Goal: Task Accomplishment & Management: Manage account settings

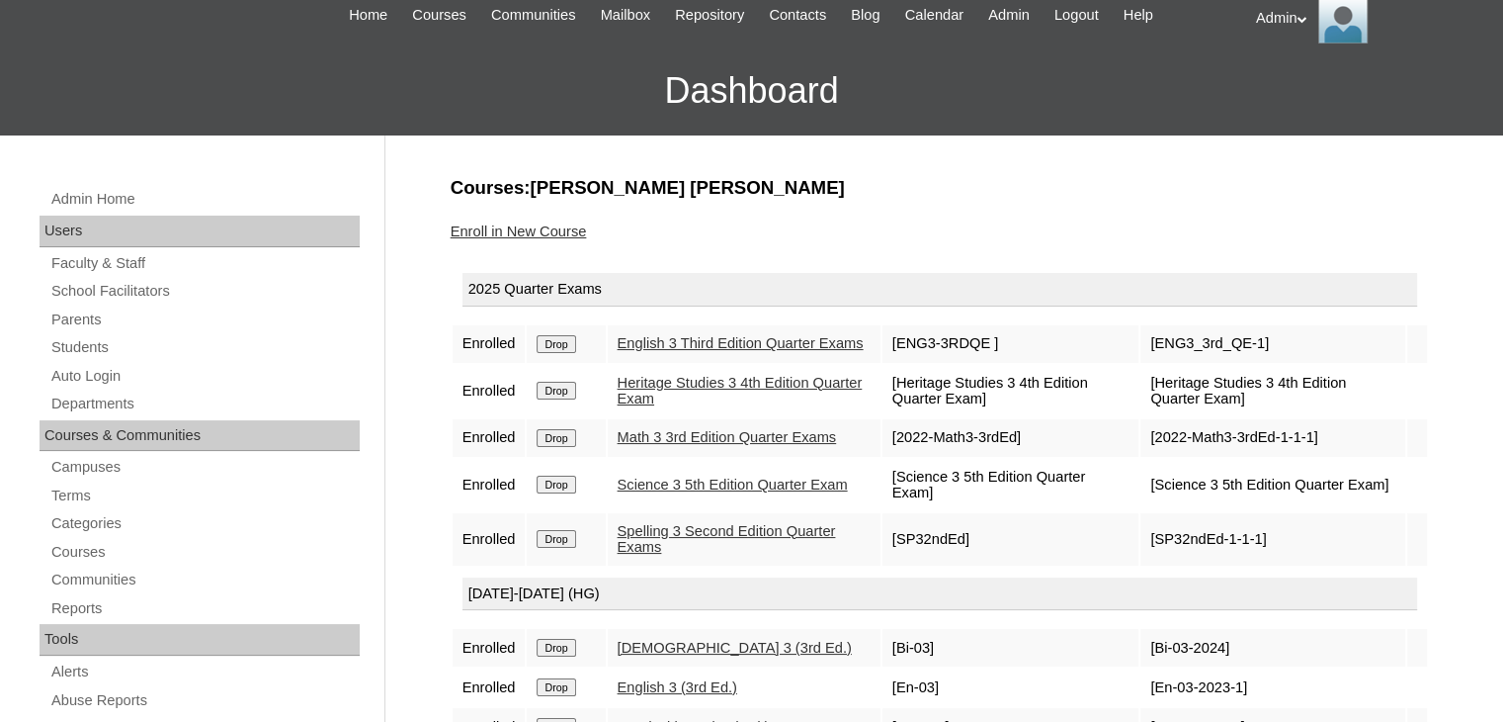
scroll to position [91, 0]
click at [114, 340] on link "Students" at bounding box center [204, 347] width 310 height 25
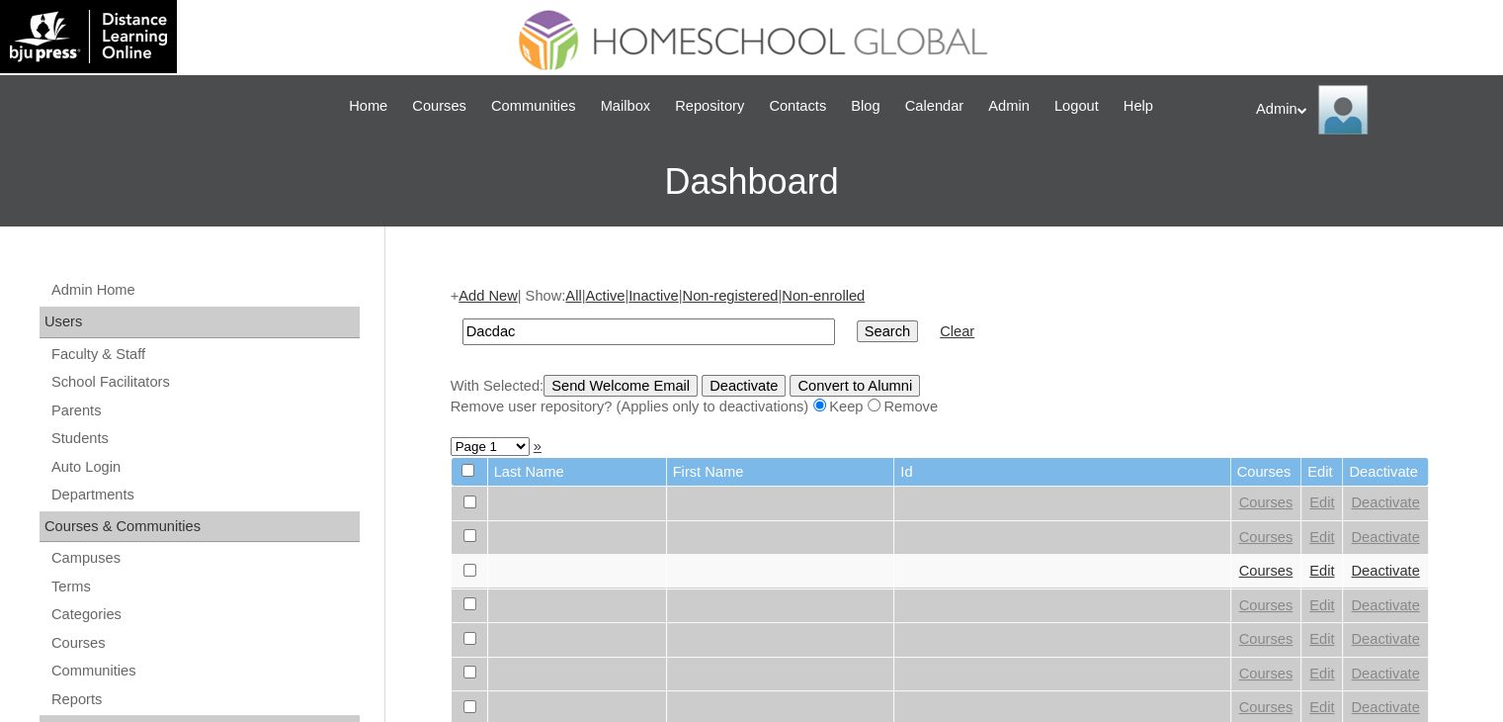
type input "Dacdac"
click at [857, 329] on input "Search" at bounding box center [887, 331] width 61 height 22
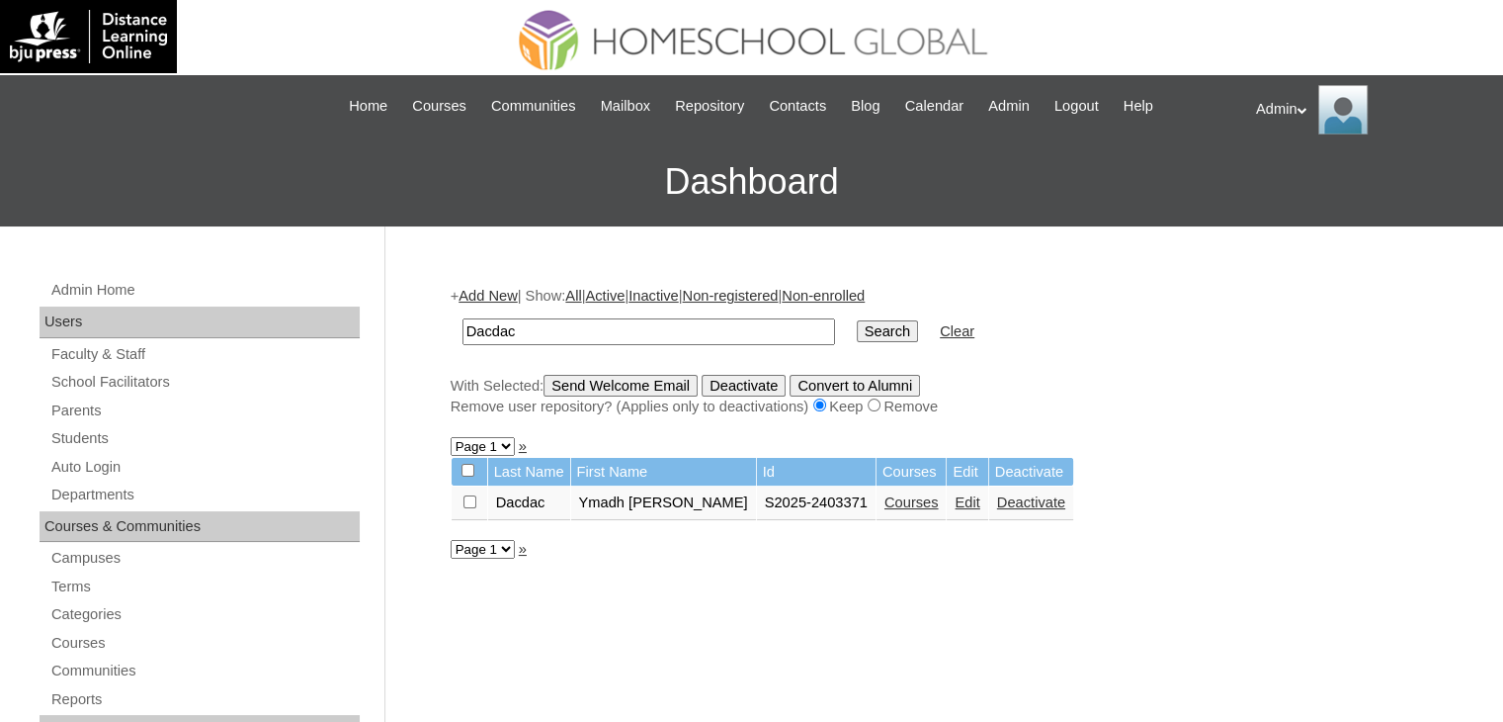
click at [885, 499] on link "Courses" at bounding box center [912, 502] width 54 height 16
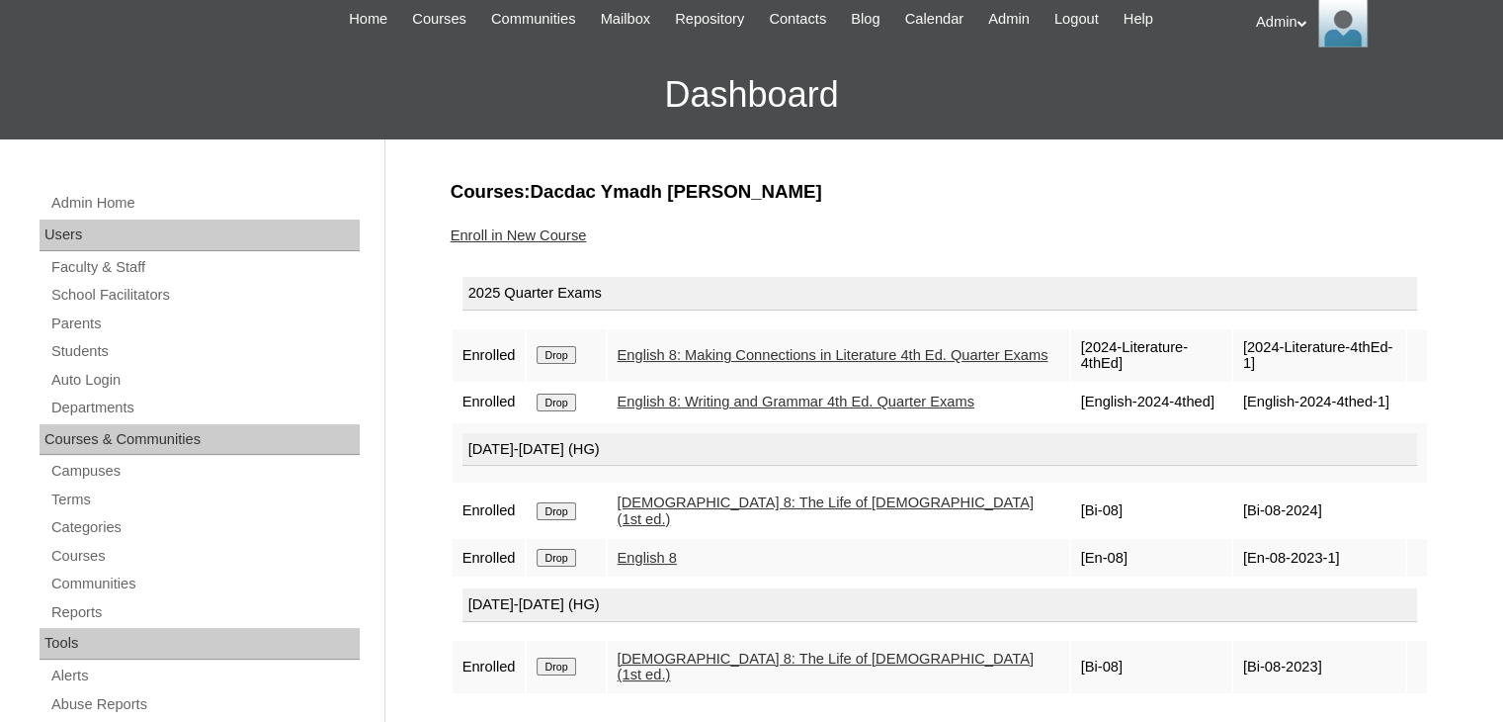
scroll to position [202, 0]
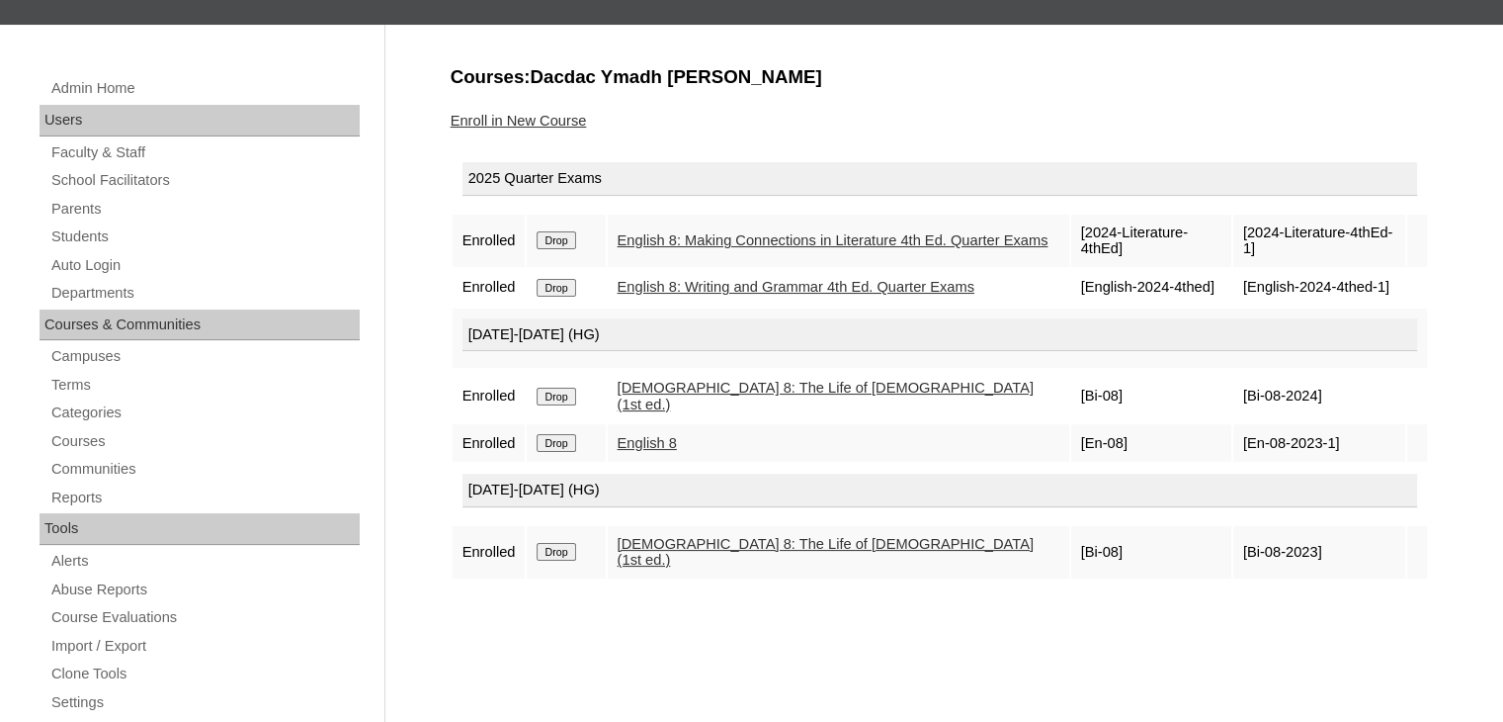
click at [561, 543] on input "Drop" at bounding box center [556, 552] width 39 height 18
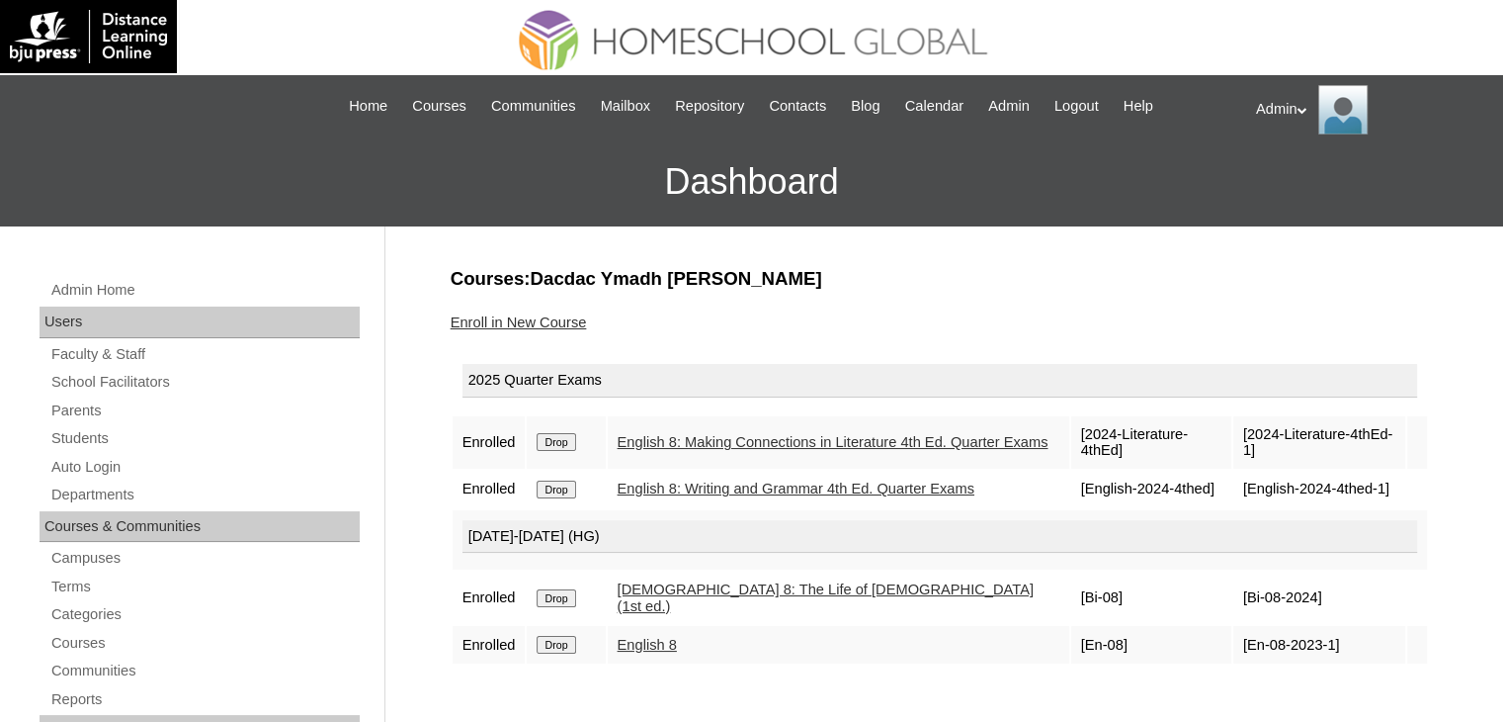
click at [498, 318] on link "Enroll in New Course" at bounding box center [519, 322] width 136 height 16
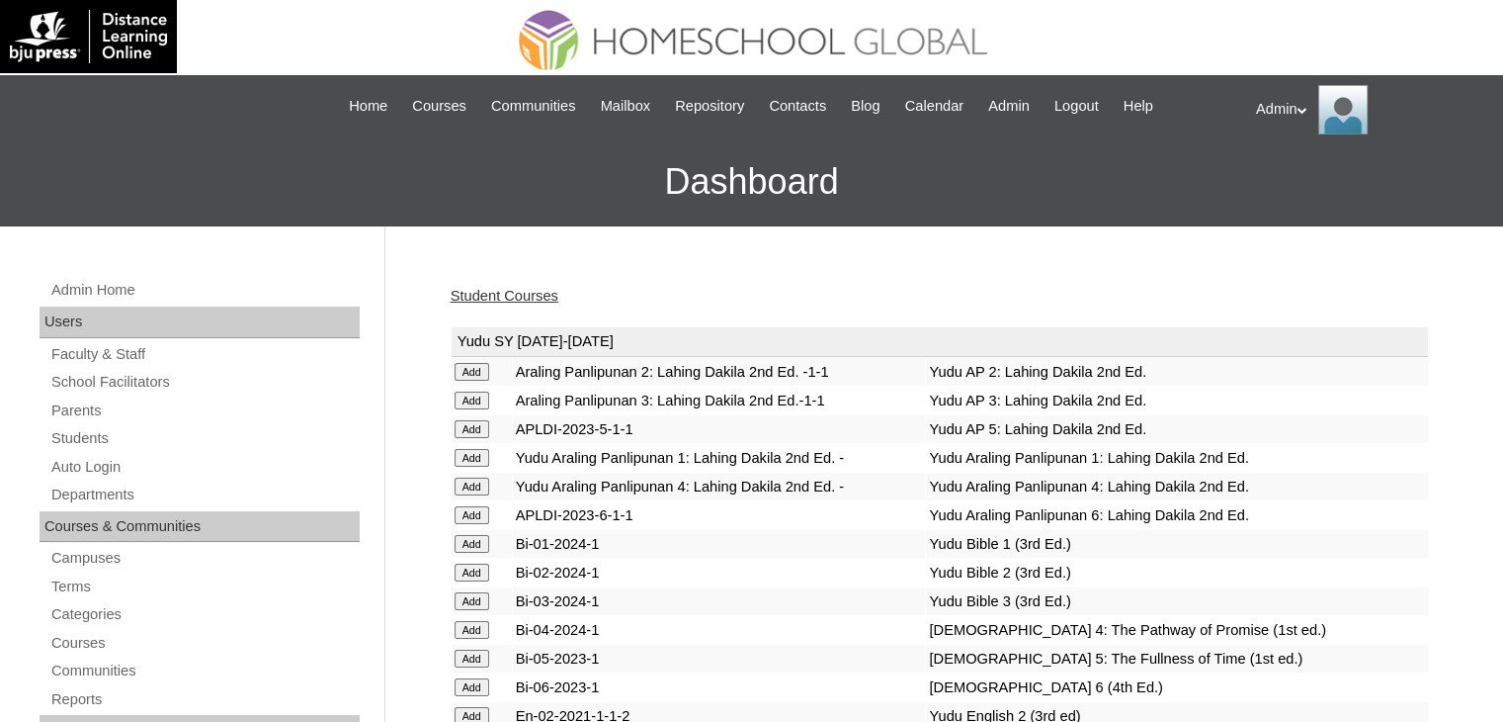
scroll to position [4227, 0]
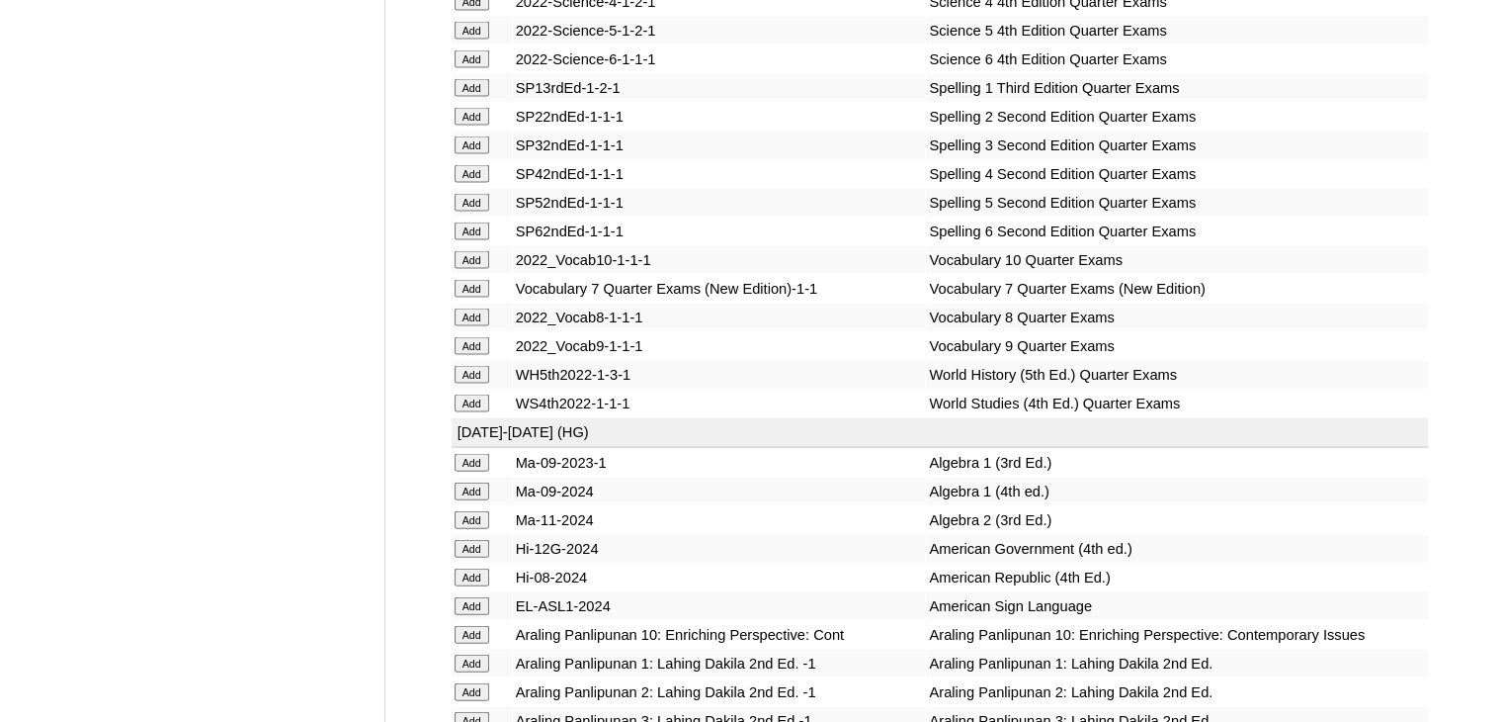
click at [474, 326] on input "Add" at bounding box center [472, 317] width 35 height 18
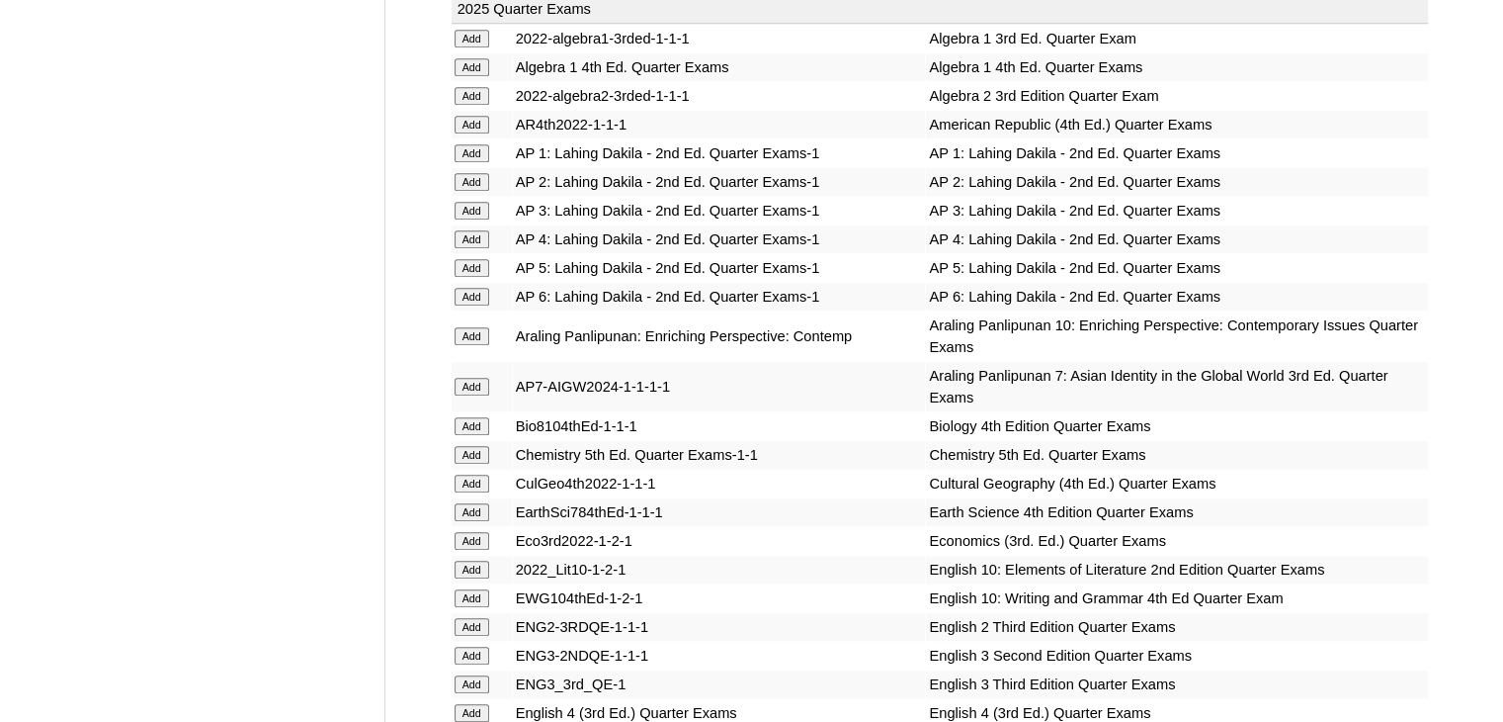
scroll to position [4340, 0]
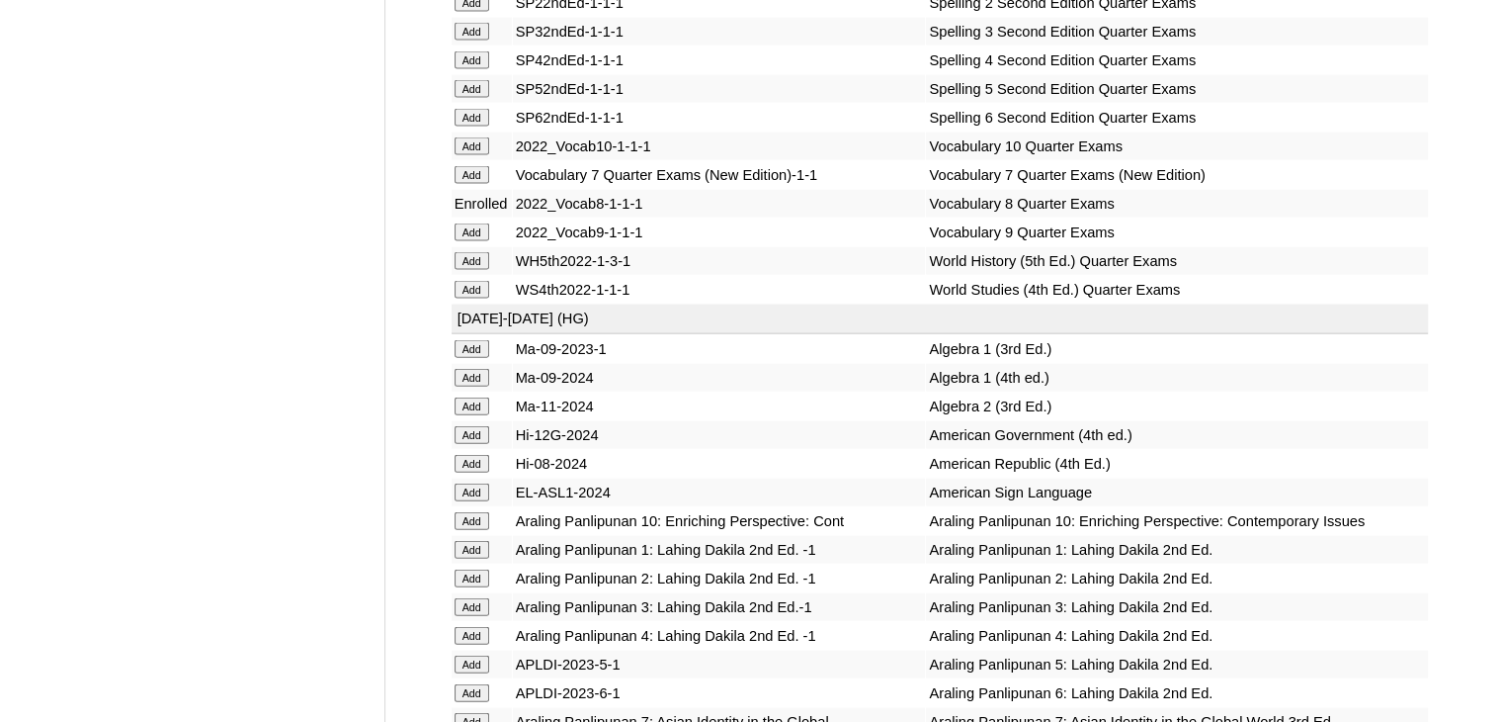
click at [479, 270] on input "Add" at bounding box center [472, 261] width 35 height 18
click at [476, 270] on input "Add" at bounding box center [472, 261] width 35 height 18
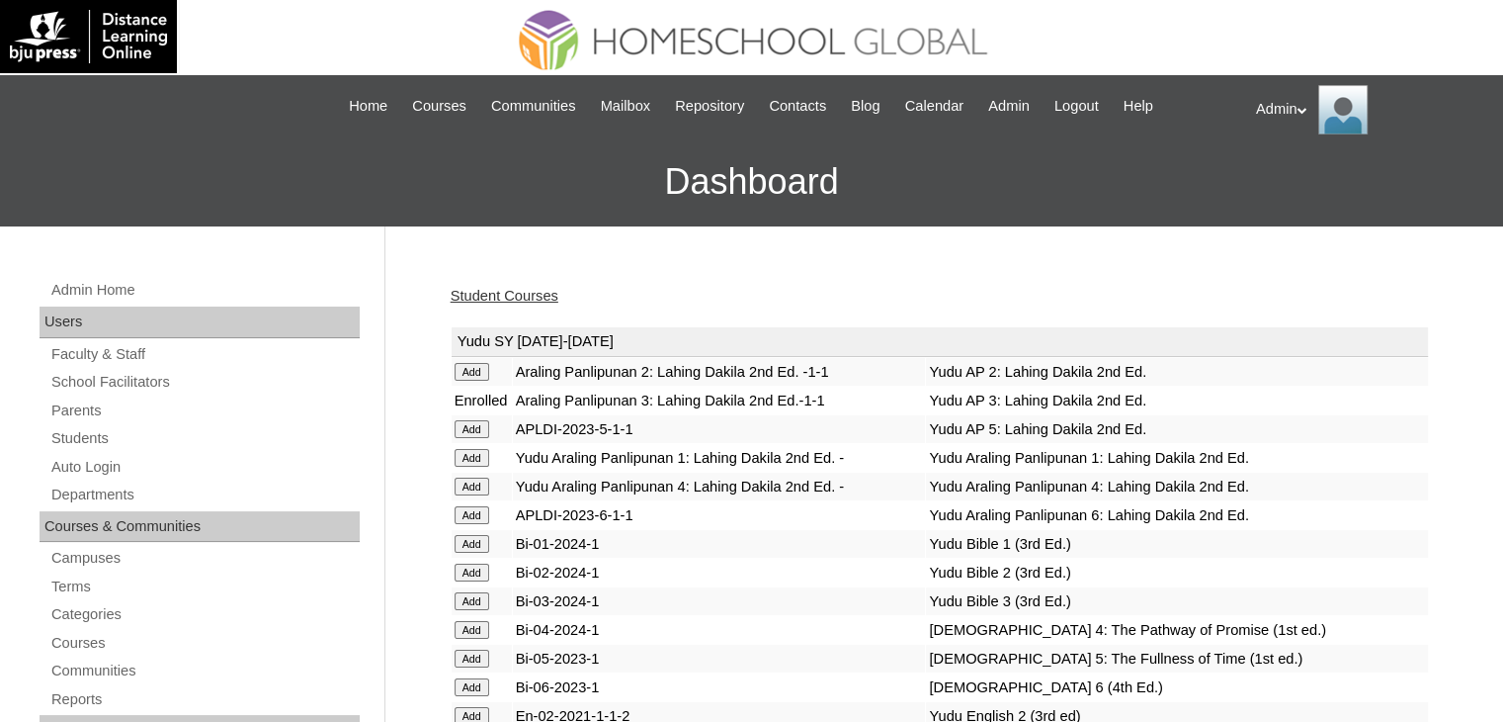
click at [526, 295] on link "Student Courses" at bounding box center [505, 296] width 108 height 16
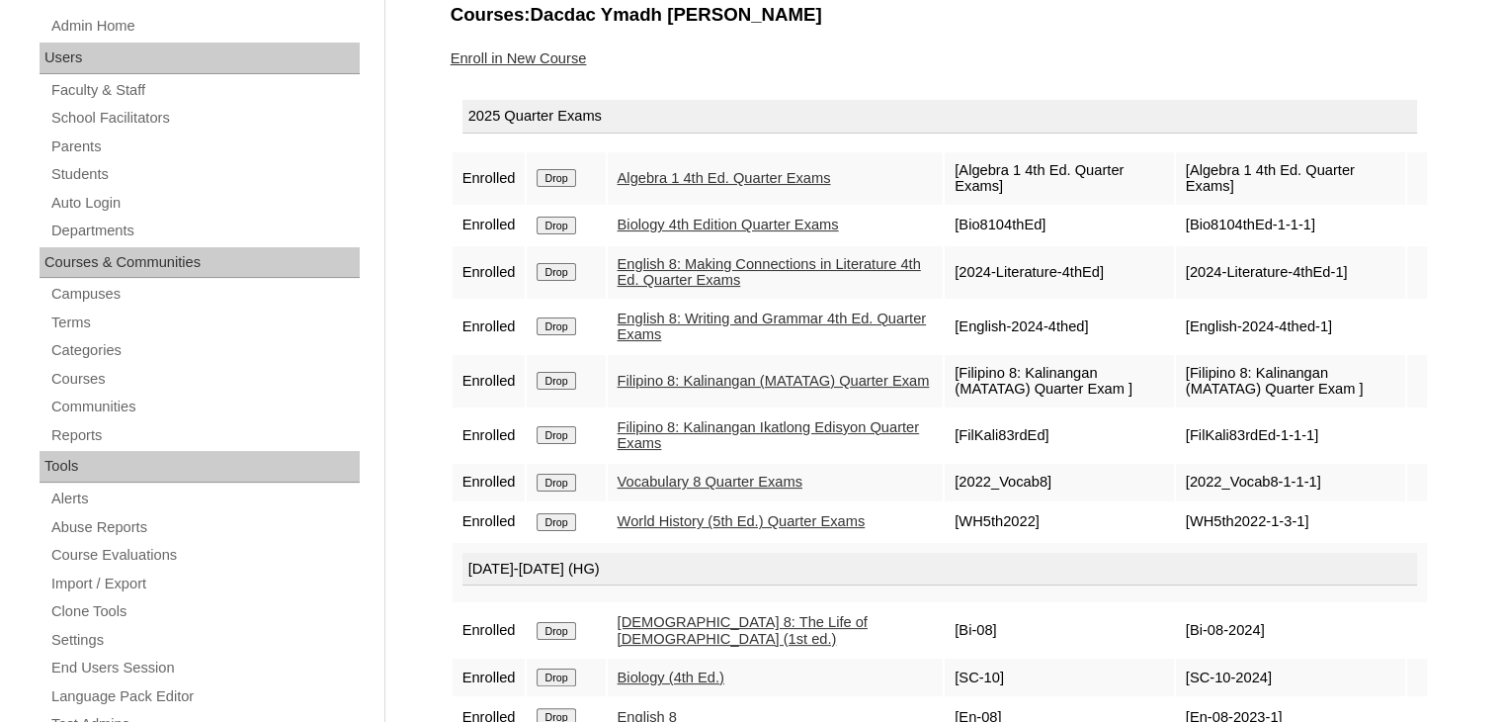
scroll to position [256, 0]
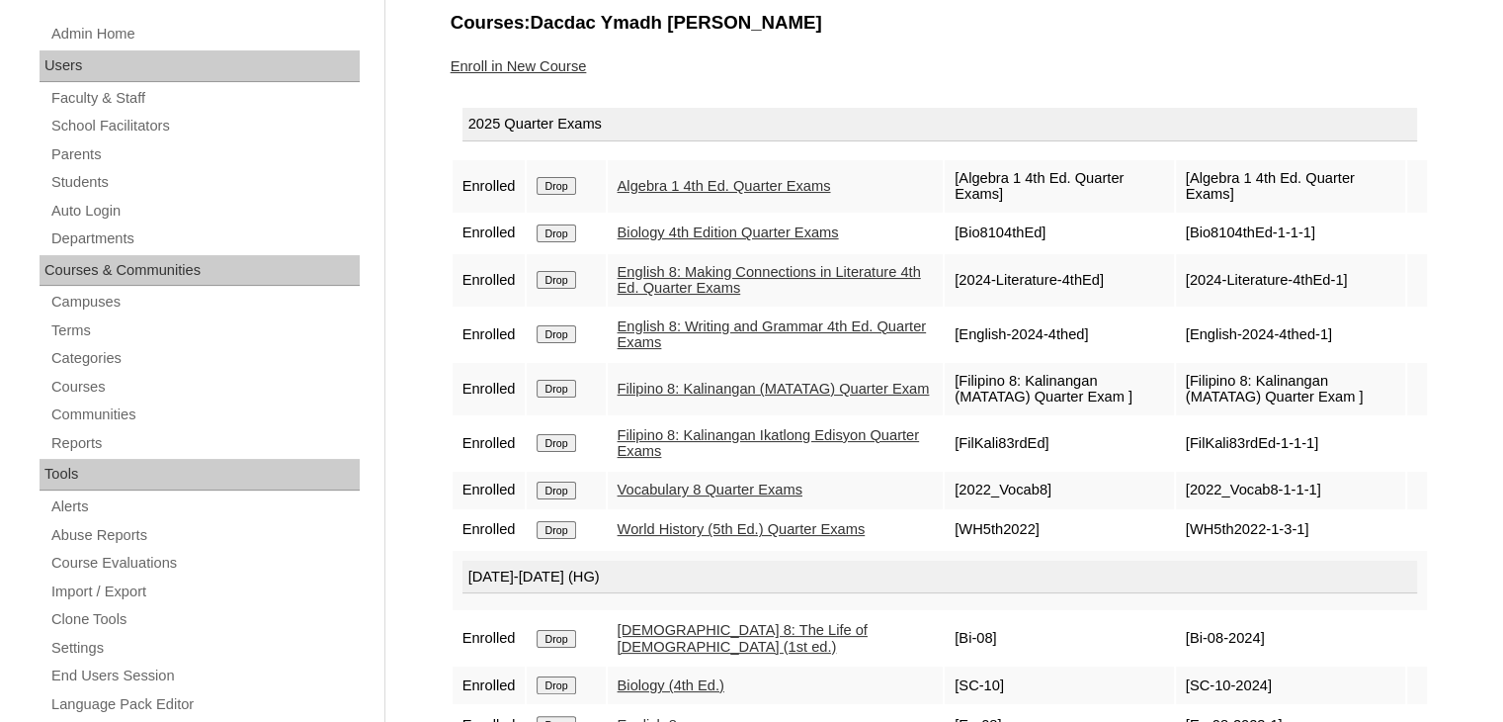
click at [543, 58] on link "Enroll in New Course" at bounding box center [519, 66] width 136 height 16
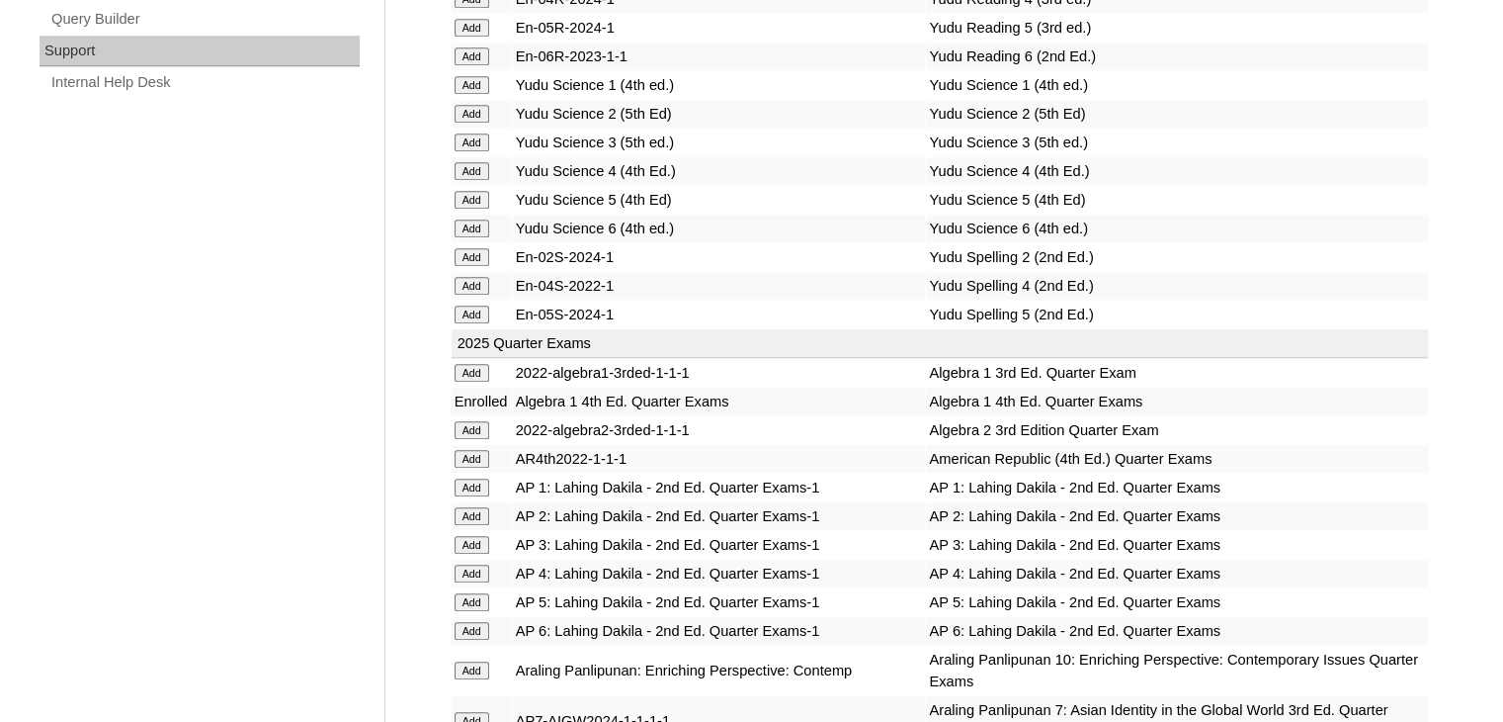
scroll to position [4427, 0]
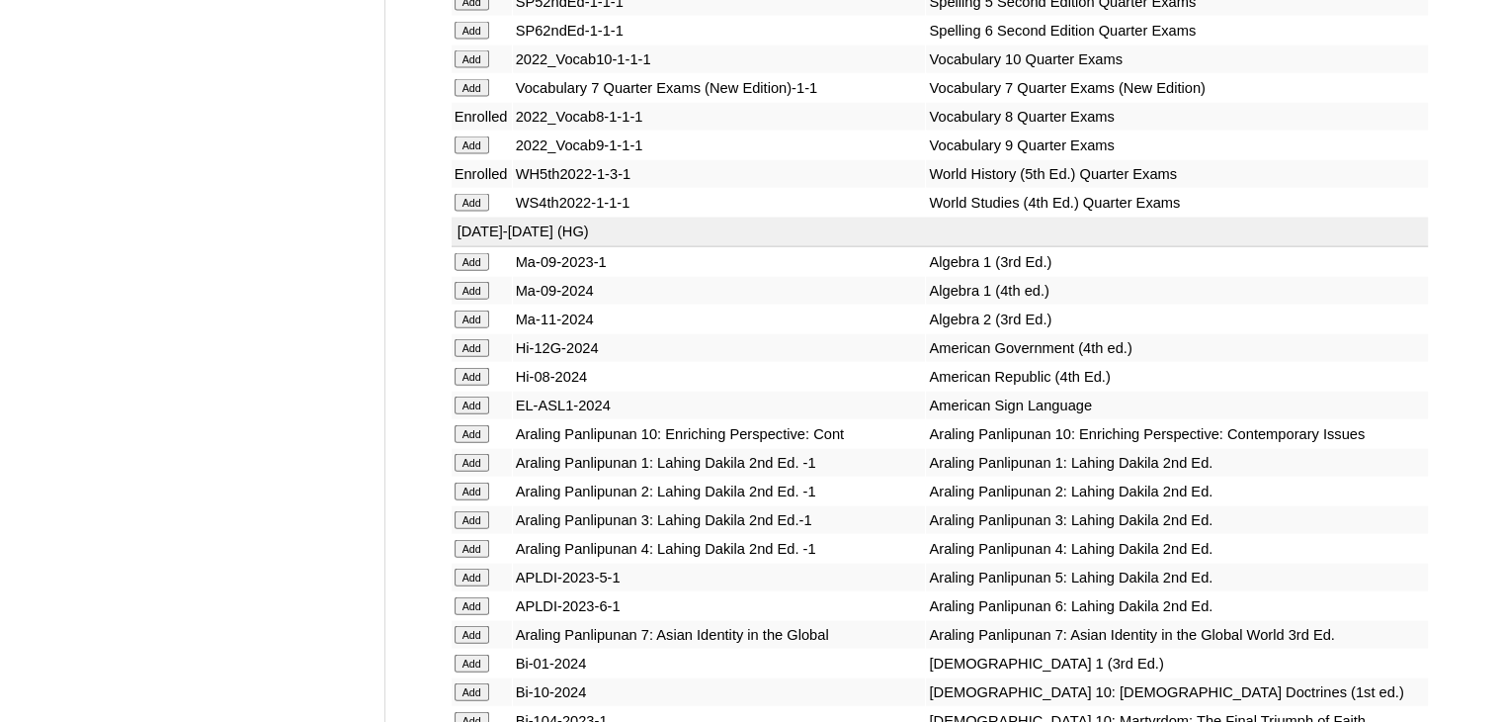
click at [472, 300] on input "Add" at bounding box center [472, 291] width 35 height 18
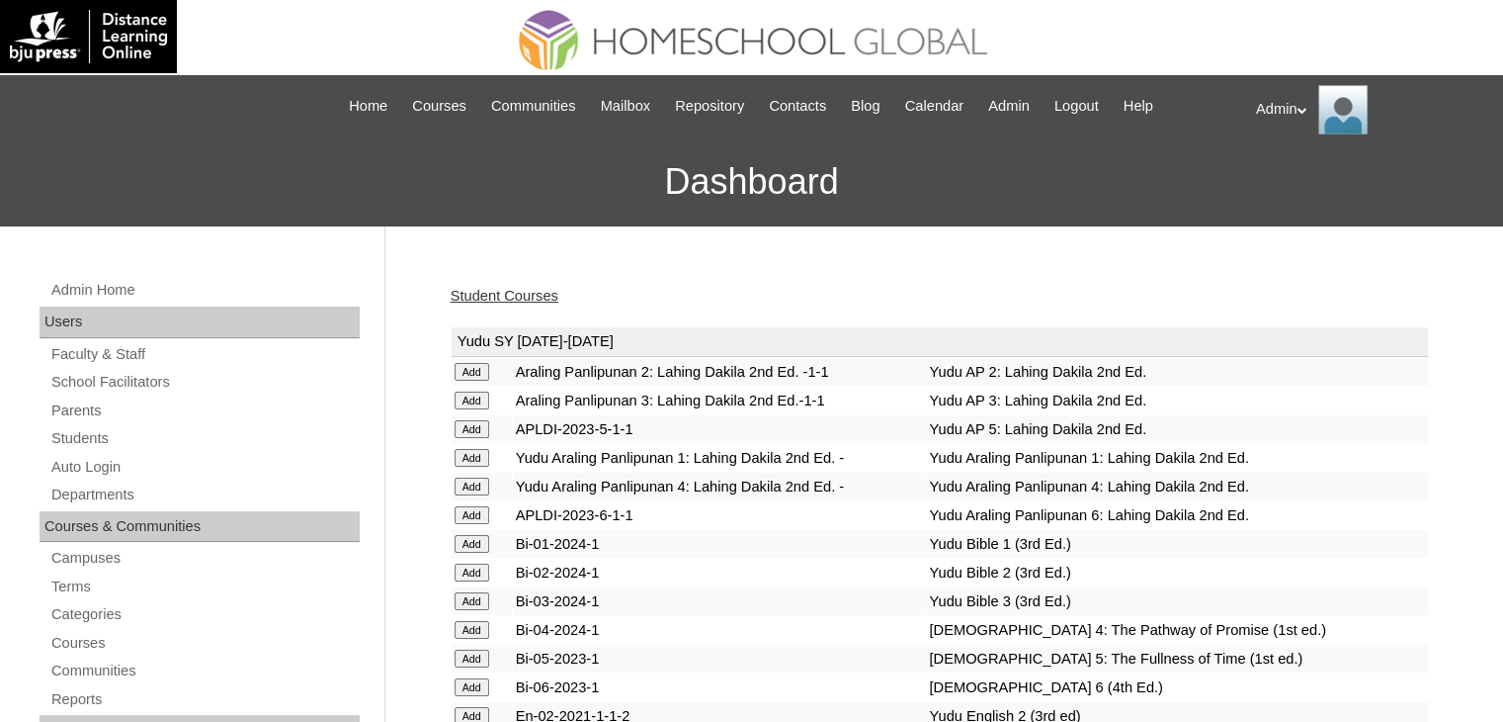
click at [545, 290] on link "Student Courses" at bounding box center [505, 296] width 108 height 16
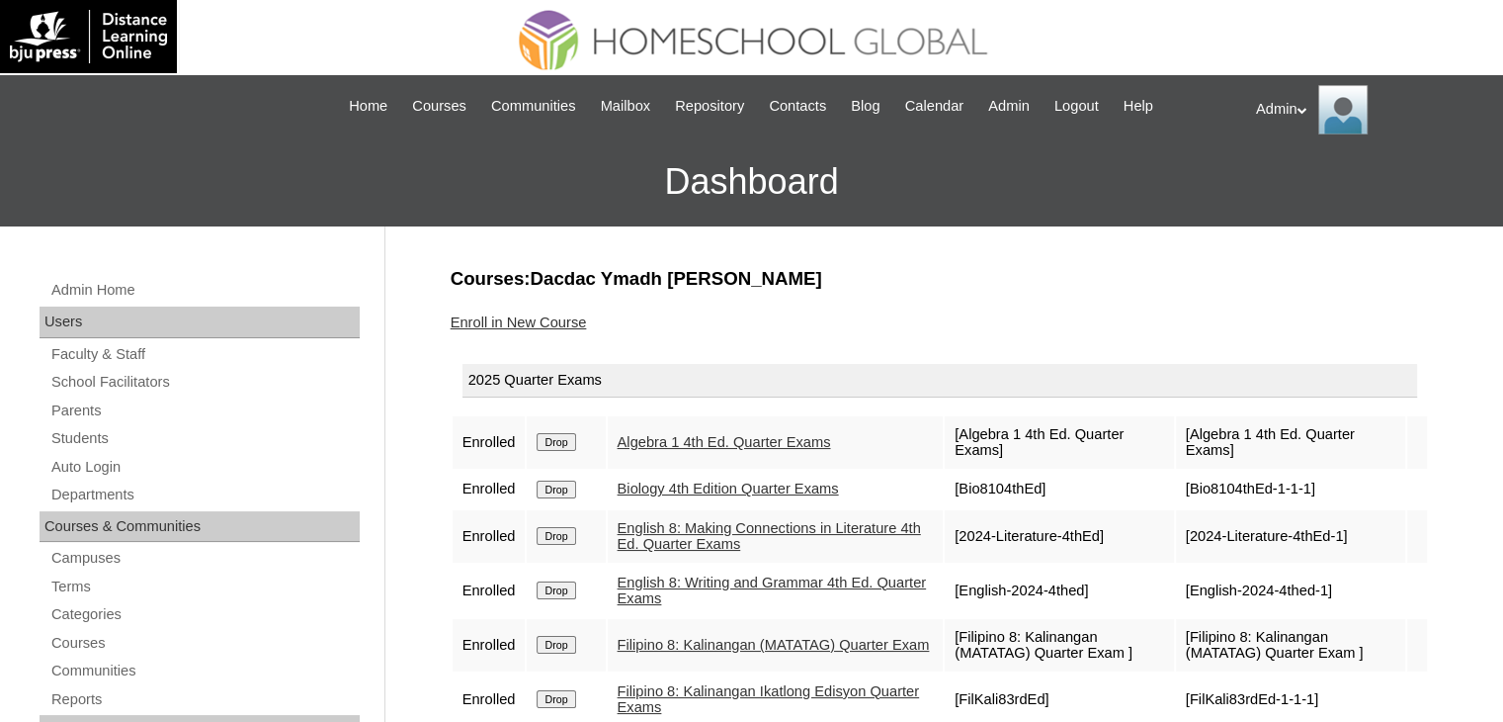
scroll to position [193, 0]
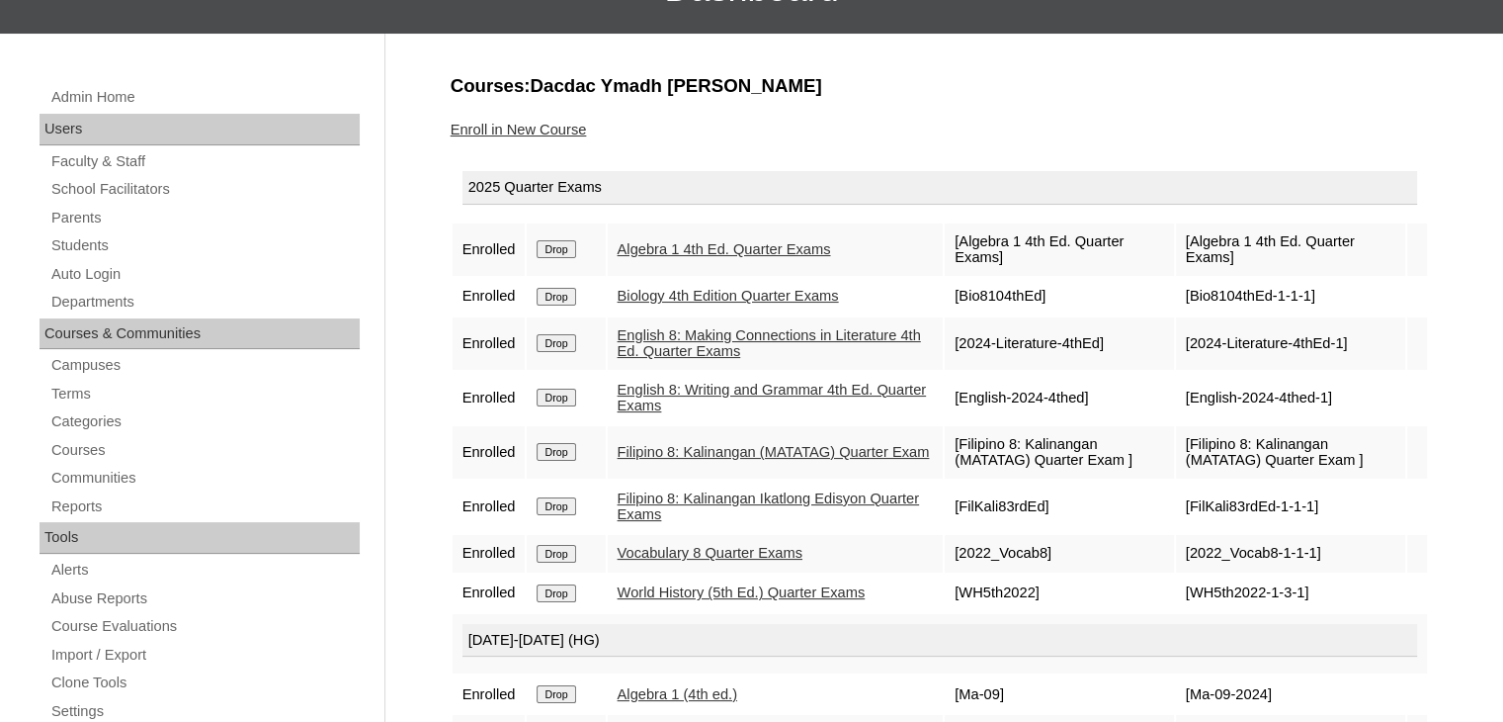
click at [563, 504] on input "Drop" at bounding box center [556, 506] width 39 height 18
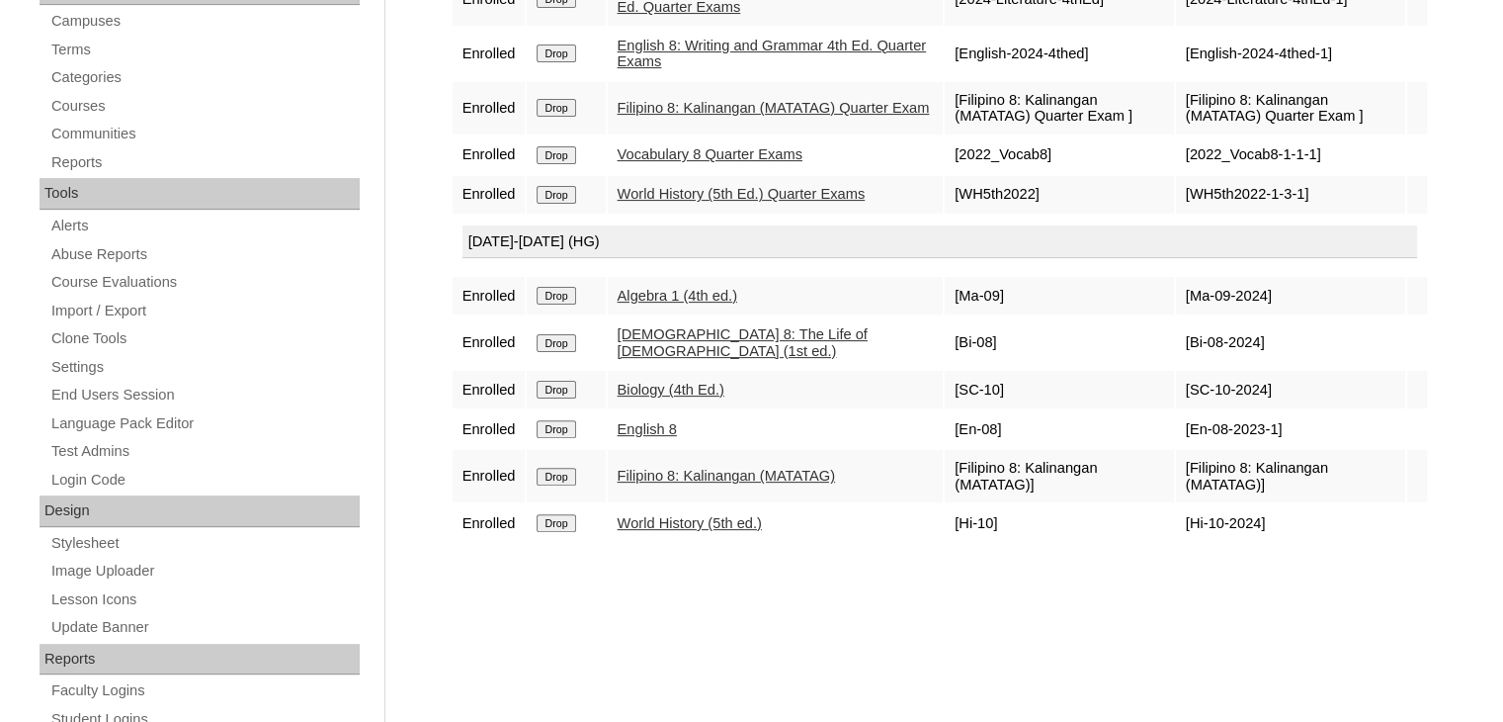
scroll to position [145, 0]
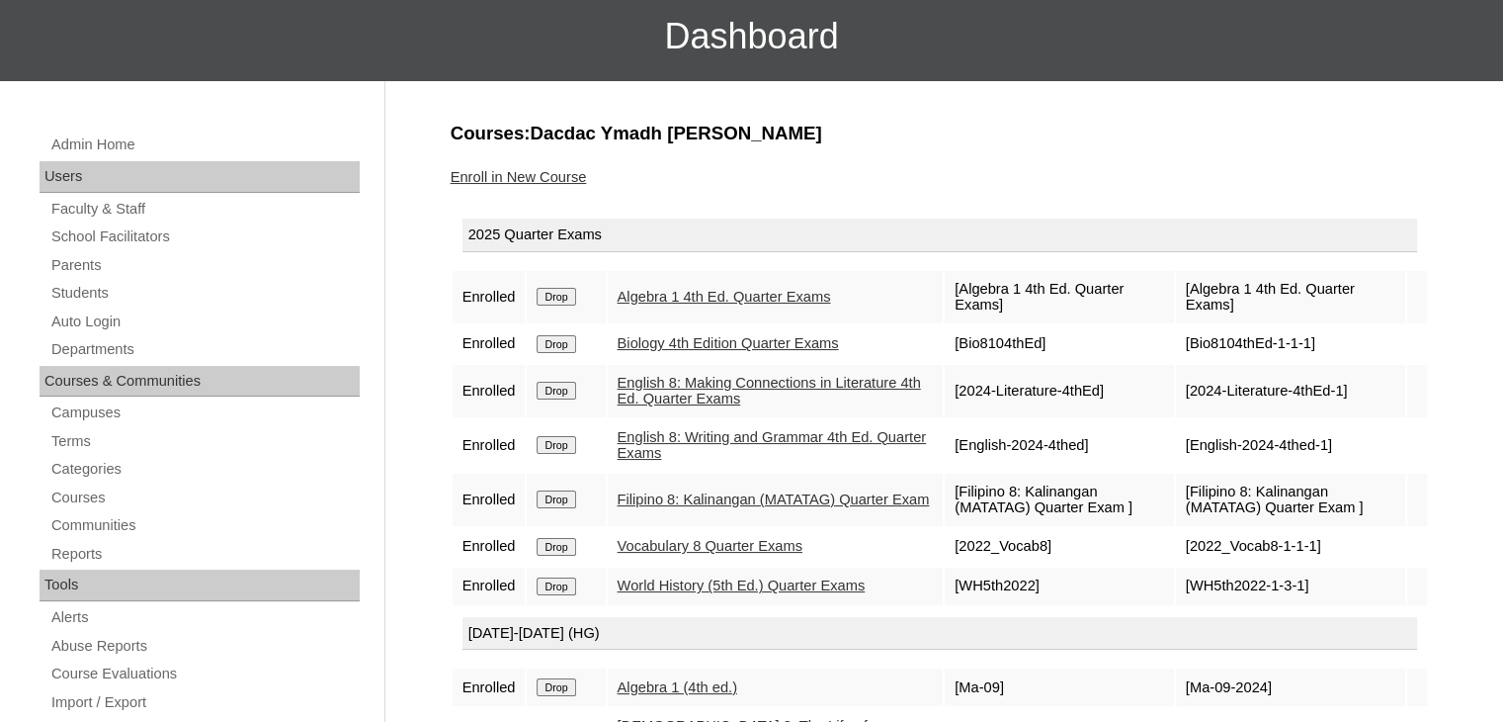
click at [552, 179] on link "Enroll in New Course" at bounding box center [519, 177] width 136 height 16
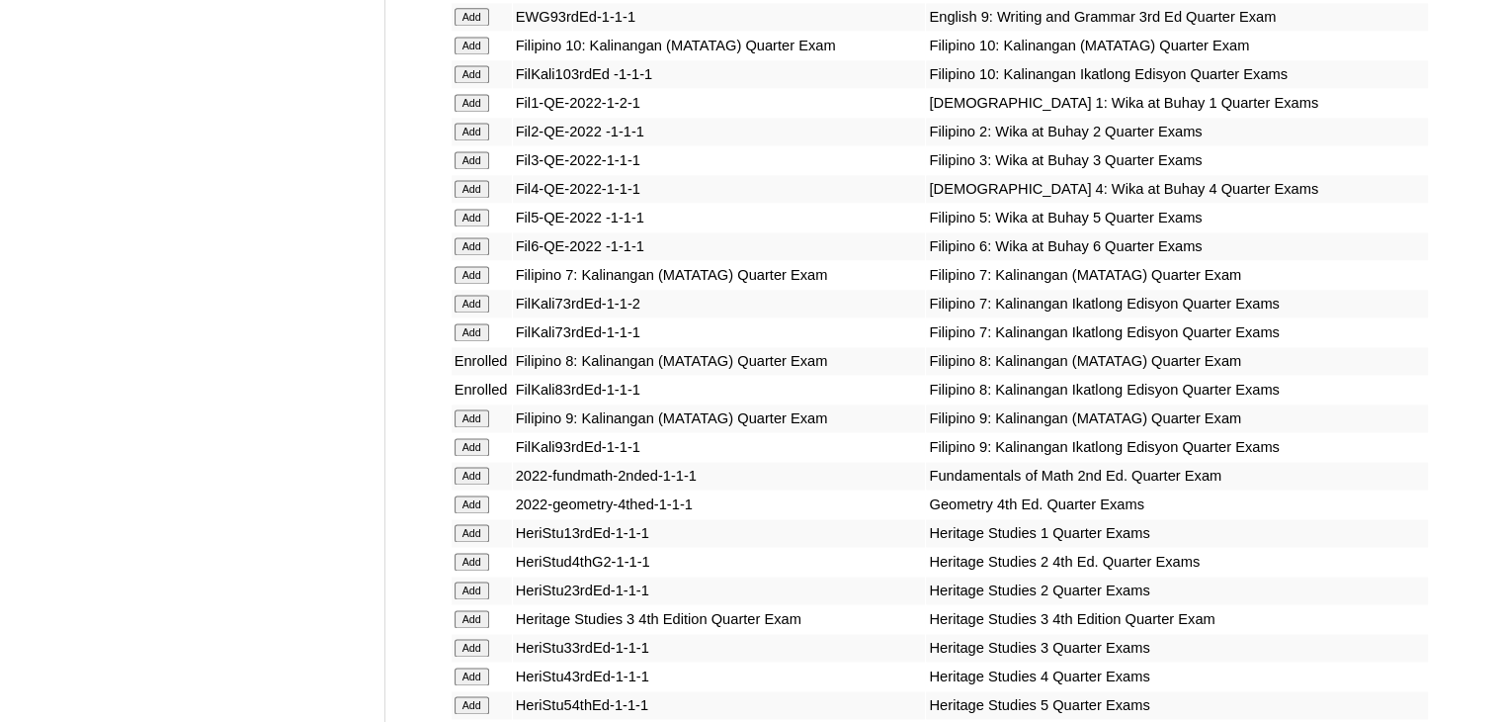
scroll to position [6334, 0]
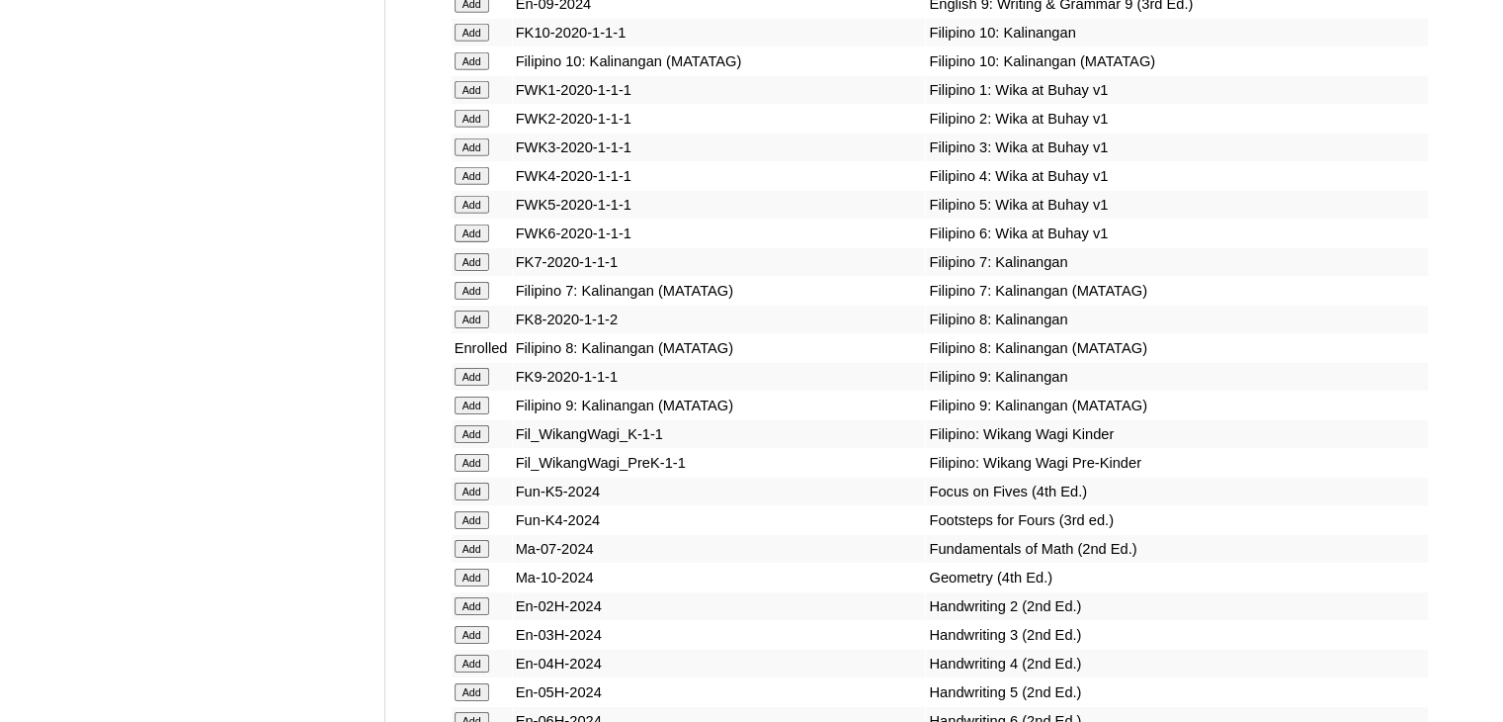
click at [474, 328] on input "Add" at bounding box center [472, 319] width 35 height 18
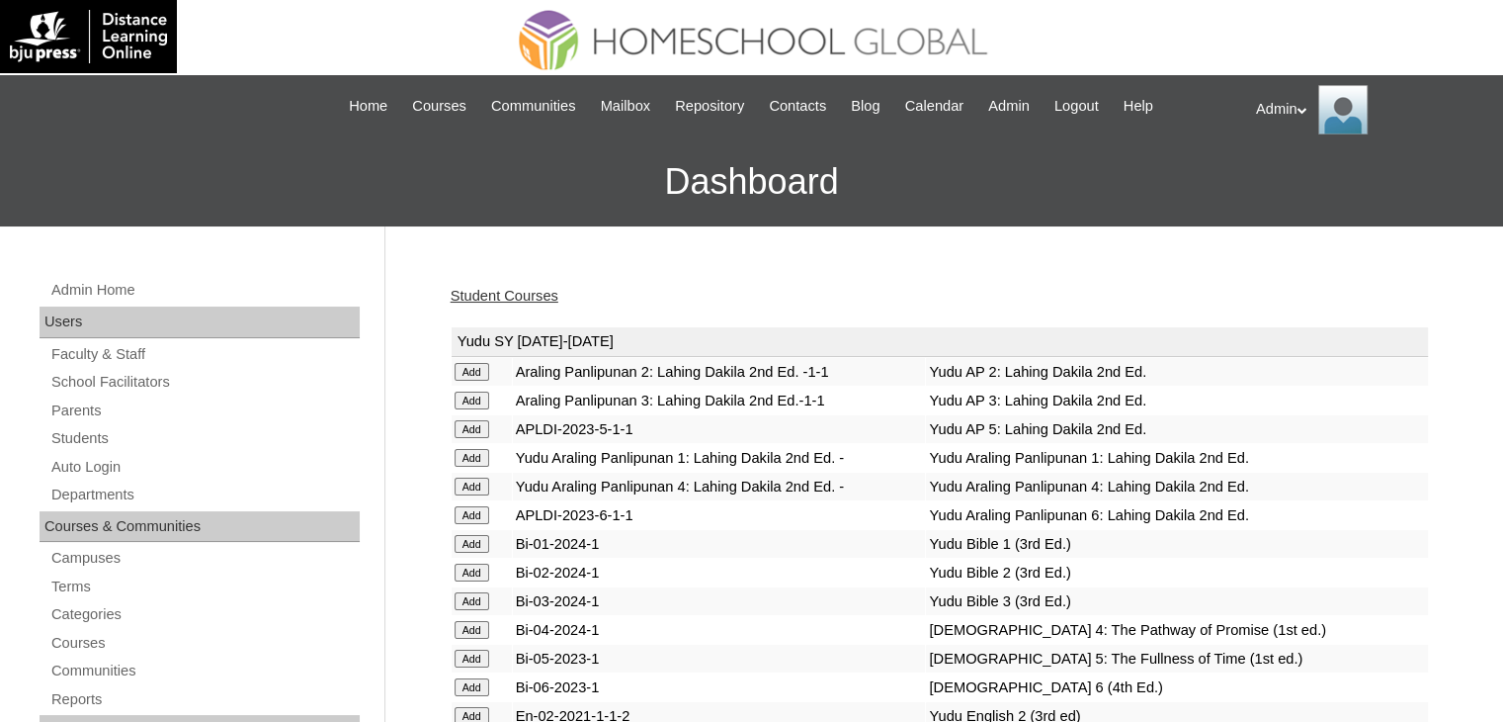
click at [517, 292] on link "Student Courses" at bounding box center [505, 296] width 108 height 16
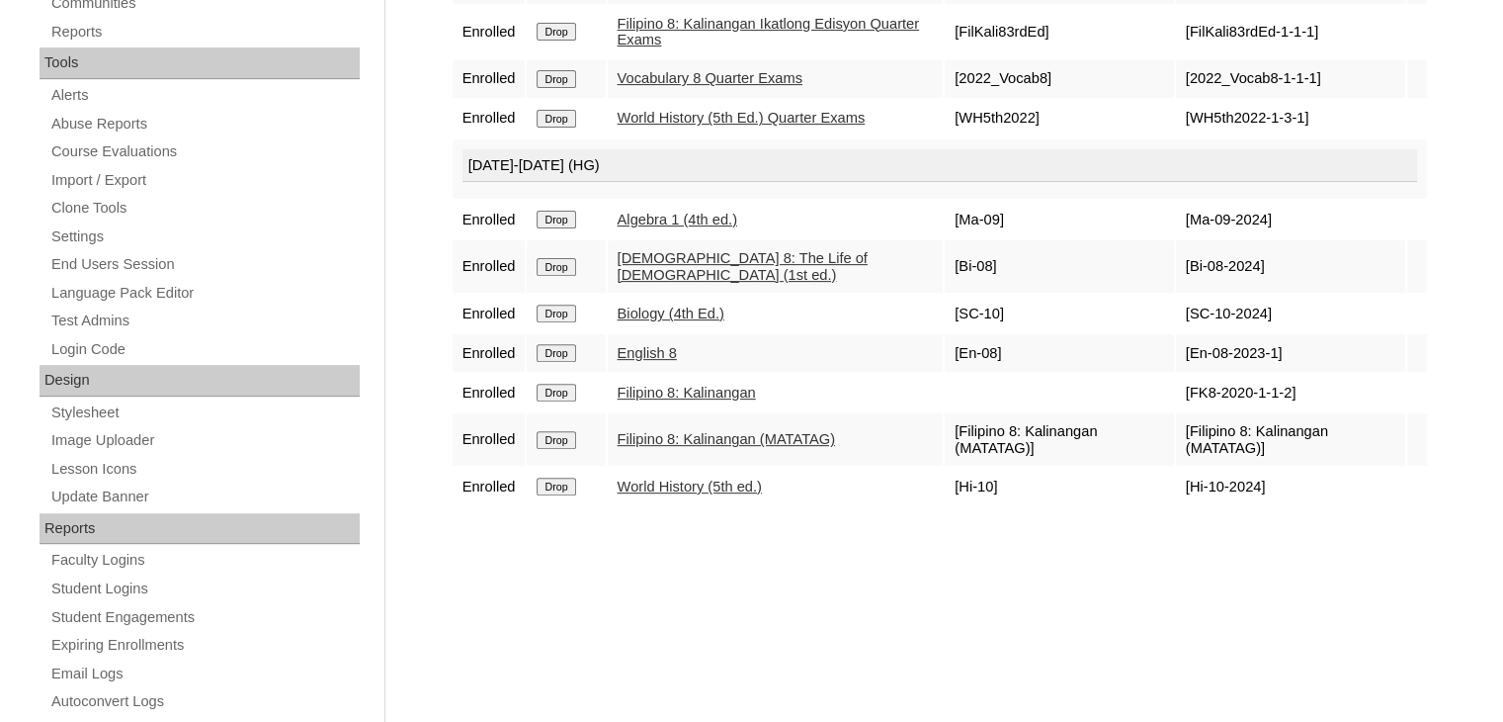
scroll to position [534, 0]
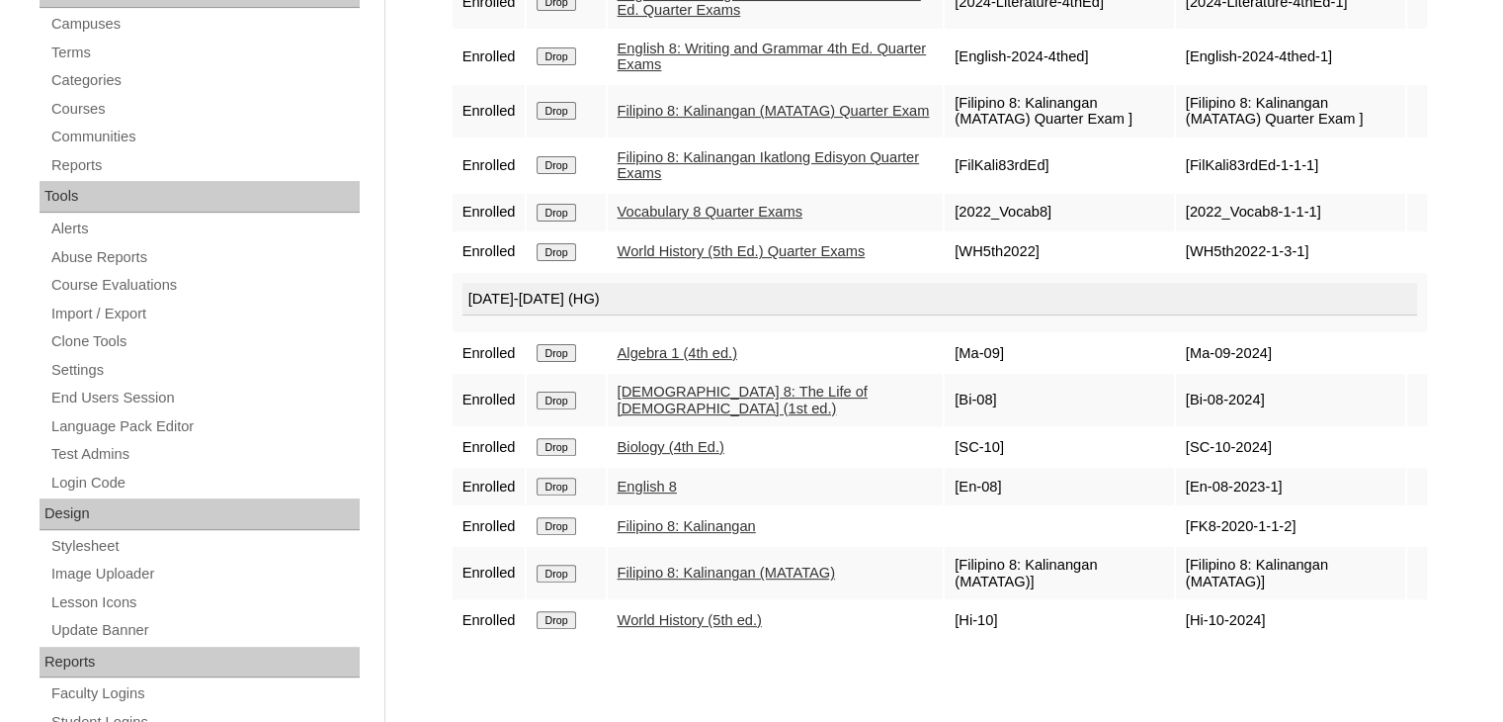
click at [550, 564] on input "Drop" at bounding box center [556, 573] width 39 height 18
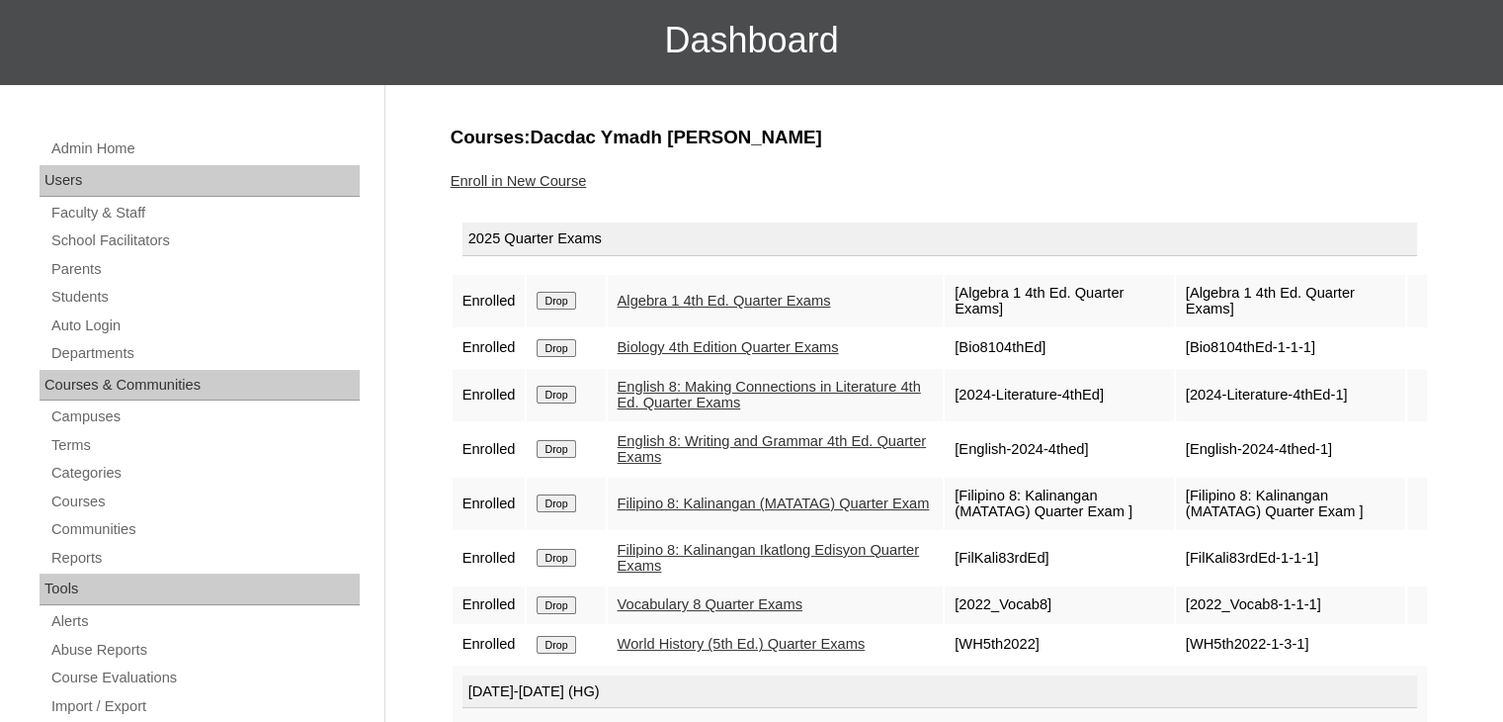
scroll to position [142, 0]
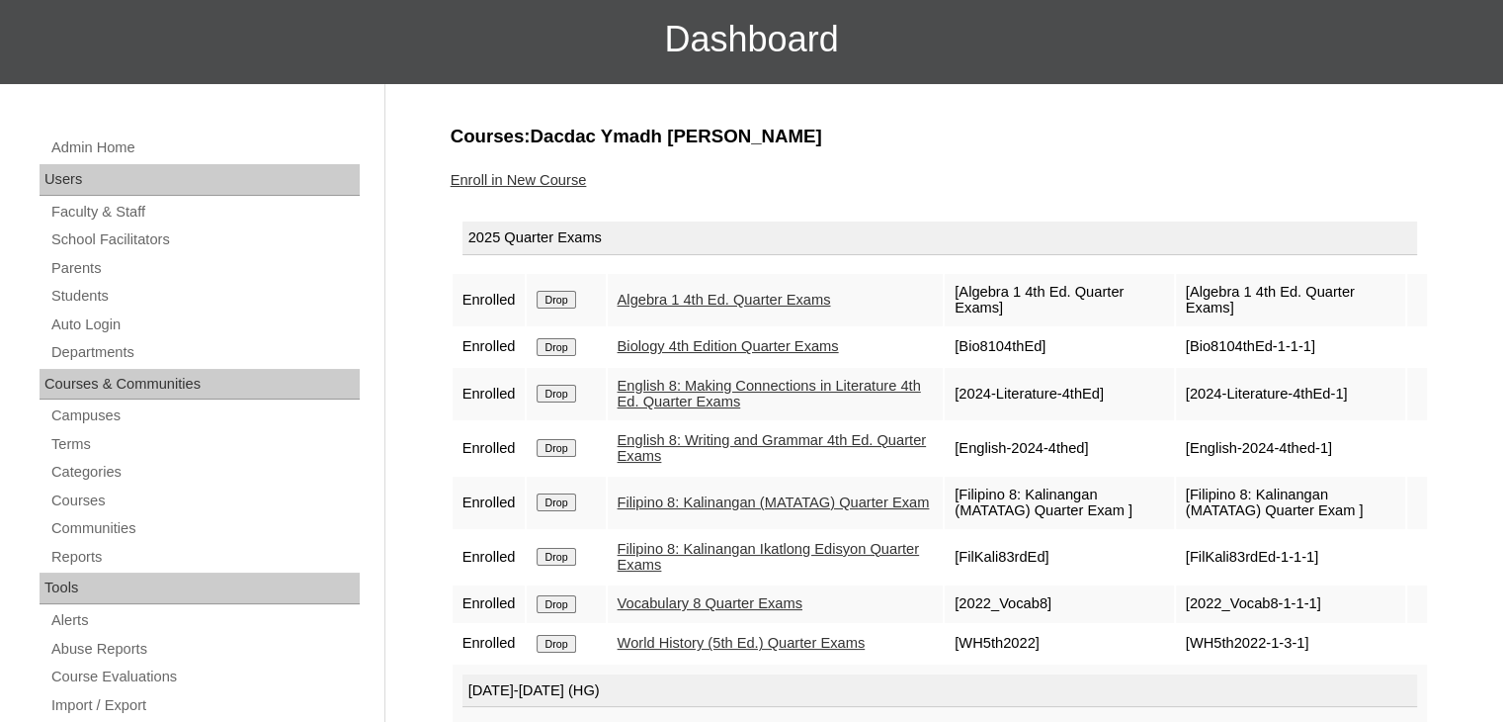
click at [559, 499] on input "Drop" at bounding box center [556, 502] width 39 height 18
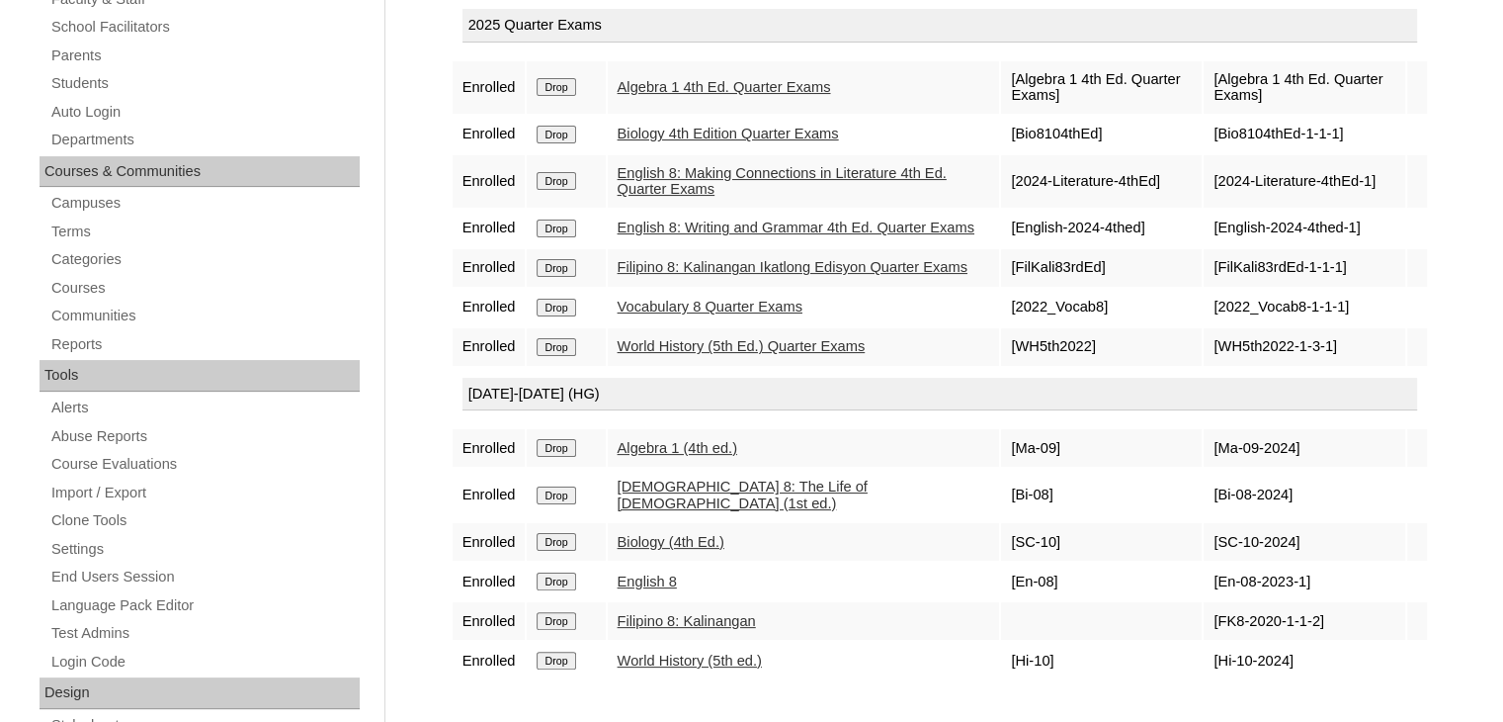
scroll to position [156, 0]
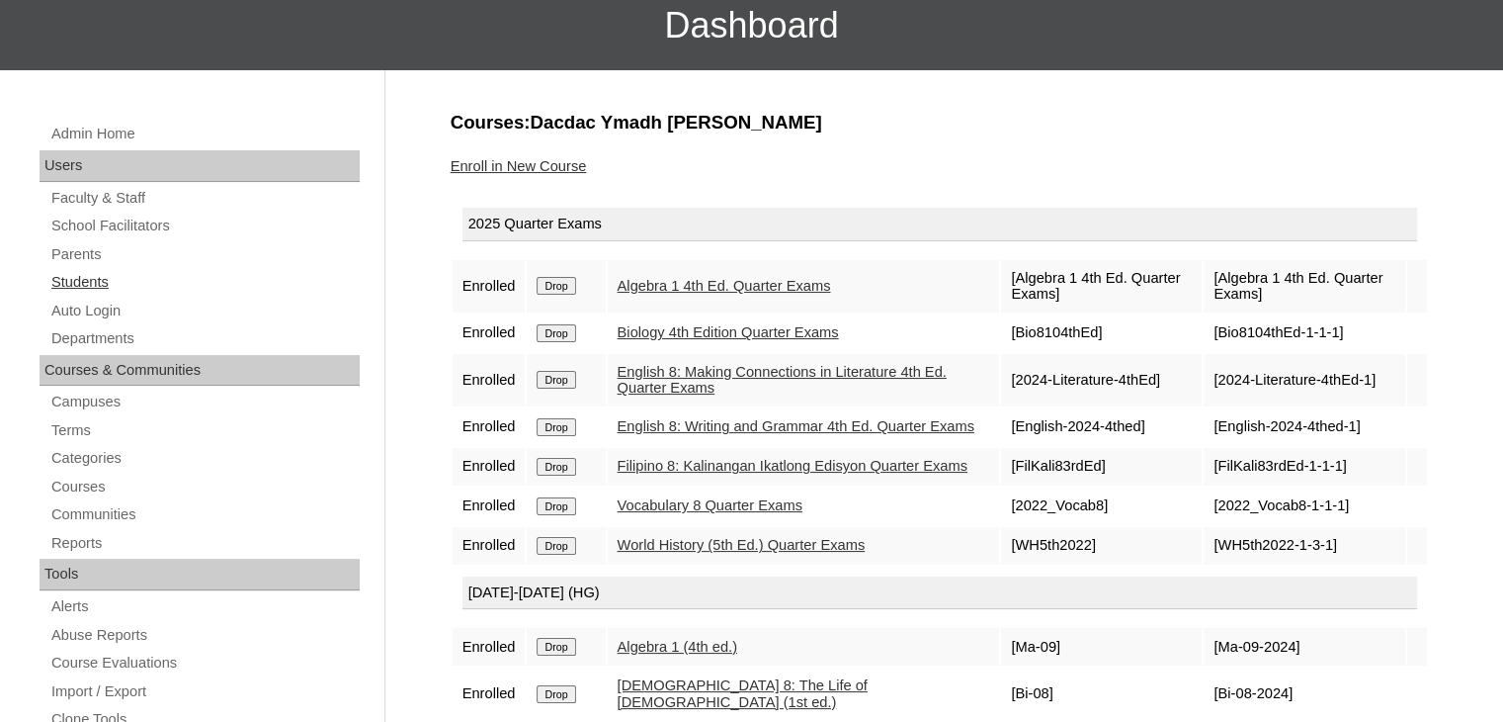
click at [95, 277] on link "Students" at bounding box center [204, 282] width 310 height 25
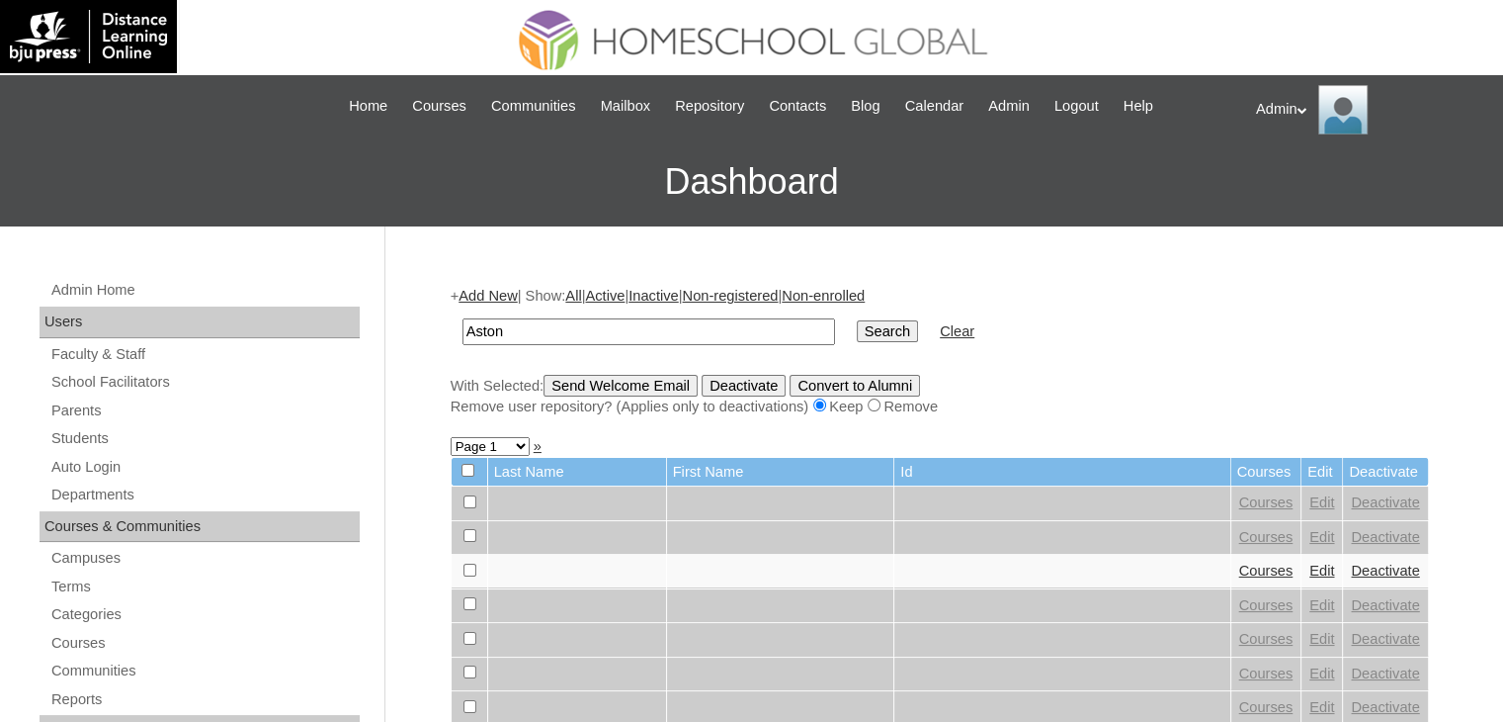
type input "Aston"
click at [857, 330] on input "Search" at bounding box center [887, 331] width 61 height 22
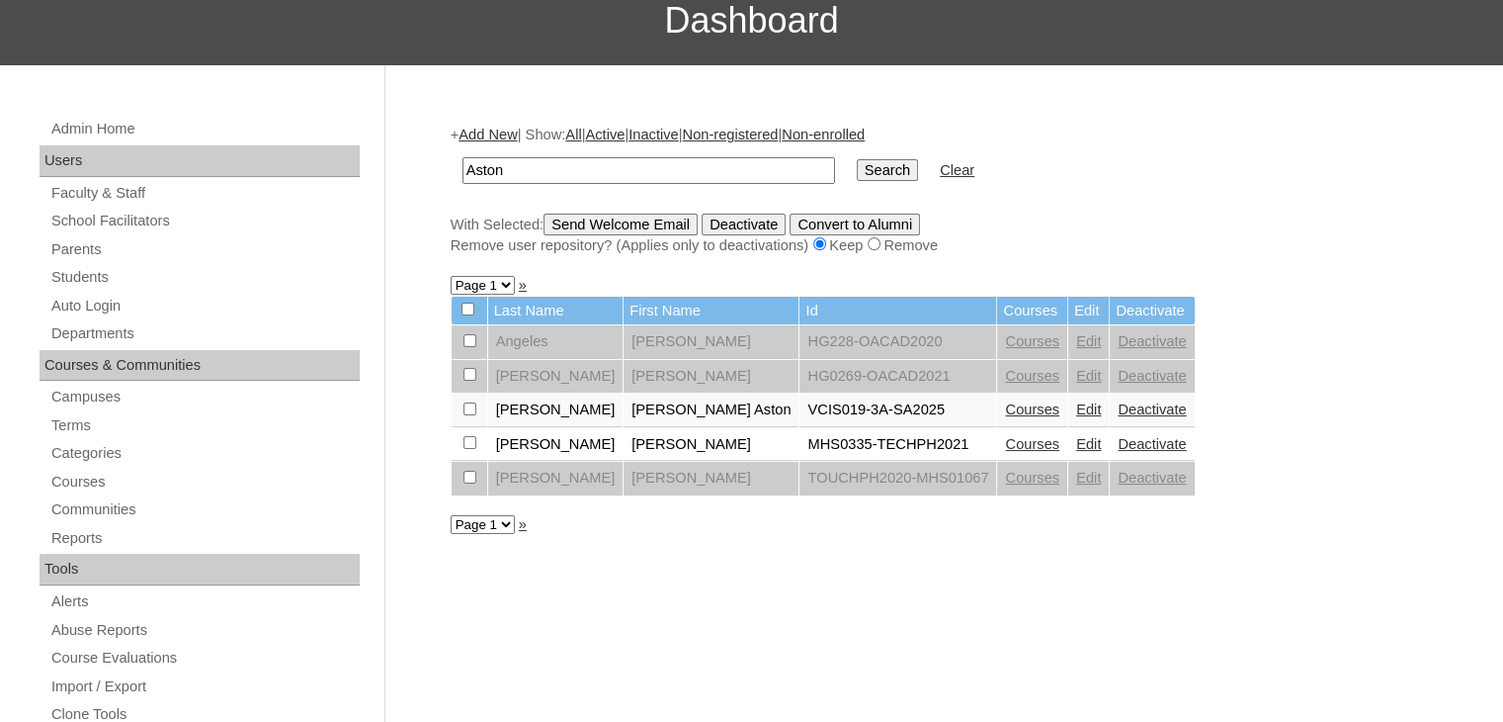
scroll to position [162, 0]
type input "n"
paste input "2504343 Astano Rain [PERSON_NAME]"
type input "2504343 Astano Rain [PERSON_NAME]"
type input "Astano"
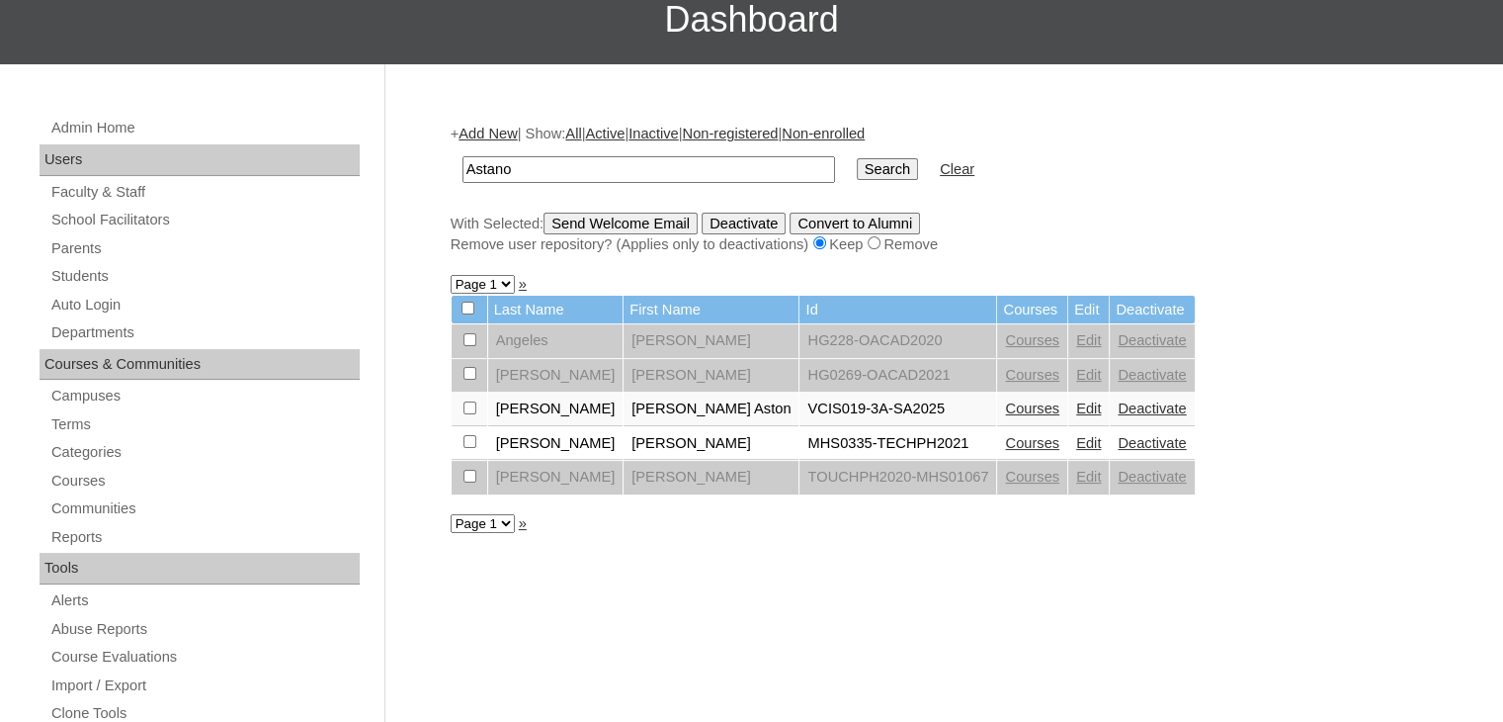
click at [857, 163] on input "Search" at bounding box center [887, 169] width 61 height 22
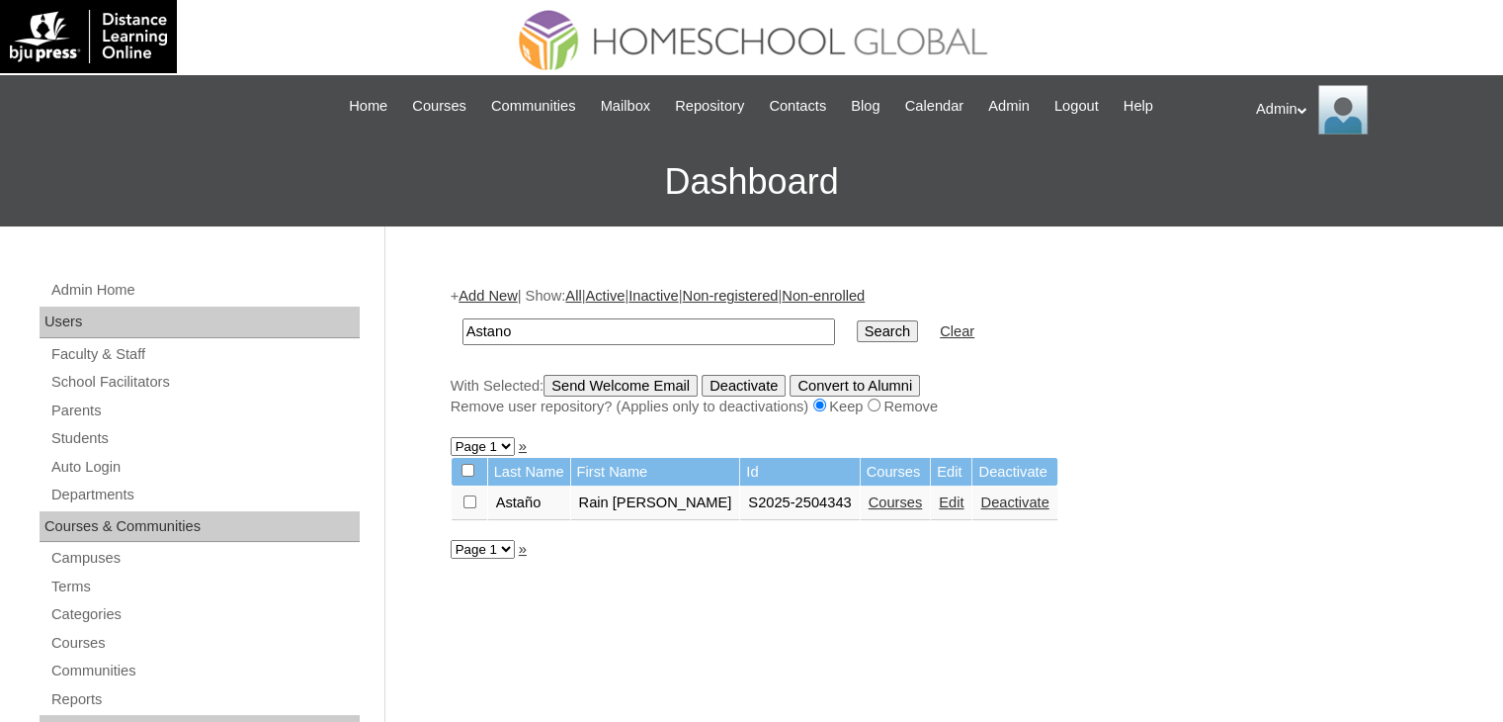
click at [939, 503] on link "Edit" at bounding box center [951, 502] width 25 height 16
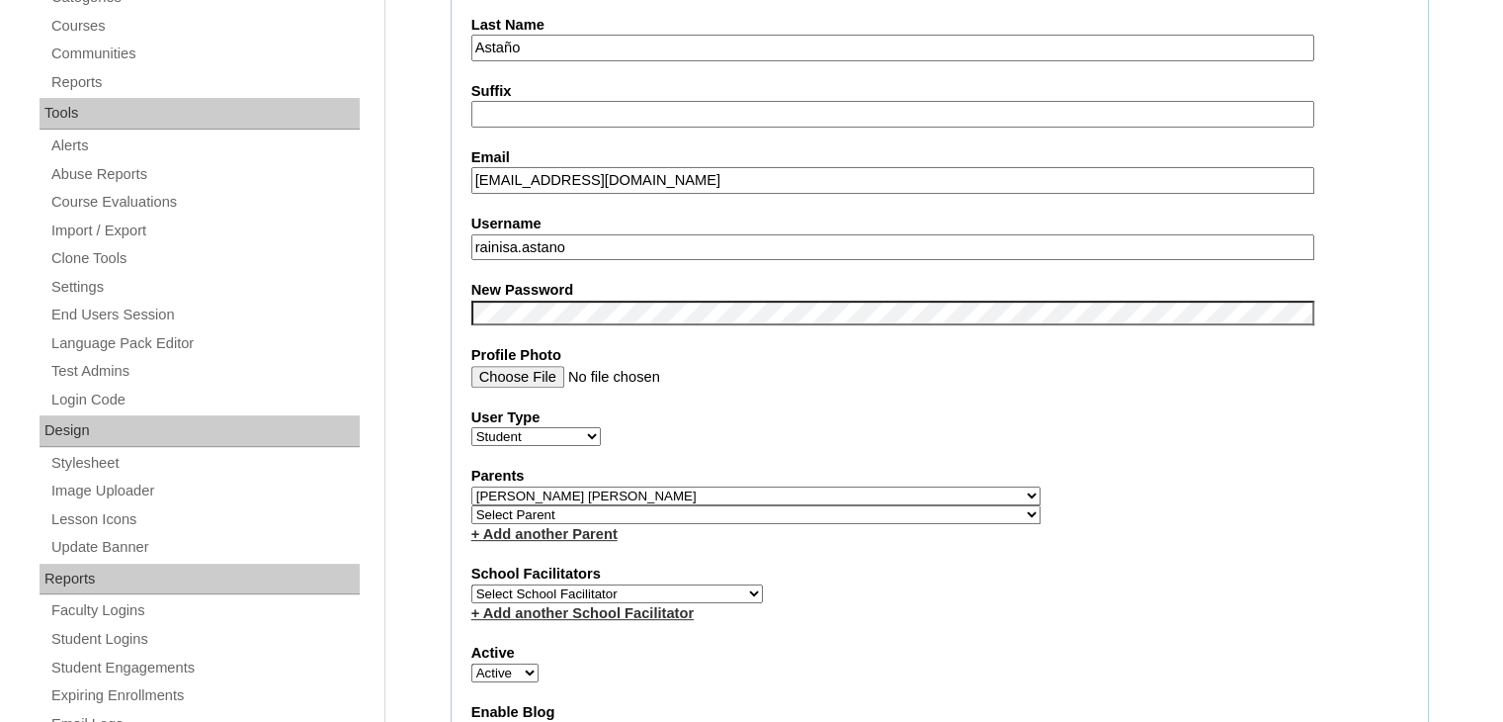
scroll to position [619, 0]
click at [741, 486] on select "Select Parent , , , , , , , , , , , , , , , , , , , , , , , , , , , , , , , , ,…" at bounding box center [756, 493] width 569 height 19
select select "26805"
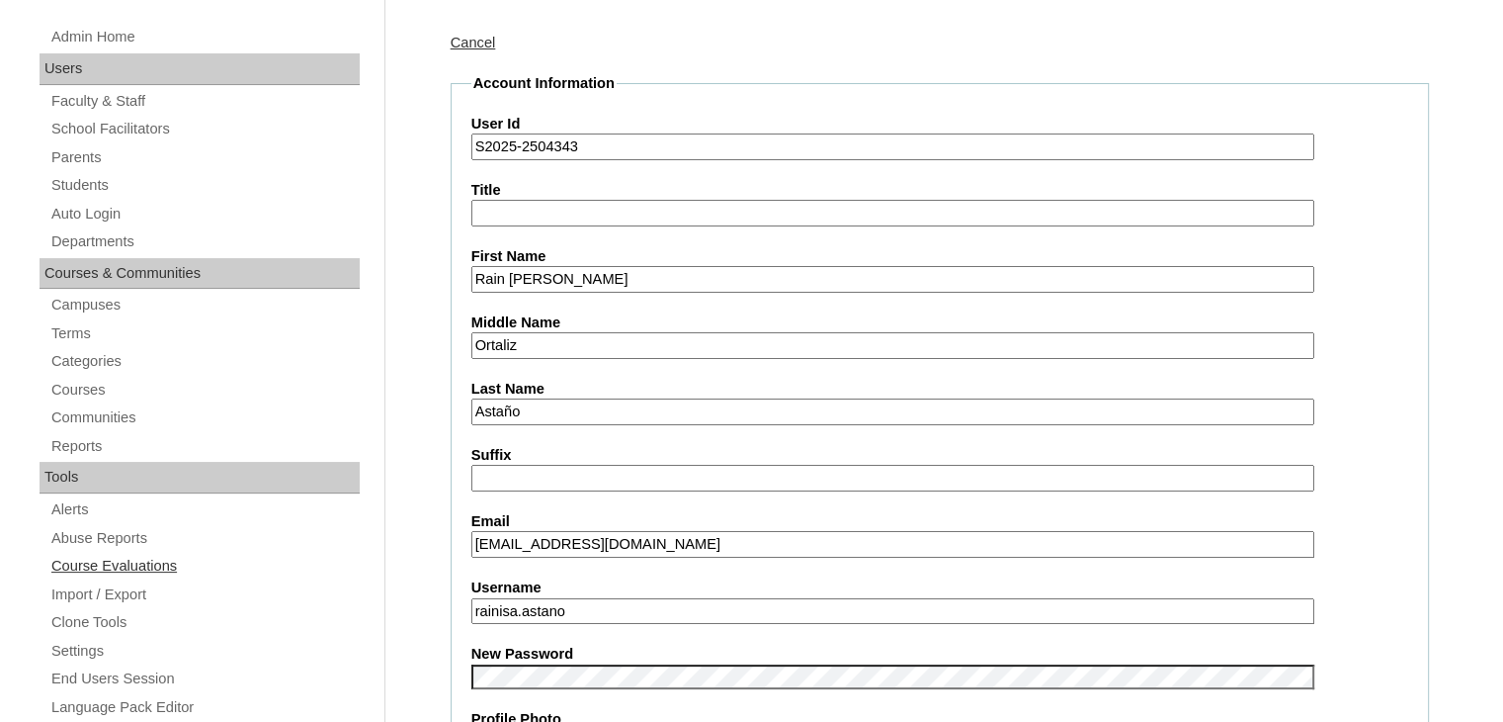
scroll to position [249, 0]
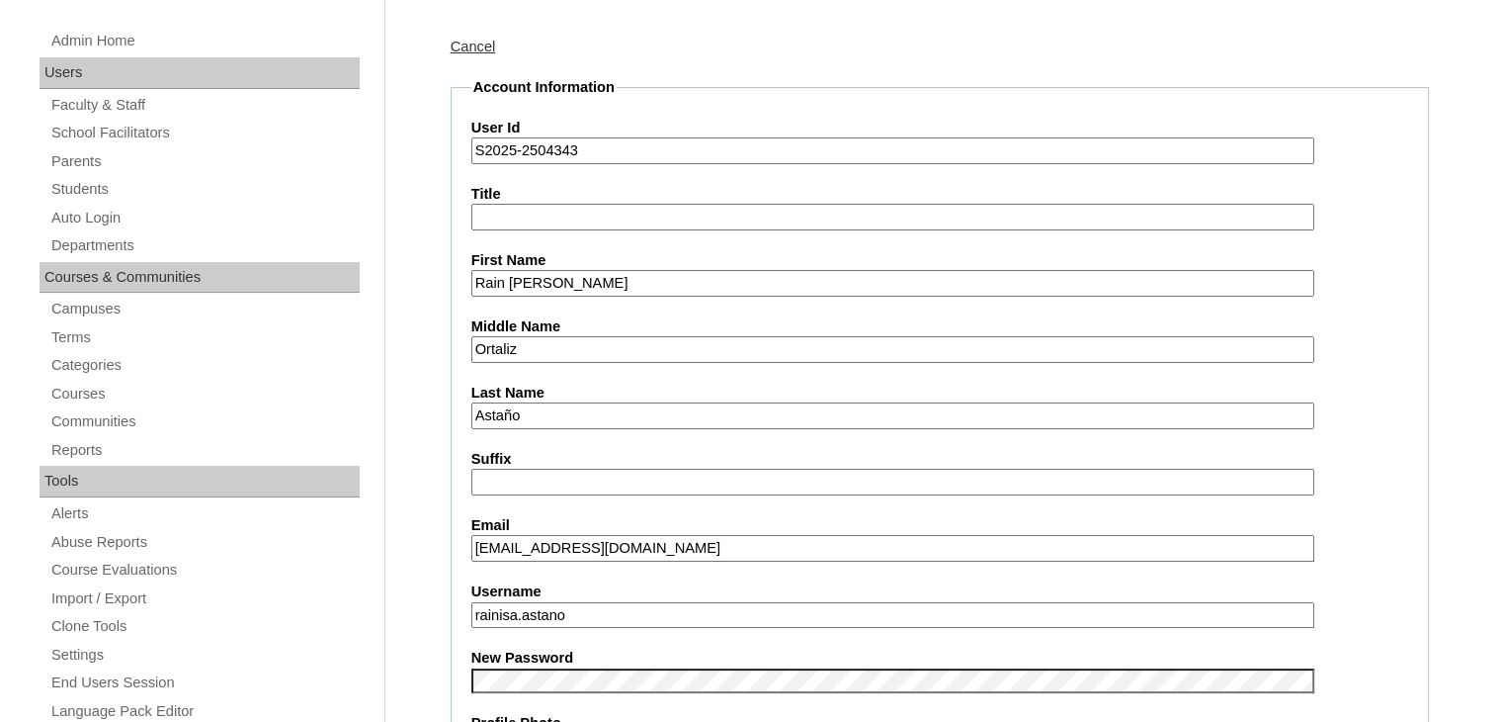
click at [466, 51] on link "Cancel" at bounding box center [473, 47] width 45 height 16
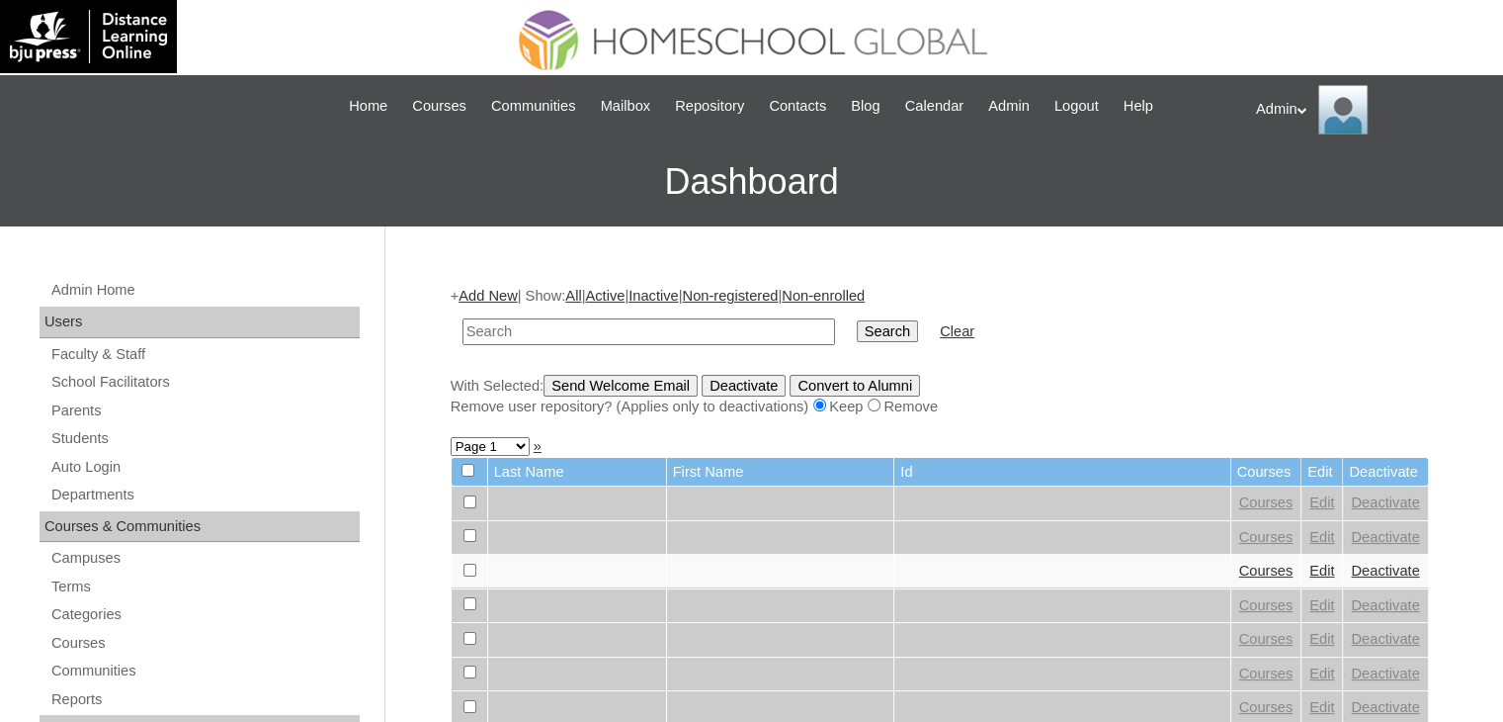
click at [83, 163] on h3 "Dashboard" at bounding box center [752, 181] width 1484 height 89
click at [87, 405] on link "Parents" at bounding box center [204, 410] width 310 height 25
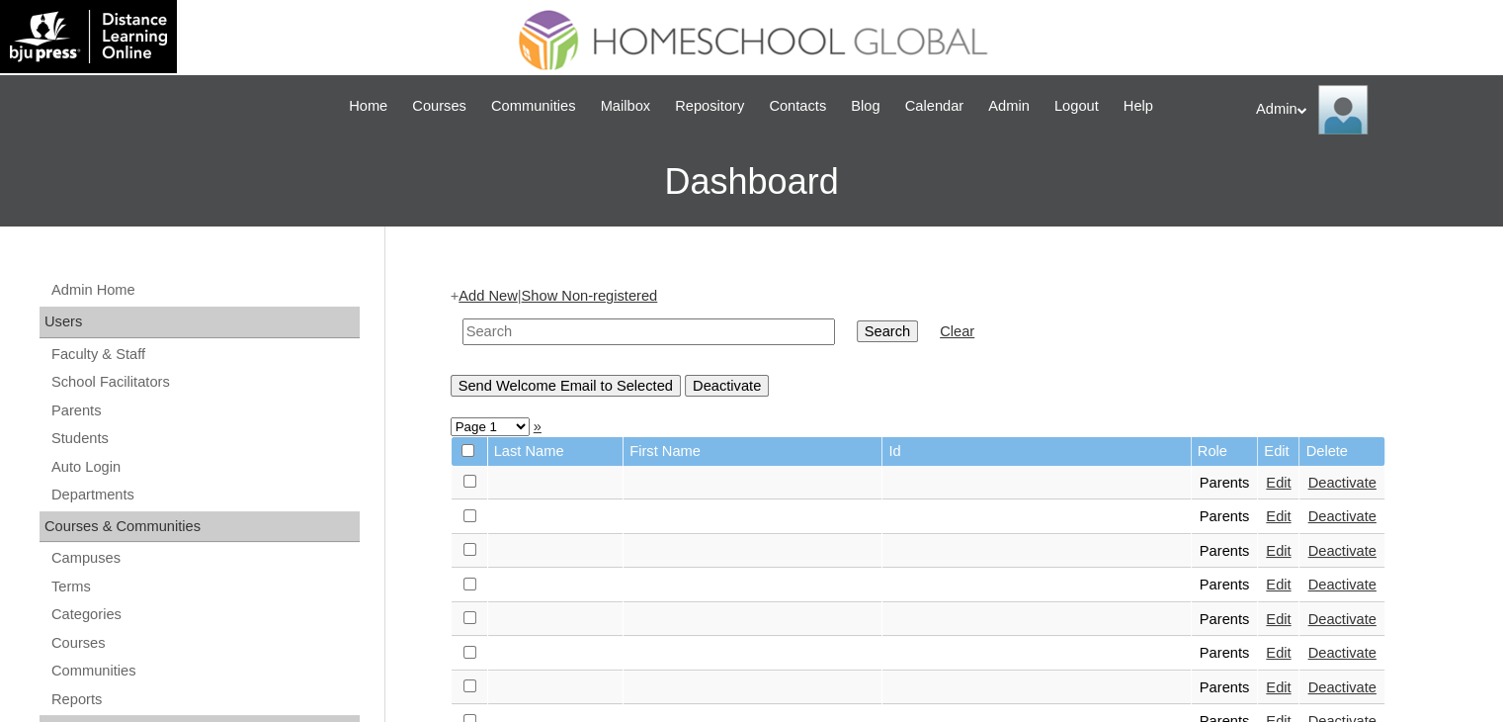
click at [594, 327] on input "text" at bounding box center [649, 331] width 373 height 27
type input "Astano"
click at [857, 330] on input "Search" at bounding box center [887, 331] width 61 height 22
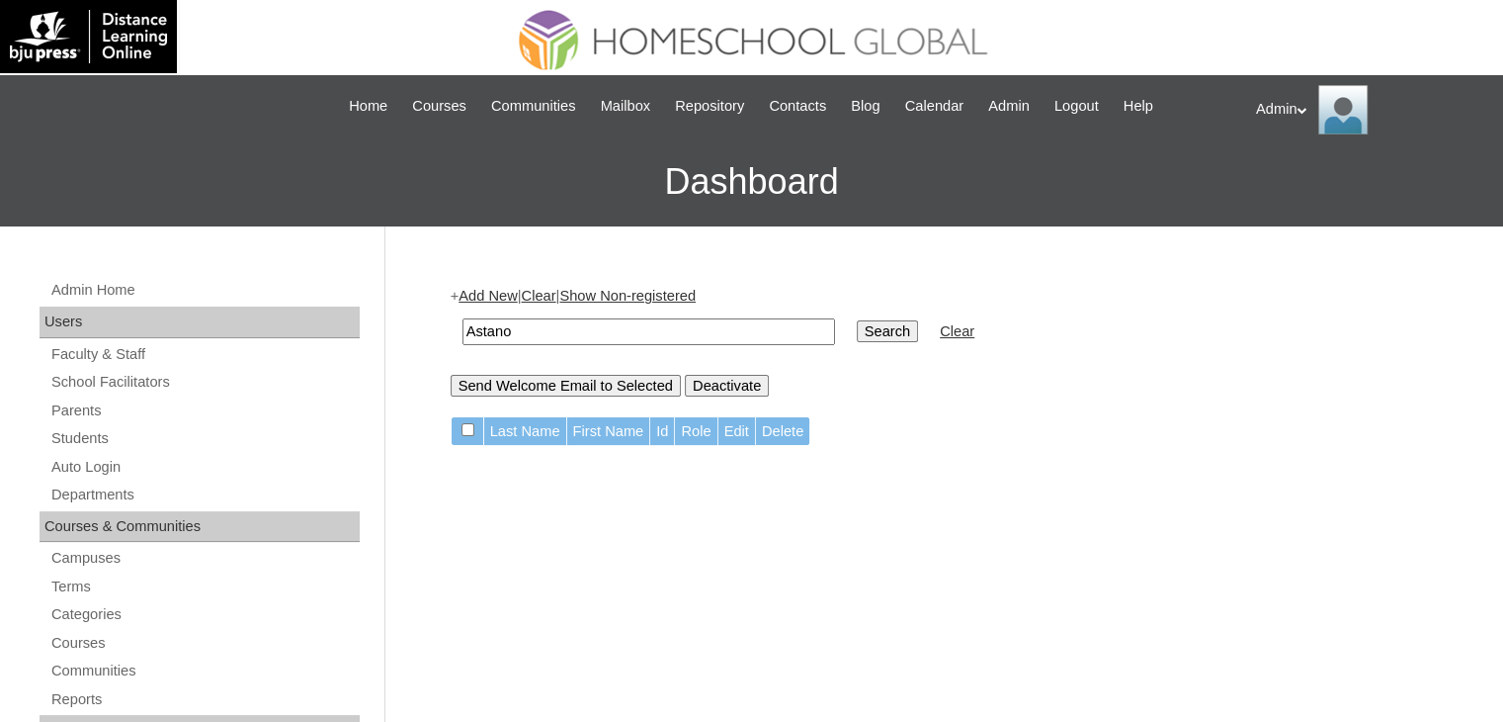
drag, startPoint x: 544, startPoint y: 333, endPoint x: 348, endPoint y: 339, distance: 195.8
paste input "pierang.a"
type input "pierang.astano"
click at [857, 337] on input "Search" at bounding box center [887, 331] width 61 height 22
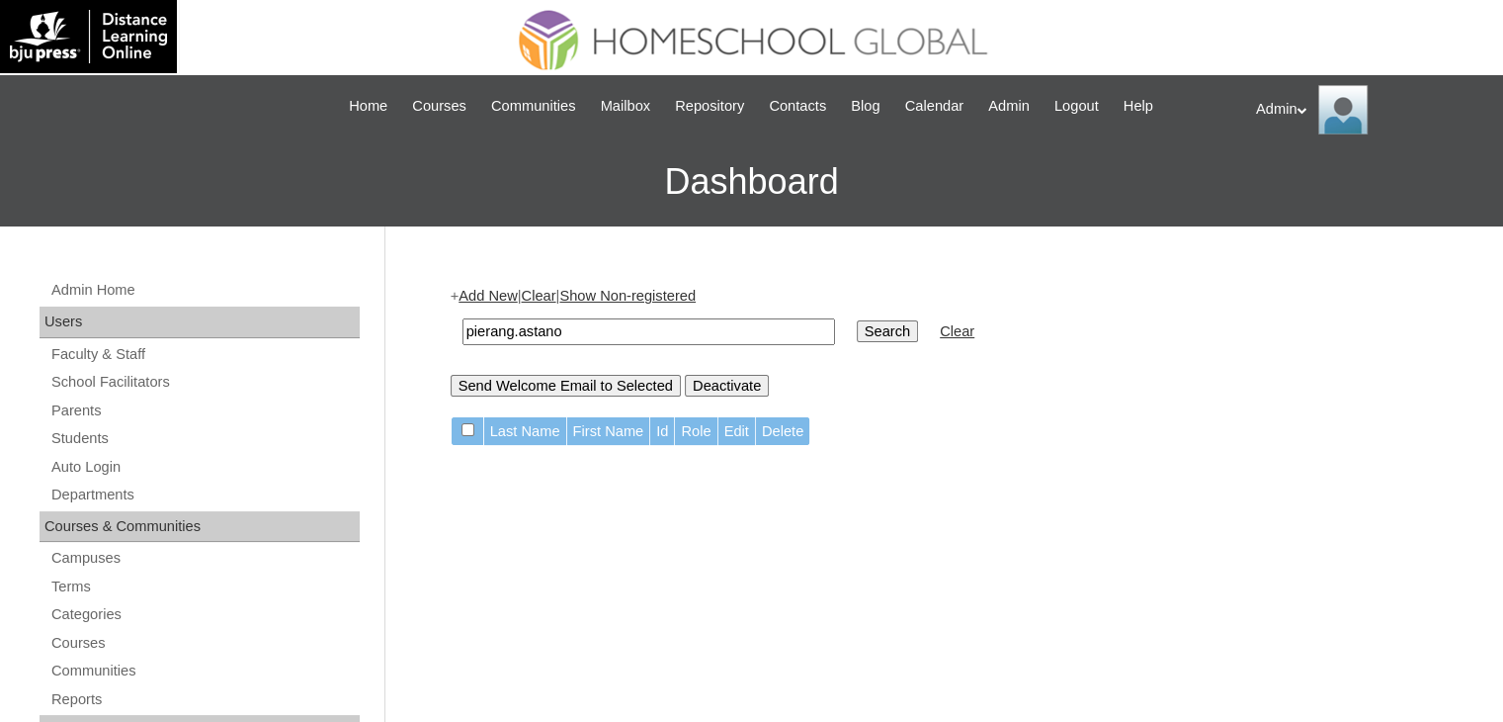
drag, startPoint x: 633, startPoint y: 330, endPoint x: 399, endPoint y: 324, distance: 233.4
paste input "2025-2504343"
type input "2025-2504343"
click at [857, 325] on input "Search" at bounding box center [887, 331] width 61 height 22
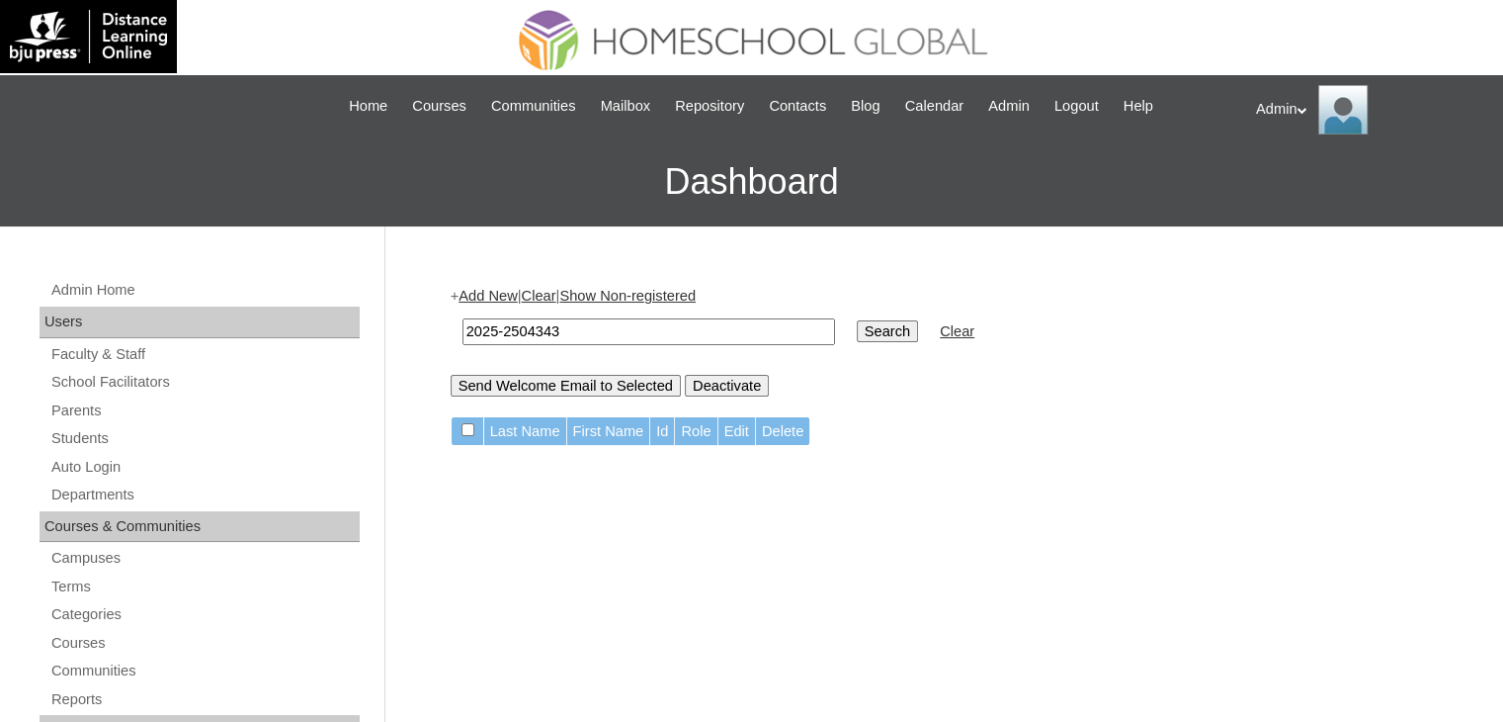
drag, startPoint x: 595, startPoint y: 322, endPoint x: 386, endPoint y: 325, distance: 209.6
paste input "pierangeliastano@gmail.com"
type input "pierangeliastano@gmail.com"
click at [857, 334] on input "Search" at bounding box center [887, 331] width 61 height 22
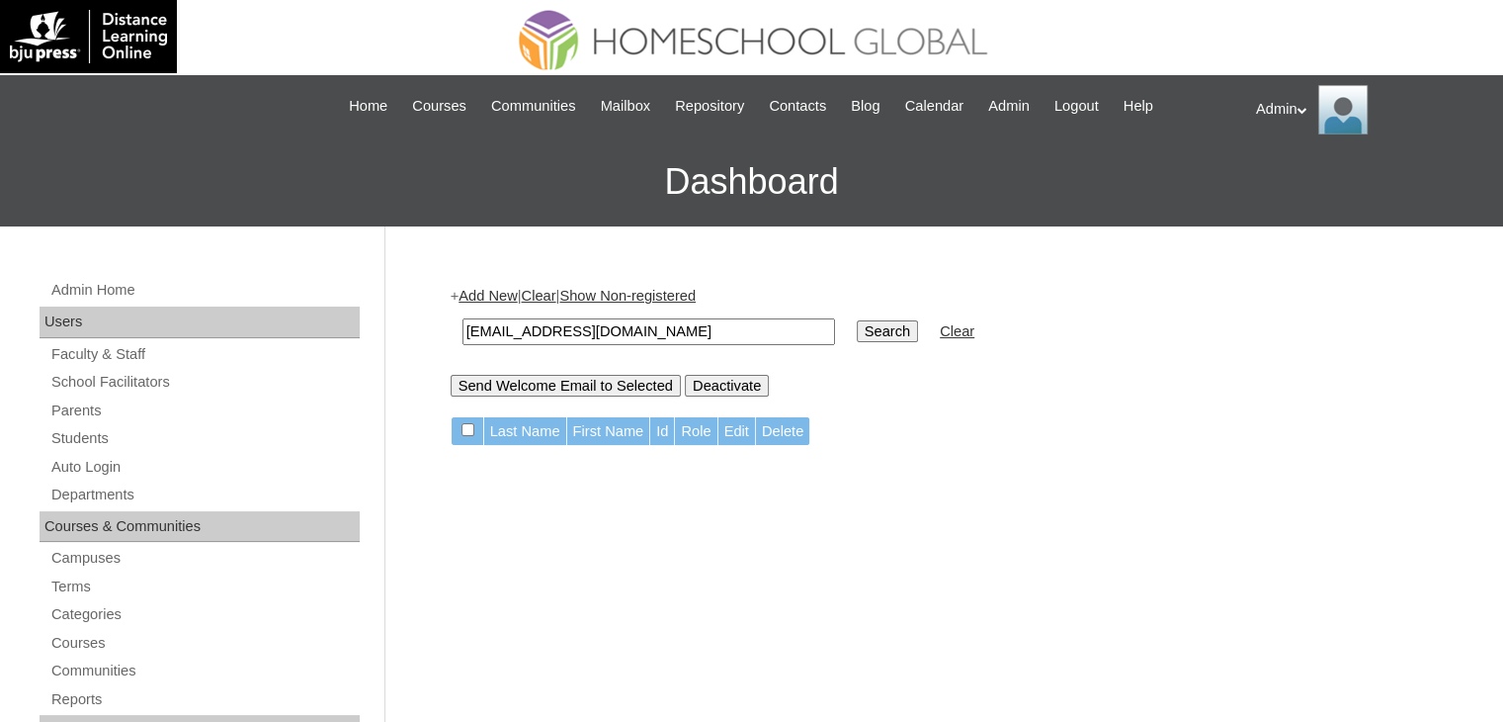
drag, startPoint x: 690, startPoint y: 331, endPoint x: 416, endPoint y: 328, distance: 273.8
paste input "Pier Angeli Ortaliz Astaño"
drag, startPoint x: 658, startPoint y: 334, endPoint x: 542, endPoint y: 337, distance: 116.7
click at [542, 337] on input "Pier Angeli Ortaliz Astaño" at bounding box center [649, 331] width 373 height 27
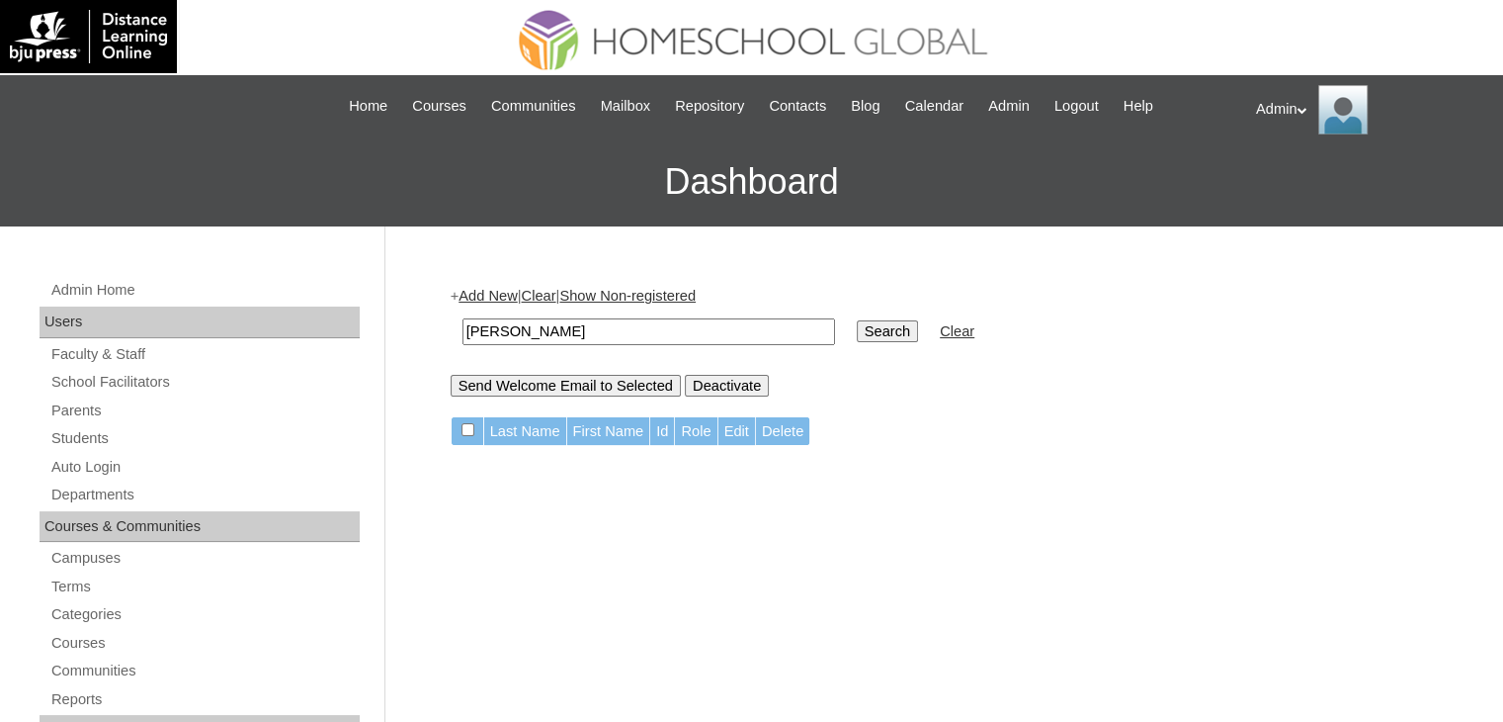
click at [857, 320] on input "Search" at bounding box center [887, 331] width 61 height 22
type input "[PERSON_NAME]"
click at [857, 320] on input "Search" at bounding box center [887, 331] width 61 height 22
click at [564, 333] on input "[PERSON_NAME]" at bounding box center [649, 331] width 373 height 27
click at [90, 408] on link "Parents" at bounding box center [204, 410] width 310 height 25
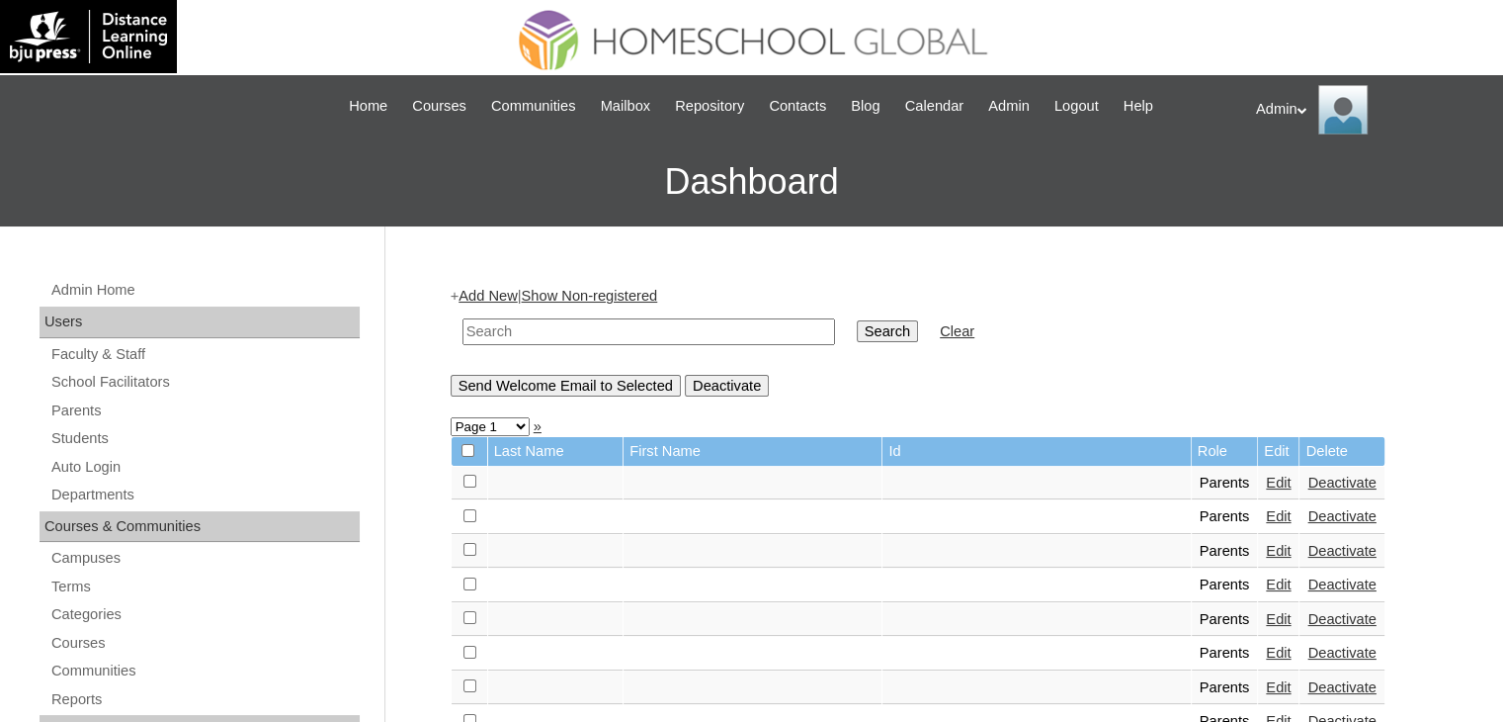
click at [569, 331] on input "text" at bounding box center [649, 331] width 373 height 27
paste input "Pier Angeli Ortaliz Astaño"
drag, startPoint x: 665, startPoint y: 325, endPoint x: 550, endPoint y: 314, distance: 116.2
click at [550, 314] on td "Pier Angeli Ortaliz Astaño" at bounding box center [649, 331] width 392 height 46
type input "Pier Angeli"
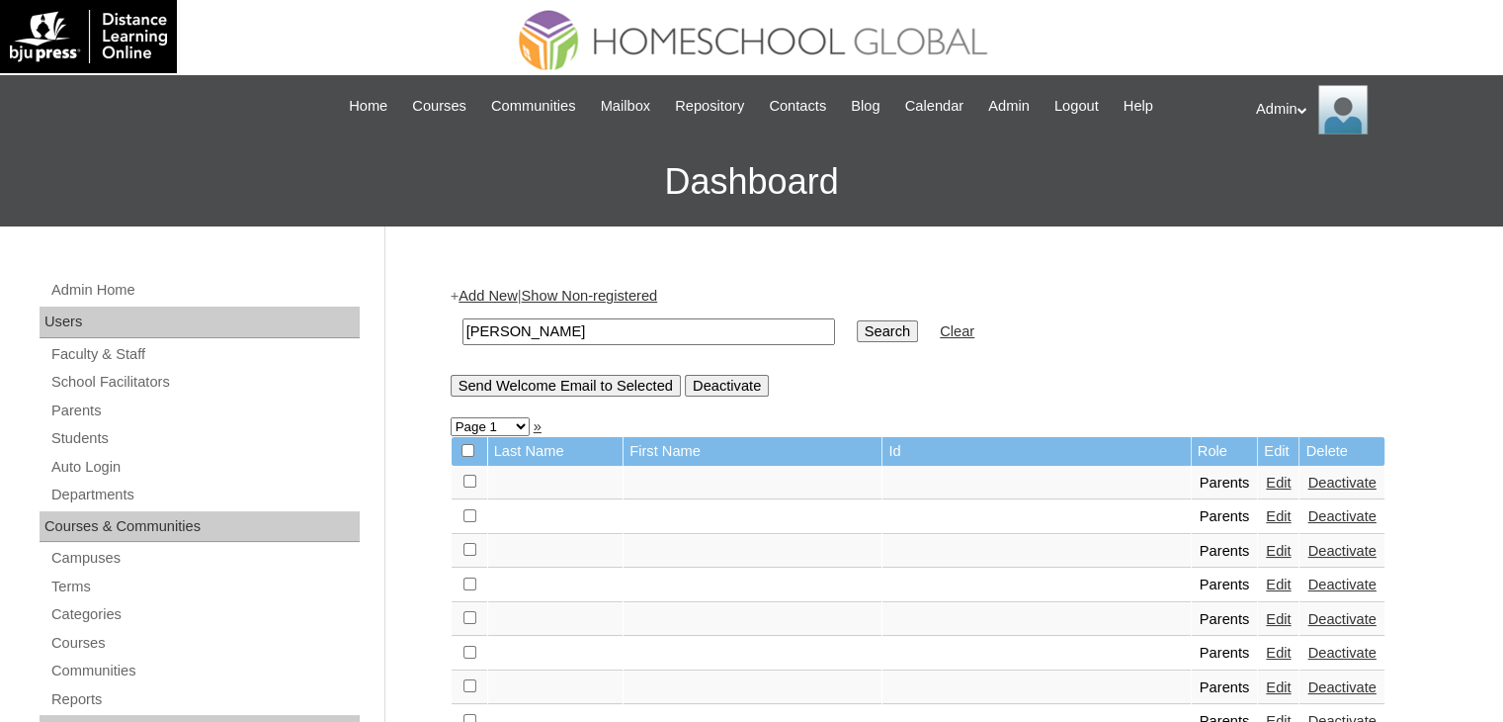
click at [857, 320] on input "Search" at bounding box center [887, 331] width 61 height 22
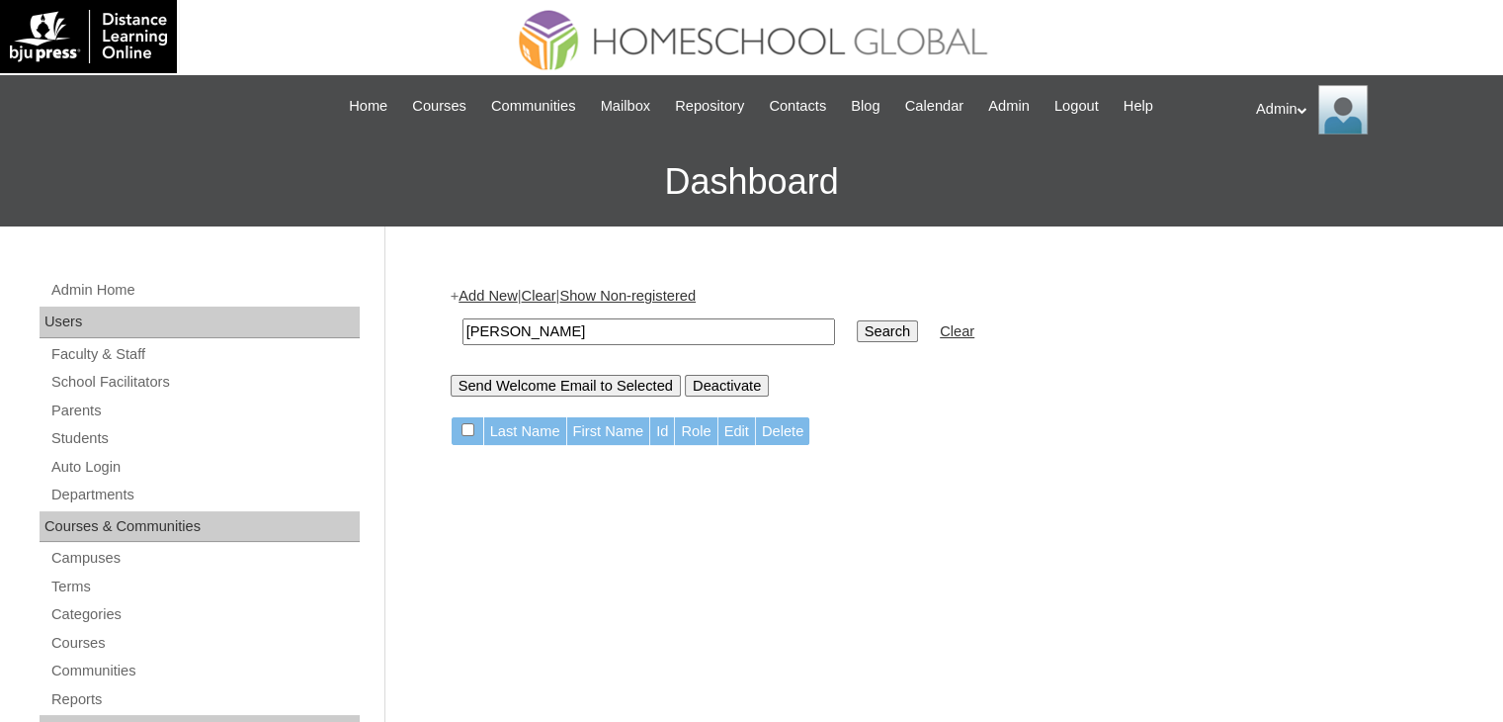
click at [557, 335] on input "[PERSON_NAME]" at bounding box center [649, 331] width 373 height 27
type input "P"
type input "Ortiz"
click at [857, 323] on input "Search" at bounding box center [887, 331] width 61 height 22
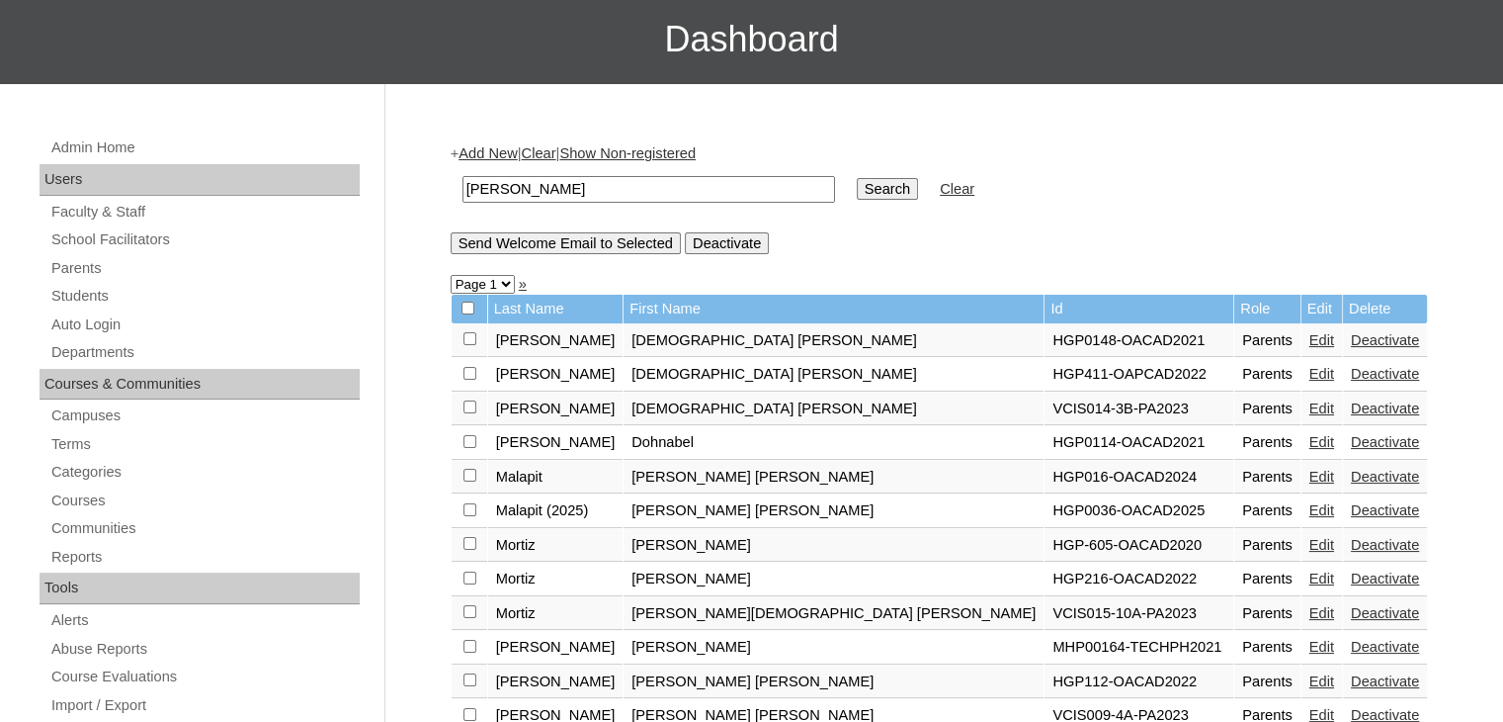
scroll to position [132, 0]
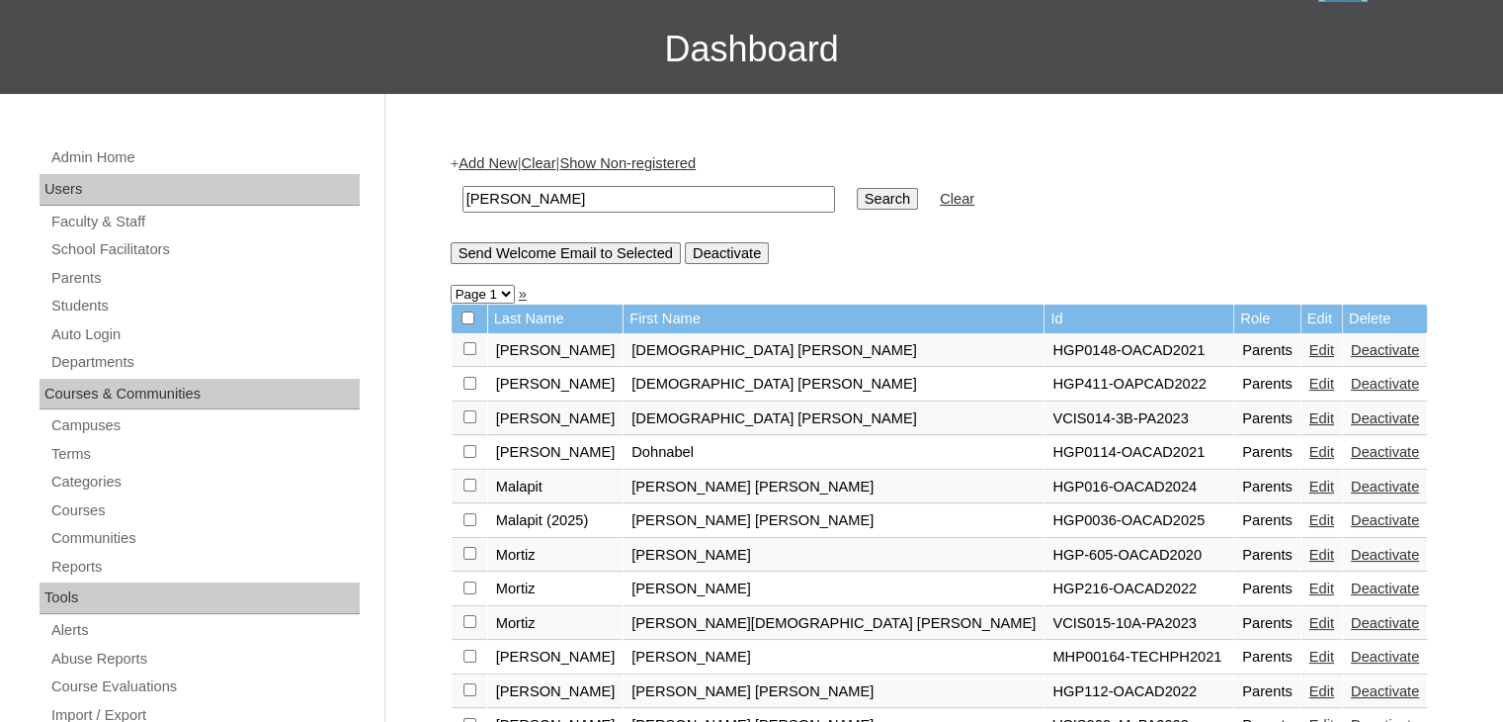
drag, startPoint x: 647, startPoint y: 206, endPoint x: 436, endPoint y: 179, distance: 213.2
type input "Ortaliz"
click at [857, 206] on input "Search" at bounding box center [887, 199] width 61 height 22
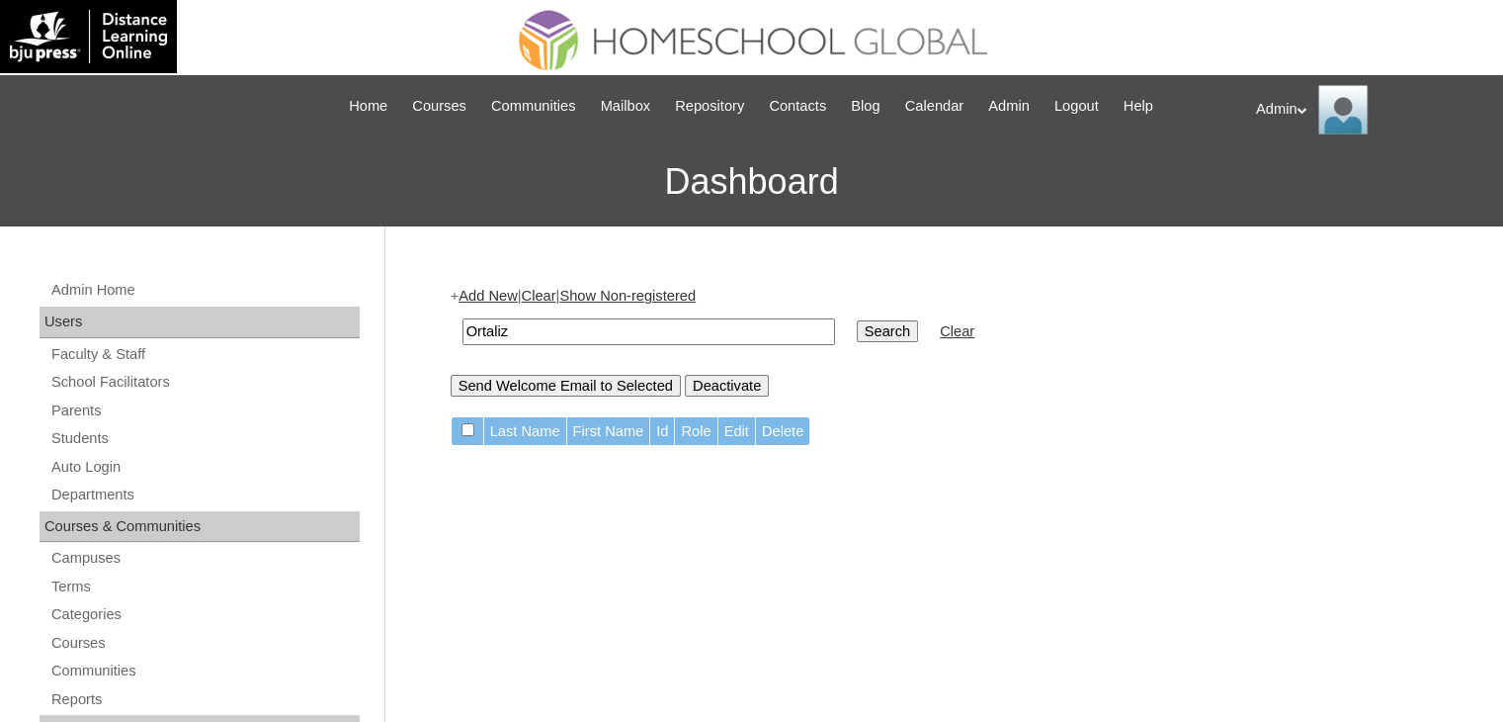
drag, startPoint x: 609, startPoint y: 326, endPoint x: 384, endPoint y: 331, distance: 225.4
type input "Astaño"
click at [857, 323] on input "Search" at bounding box center [887, 331] width 61 height 22
click at [643, 337] on input "Astaño" at bounding box center [649, 331] width 373 height 27
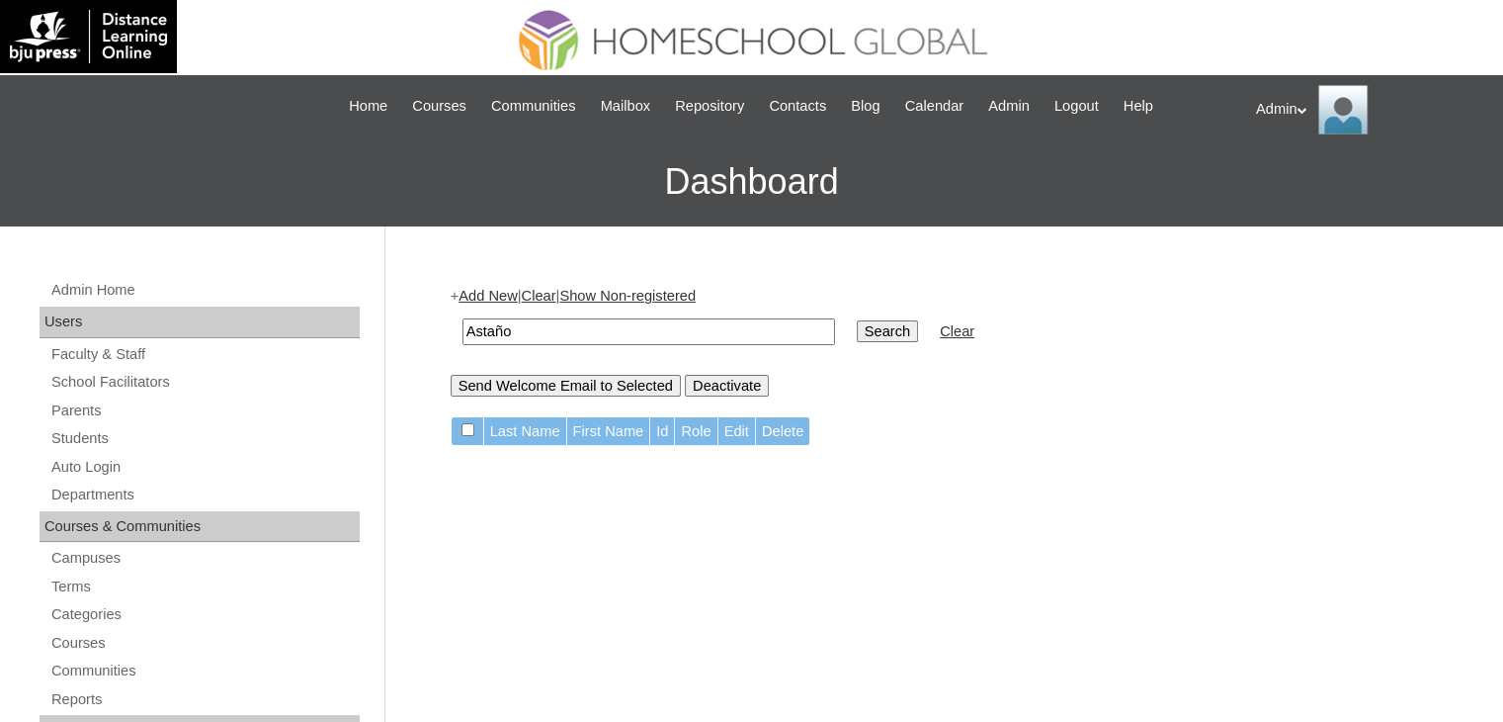
drag, startPoint x: 533, startPoint y: 329, endPoint x: 415, endPoint y: 333, distance: 117.7
click at [90, 408] on link "Parents" at bounding box center [204, 410] width 310 height 25
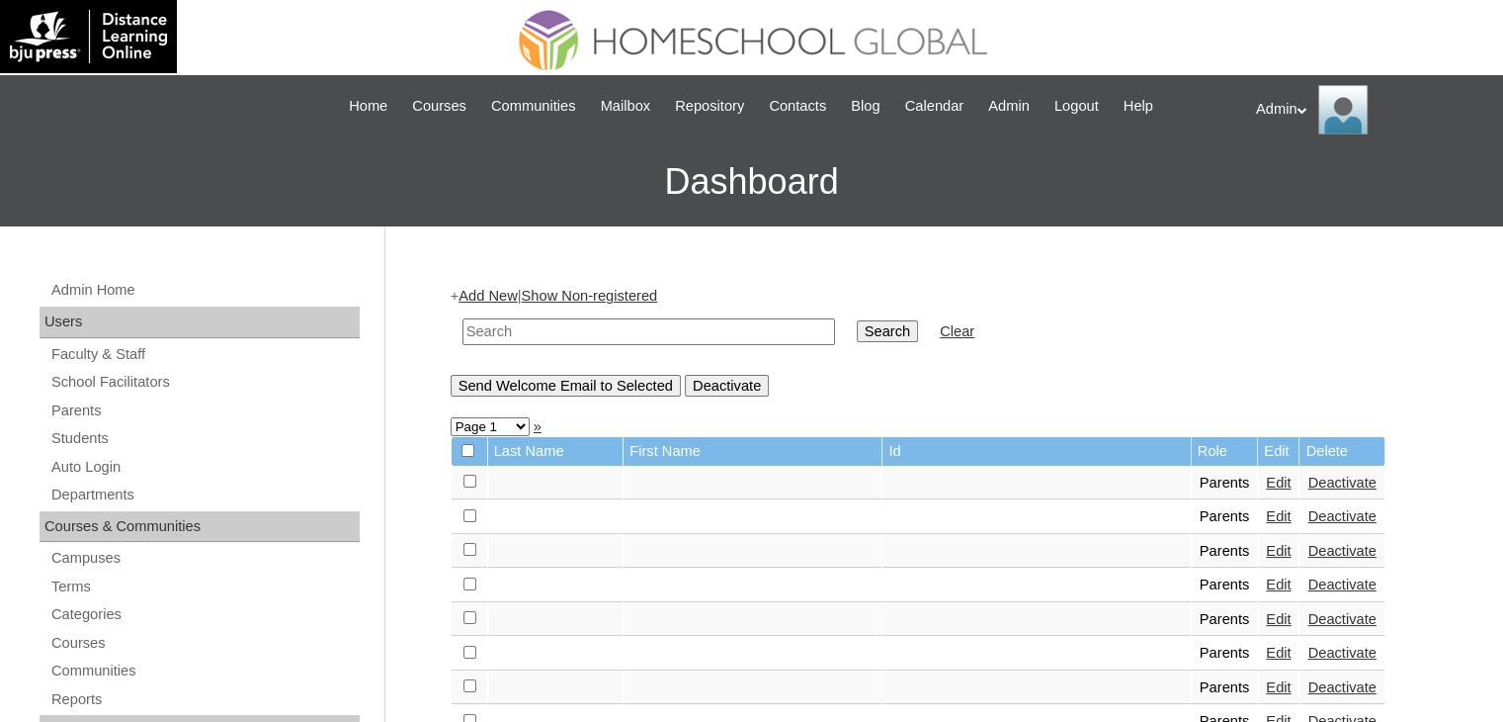
drag, startPoint x: 0, startPoint y: 0, endPoint x: 610, endPoint y: 332, distance: 694.5
click at [610, 332] on input "text" at bounding box center [649, 331] width 373 height 27
paste input "Astaño"
type input "Astaño"
click at [857, 320] on input "Search" at bounding box center [887, 331] width 61 height 22
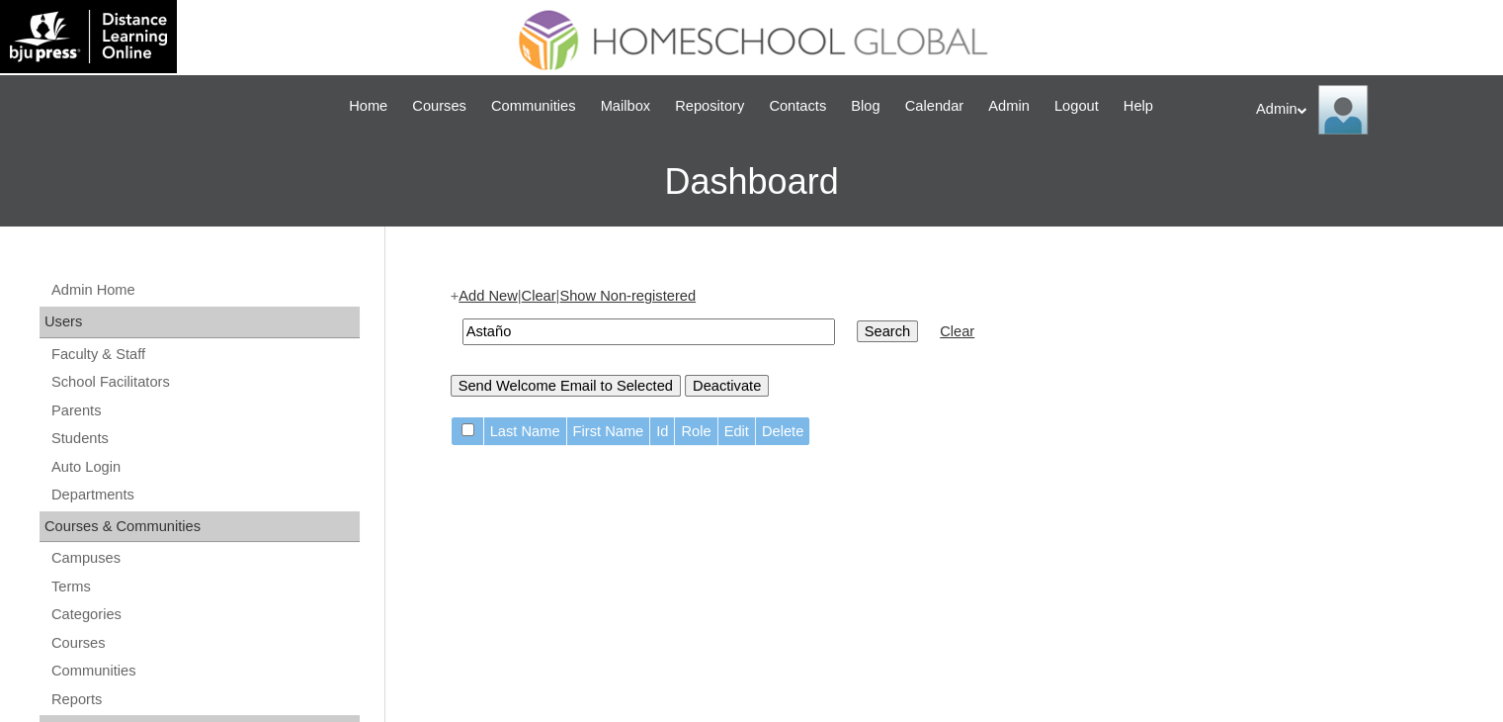
click at [940, 329] on link "Clear" at bounding box center [957, 331] width 35 height 16
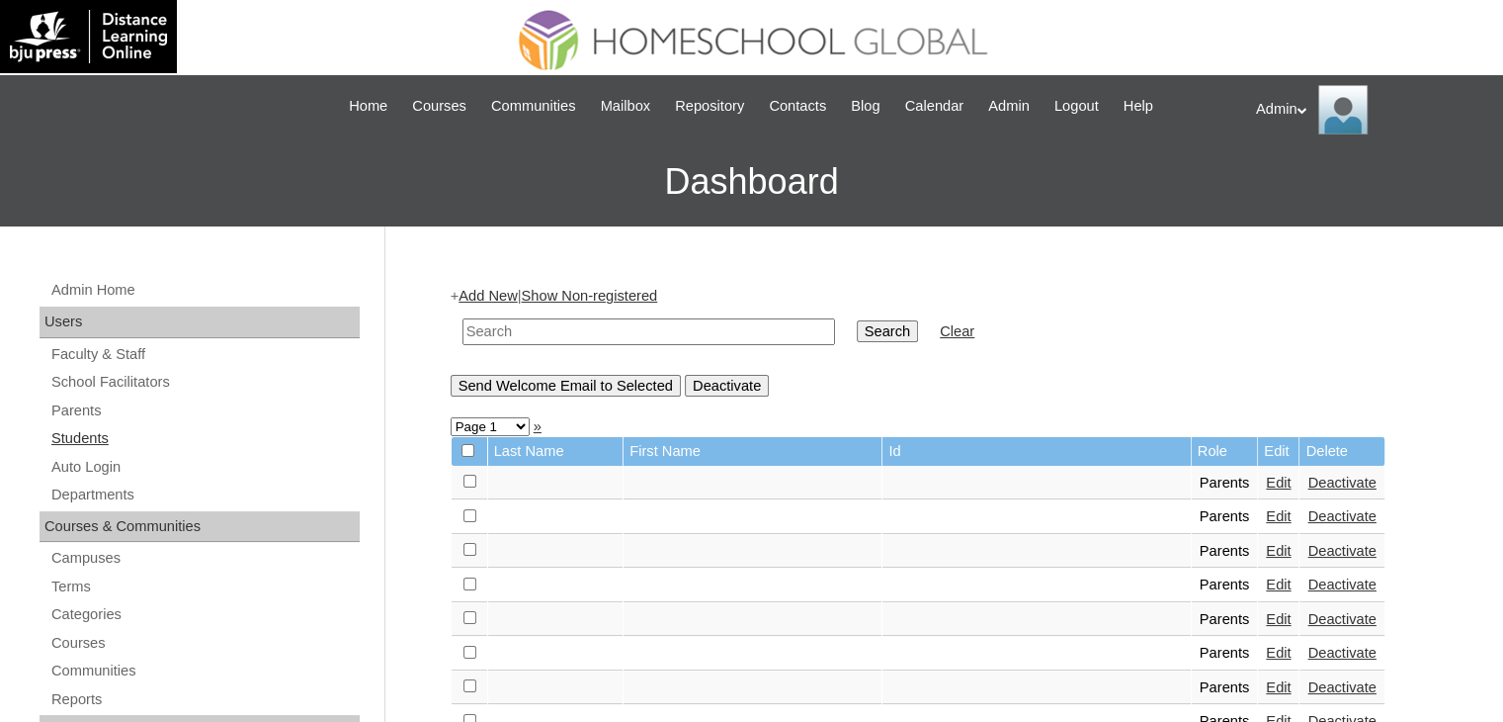
click at [90, 441] on link "Students" at bounding box center [204, 438] width 310 height 25
click at [532, 331] on input "text" at bounding box center [649, 331] width 373 height 27
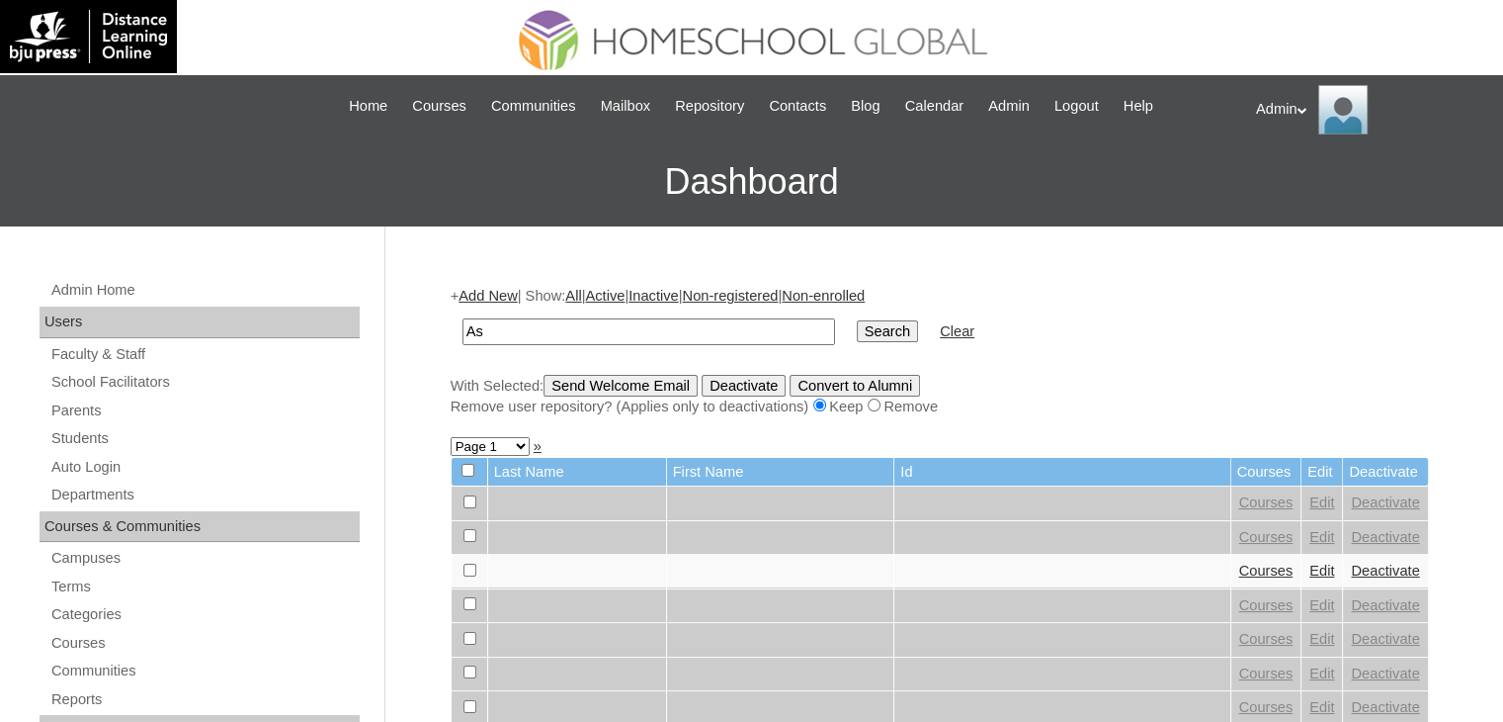
type input "Astano"
click at [857, 338] on input "Search" at bounding box center [887, 331] width 61 height 22
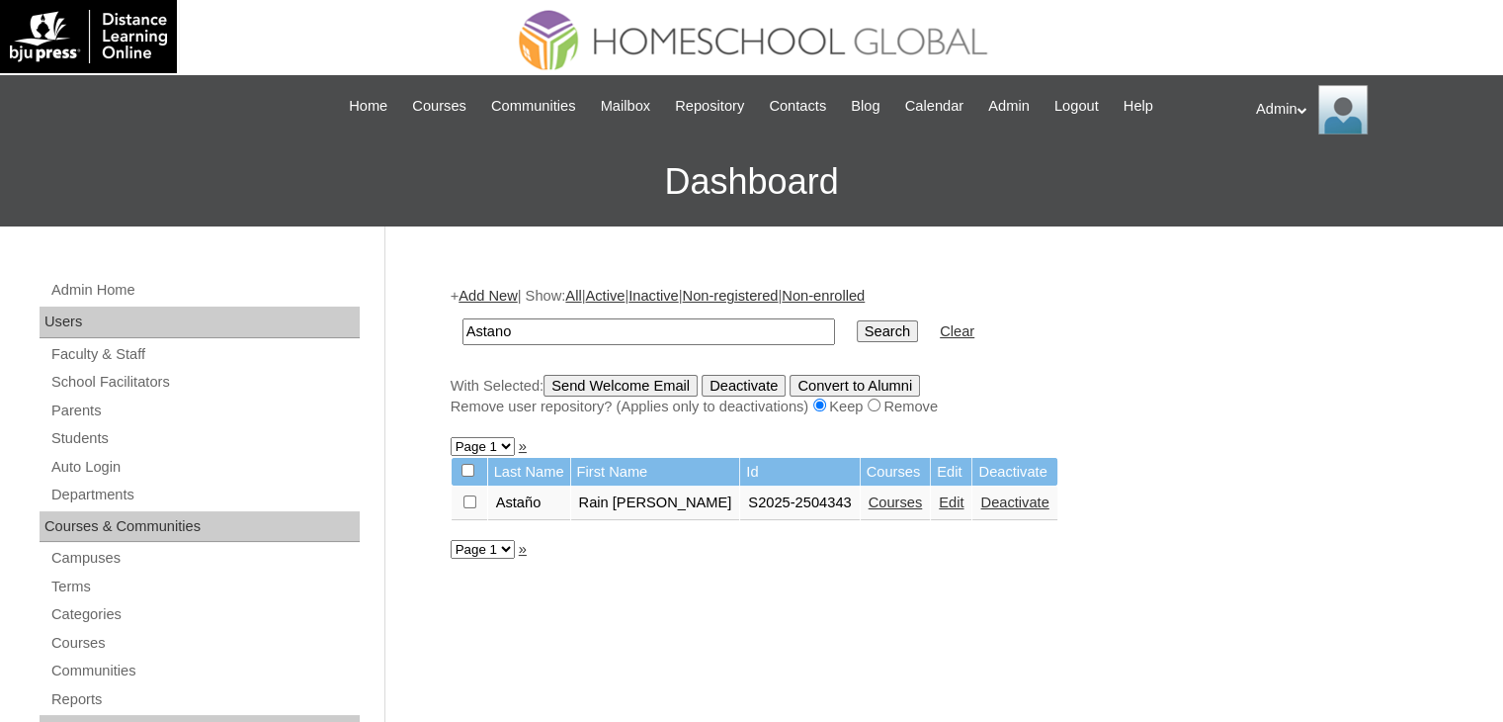
click at [939, 506] on link "Edit" at bounding box center [951, 502] width 25 height 16
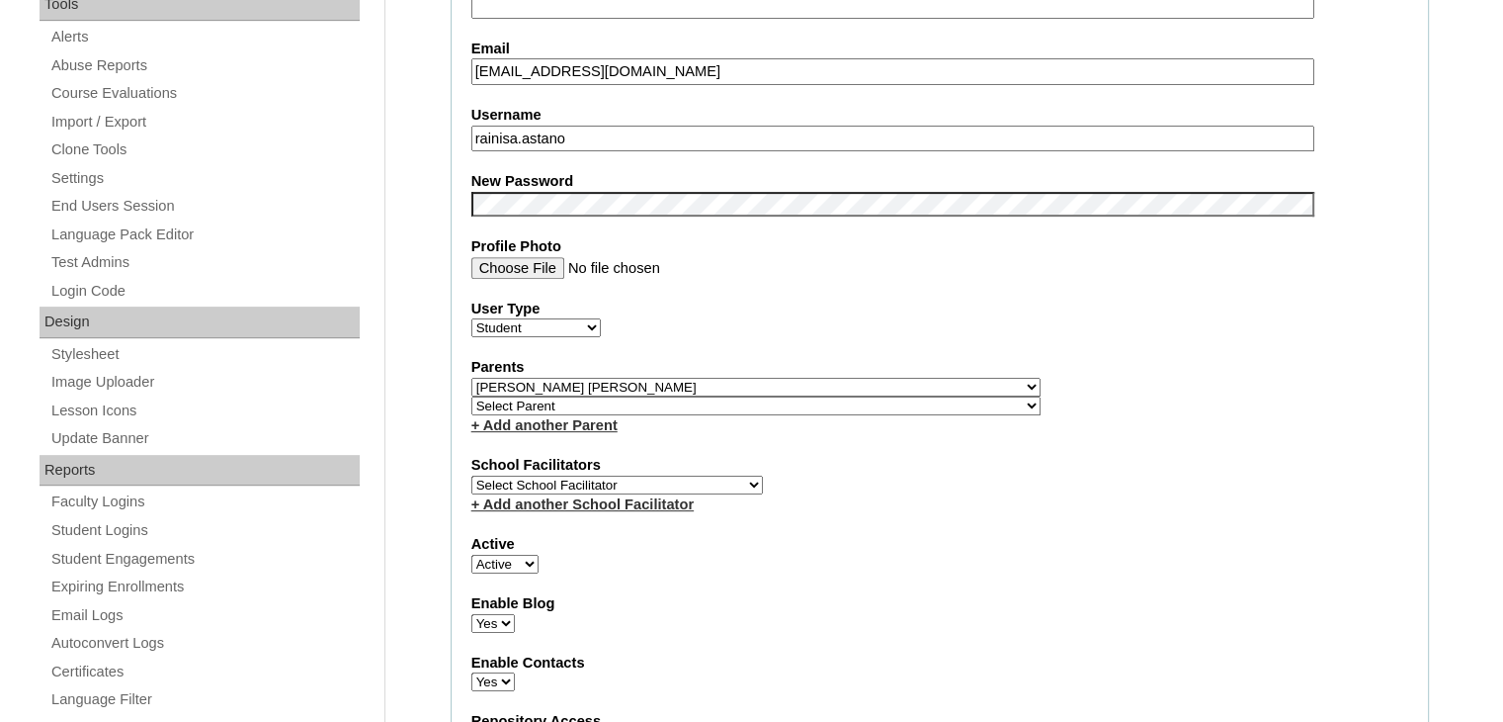
scroll to position [735, 0]
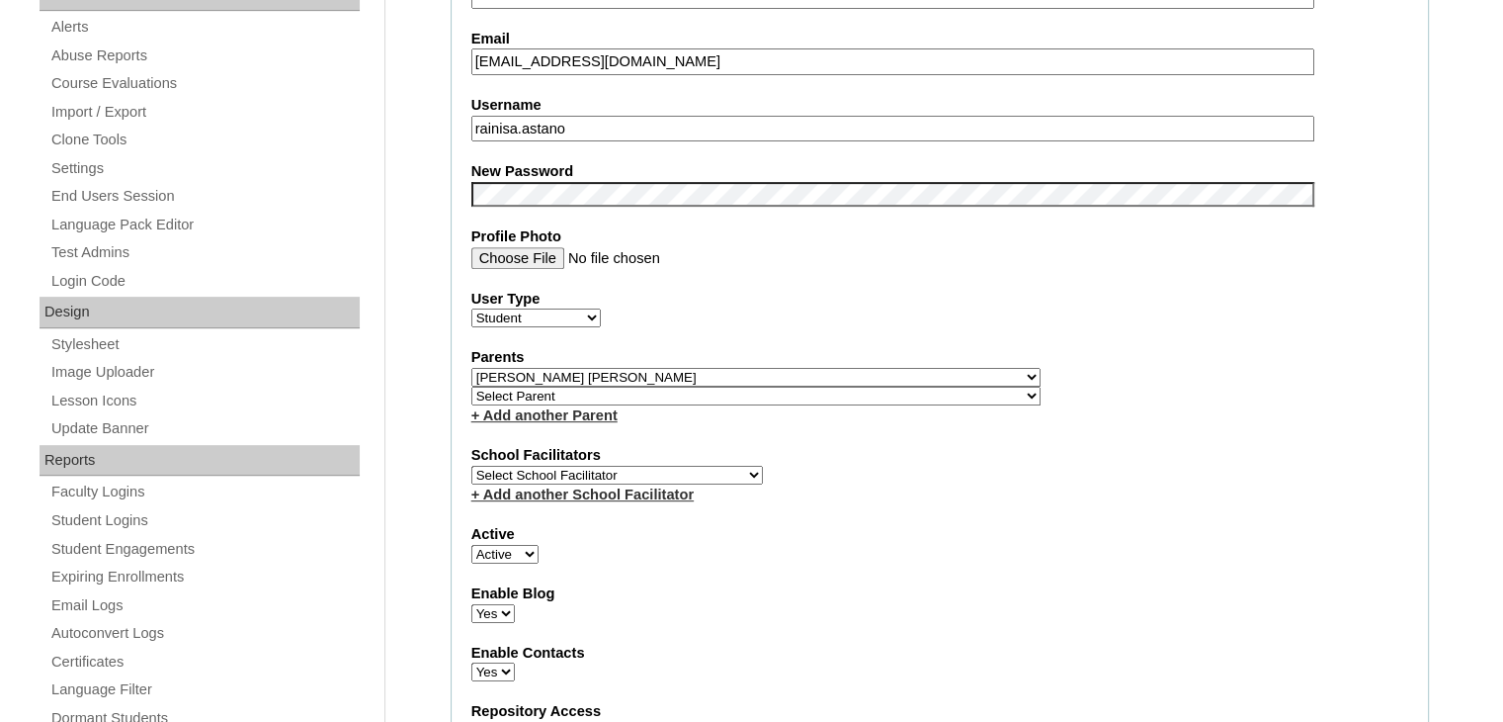
click at [814, 371] on select "Select Parent , , , , , , , , , , , , , , , , , , , , , , , , , , , , , , , , ,…" at bounding box center [756, 377] width 569 height 19
select select "37085"
click at [733, 387] on select "Select Parent , , , , , , , , , , , , , , , , , , , , , , , , , , , , , , , , ,…" at bounding box center [756, 395] width 569 height 19
click at [472, 386] on select "Select Parent , , , , , , , , , , , , , , , , , , , , , , , , , , , , , , , , ,…" at bounding box center [756, 395] width 569 height 19
click at [781, 368] on select "Select Parent , , , , , , , , , , , , , , , , , , , , , , , , , , , , , , , , ,…" at bounding box center [756, 377] width 569 height 19
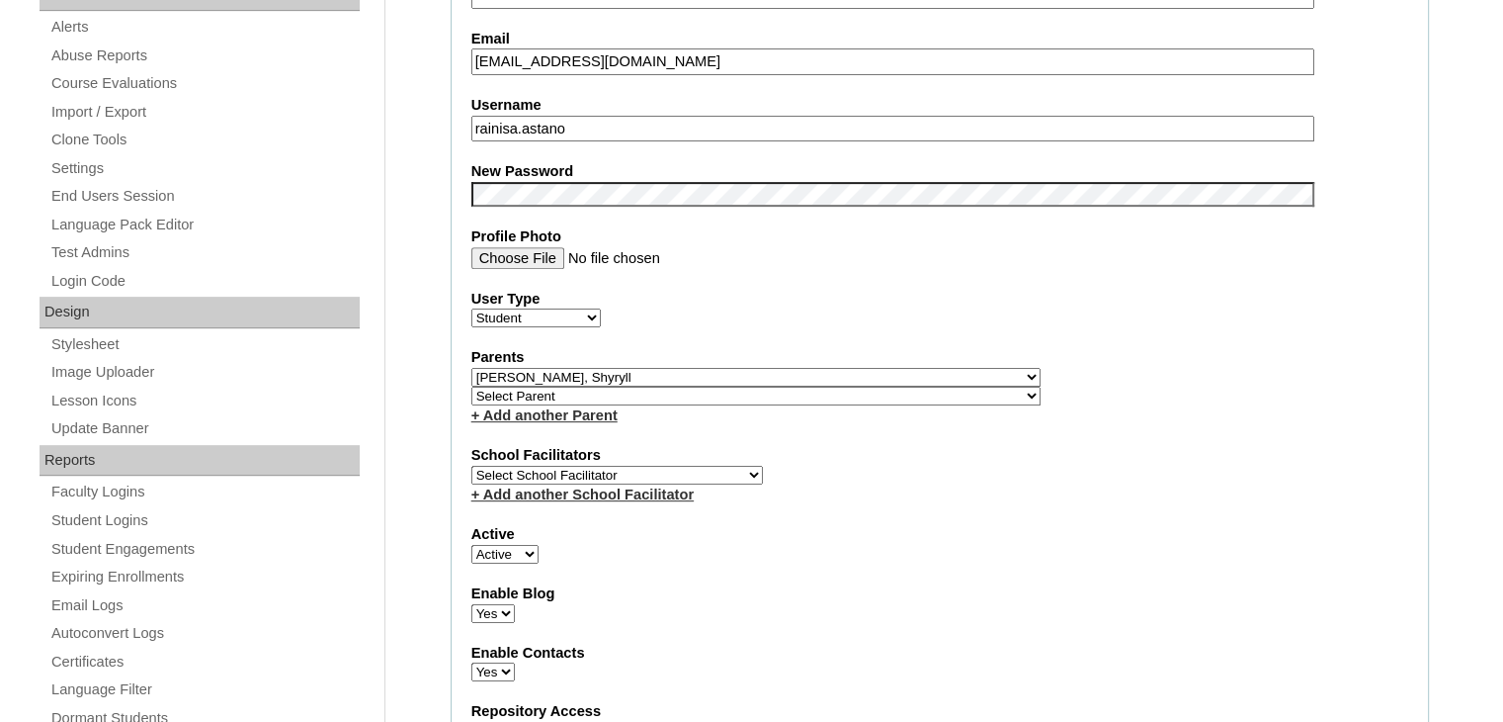
select select
click at [472, 368] on select "Select Parent , , , , , , , , , , , , , , , , , , , , , , , , , , , , , , , , ,…" at bounding box center [756, 377] width 569 height 19
drag, startPoint x: 689, startPoint y: 53, endPoint x: 430, endPoint y: 72, distance: 259.7
click at [988, 405] on div "+ Add another Parent" at bounding box center [940, 415] width 937 height 21
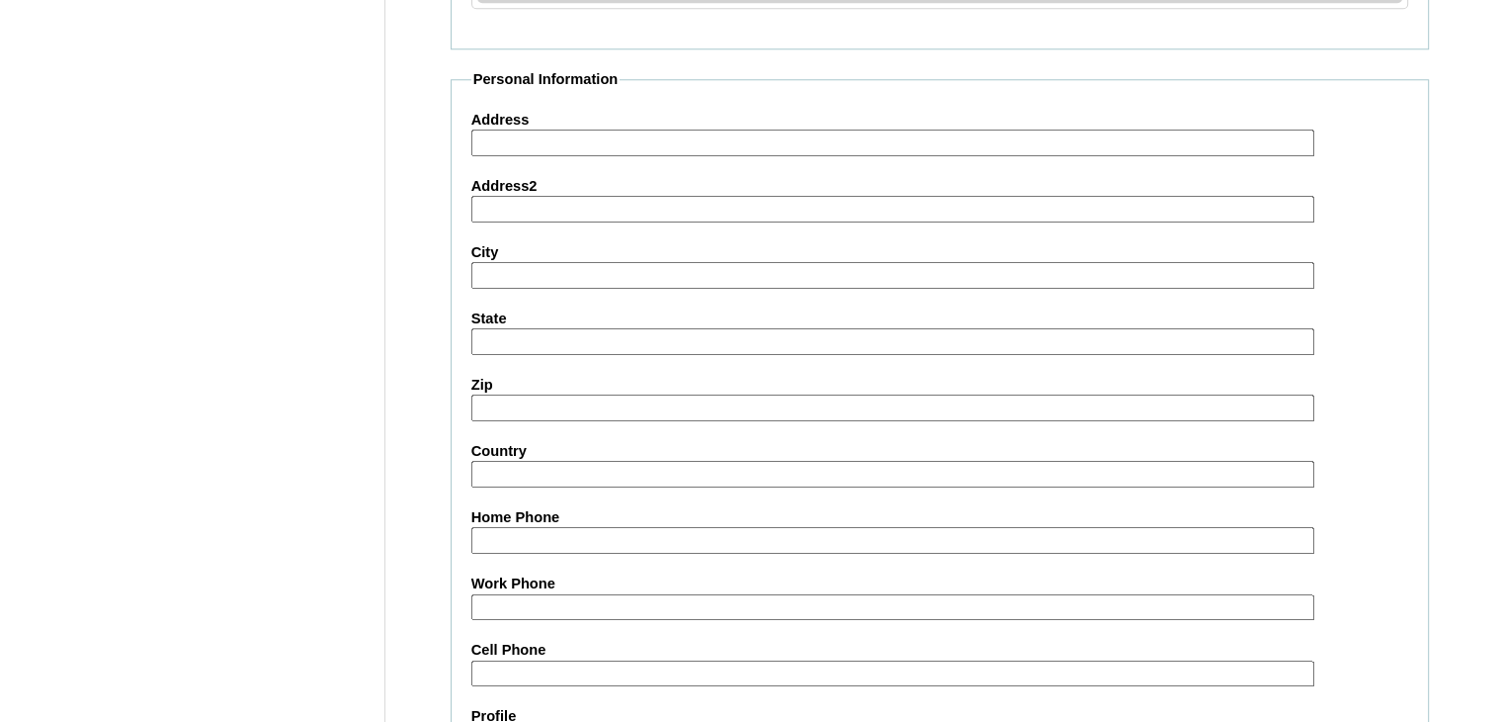
scroll to position [2270, 0]
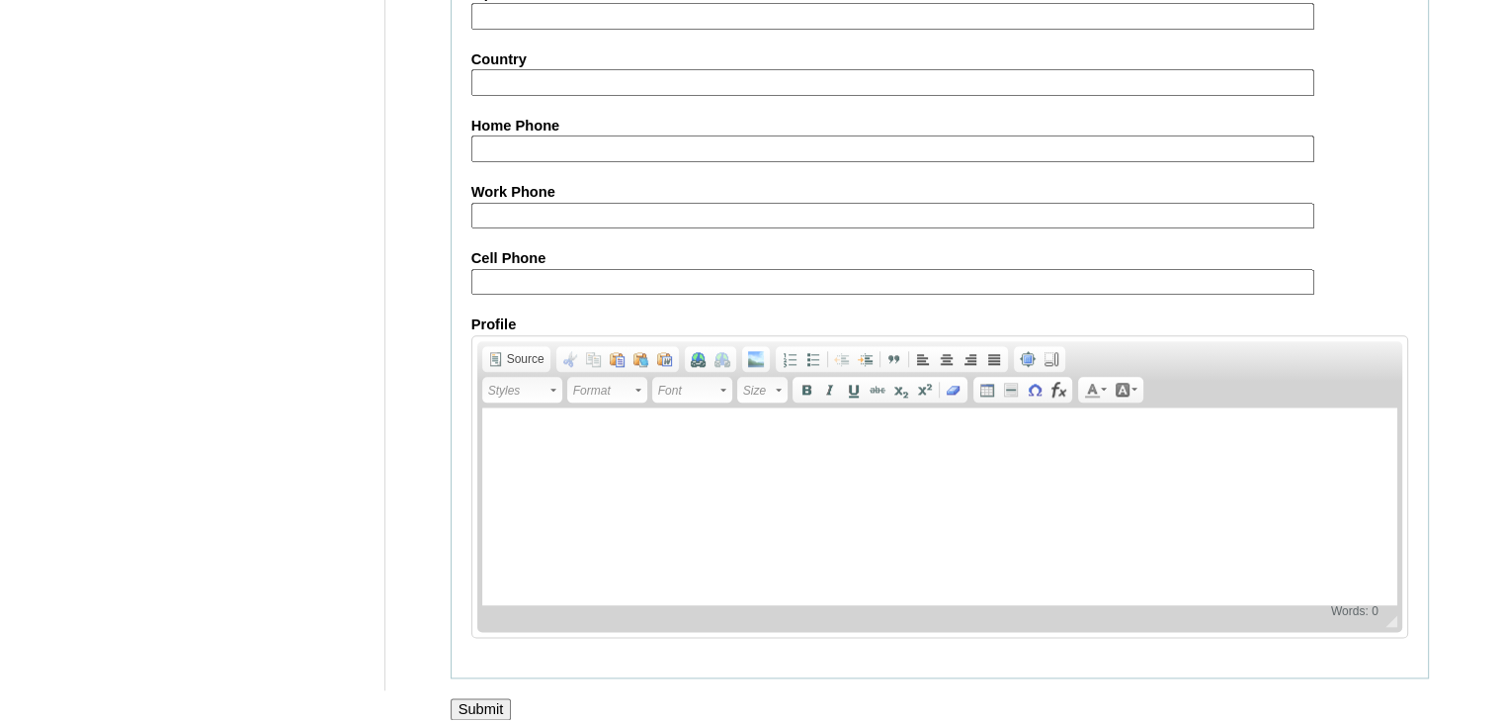
click at [482, 698] on input "Submit" at bounding box center [481, 709] width 61 height 22
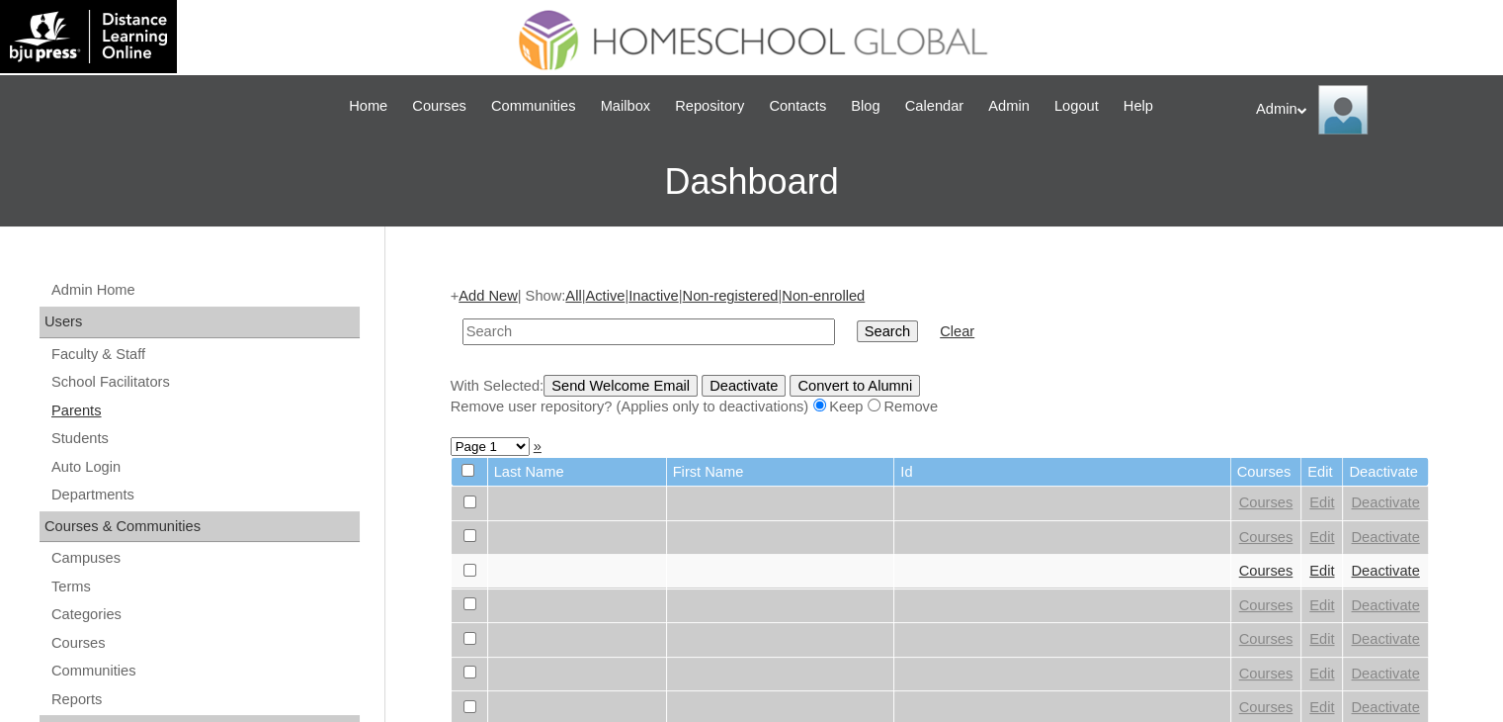
click at [85, 403] on link "Parents" at bounding box center [204, 410] width 310 height 25
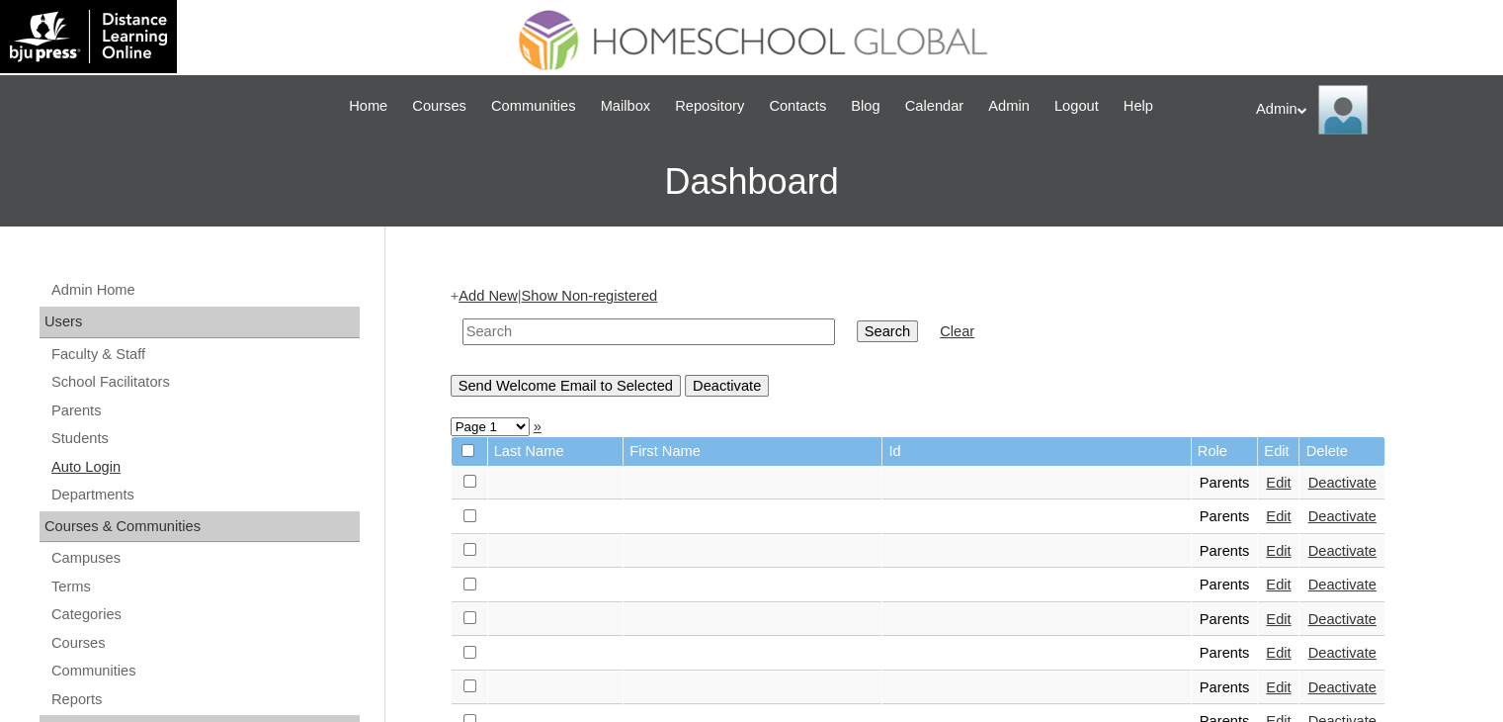
click at [79, 472] on link "Auto Login" at bounding box center [204, 467] width 310 height 25
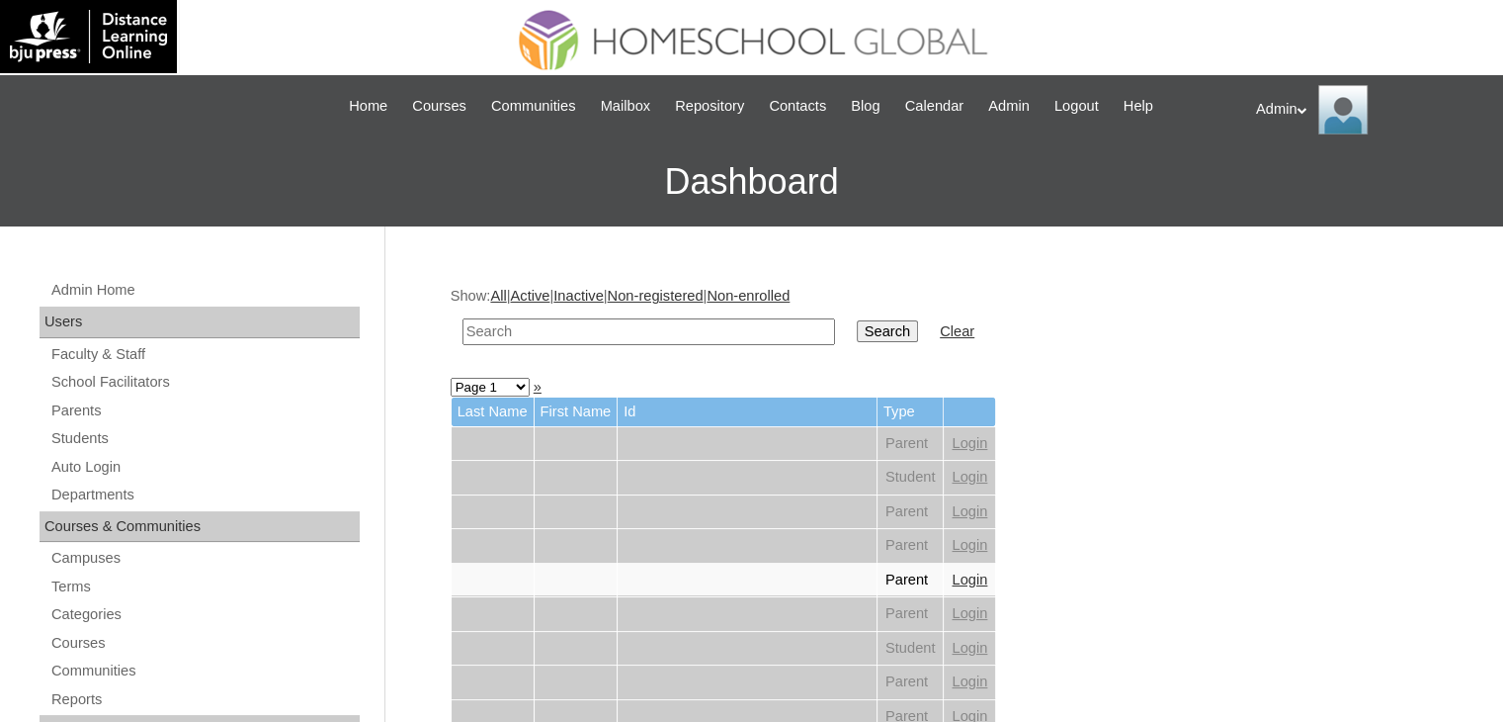
click at [526, 334] on input "text" at bounding box center [649, 331] width 373 height 27
type input "astaño"
click at [857, 327] on input "Search" at bounding box center [887, 331] width 61 height 22
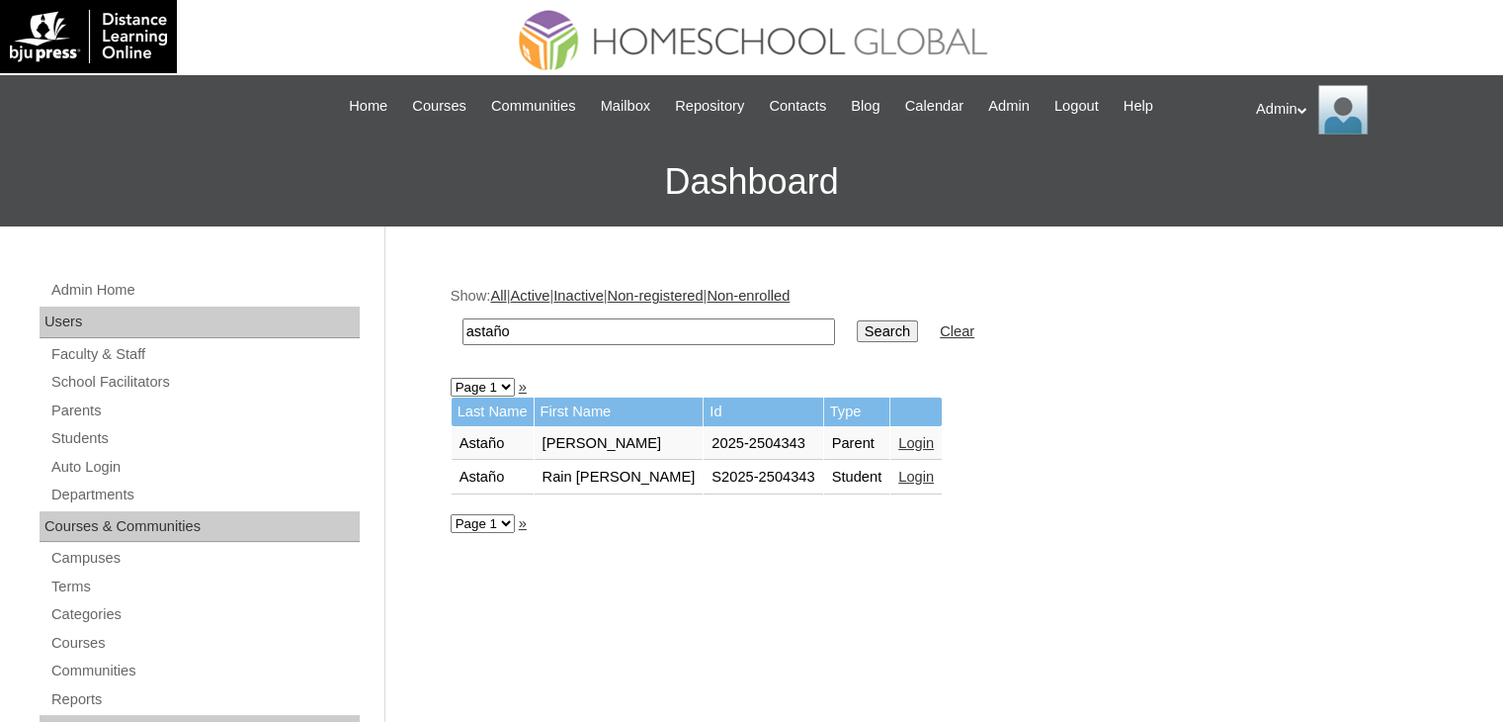
click at [899, 442] on link "Login" at bounding box center [917, 443] width 36 height 16
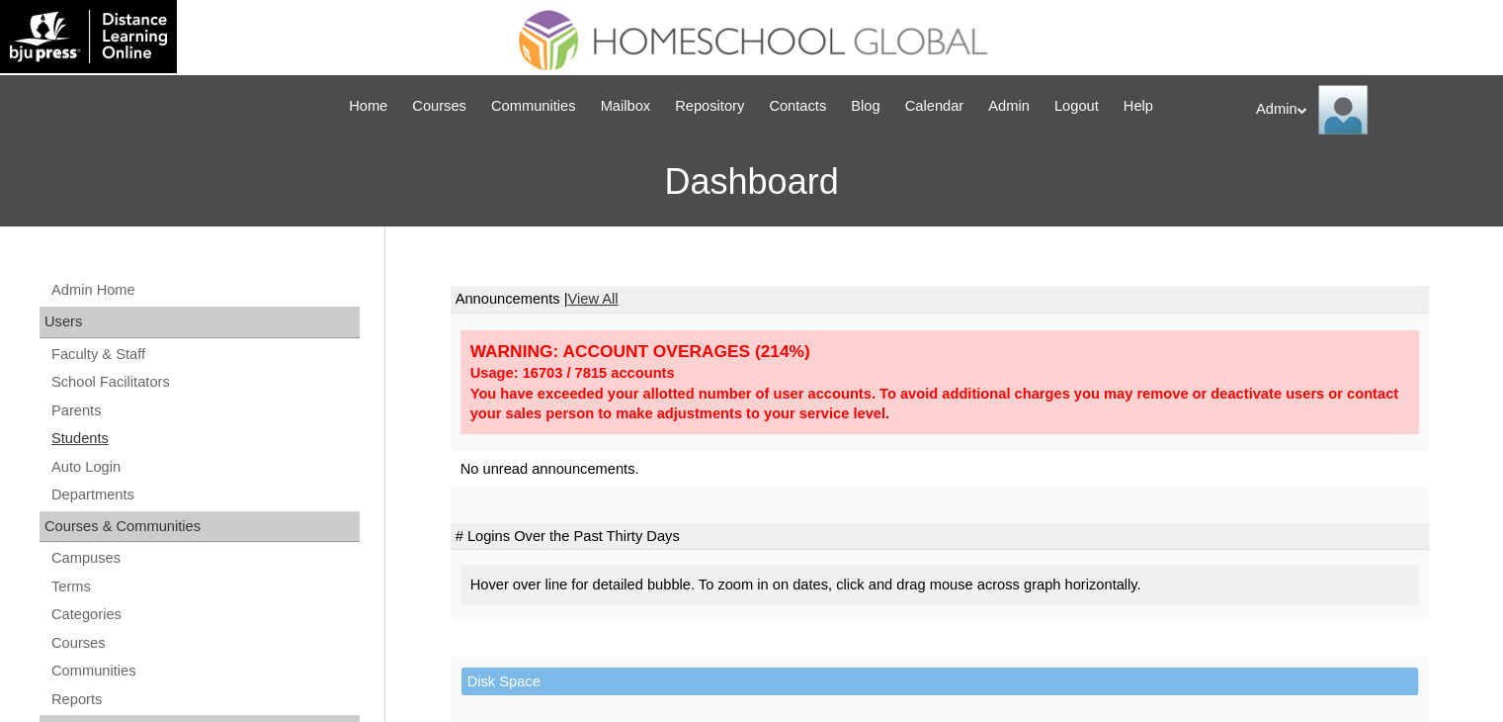
click at [83, 444] on link "Students" at bounding box center [204, 438] width 310 height 25
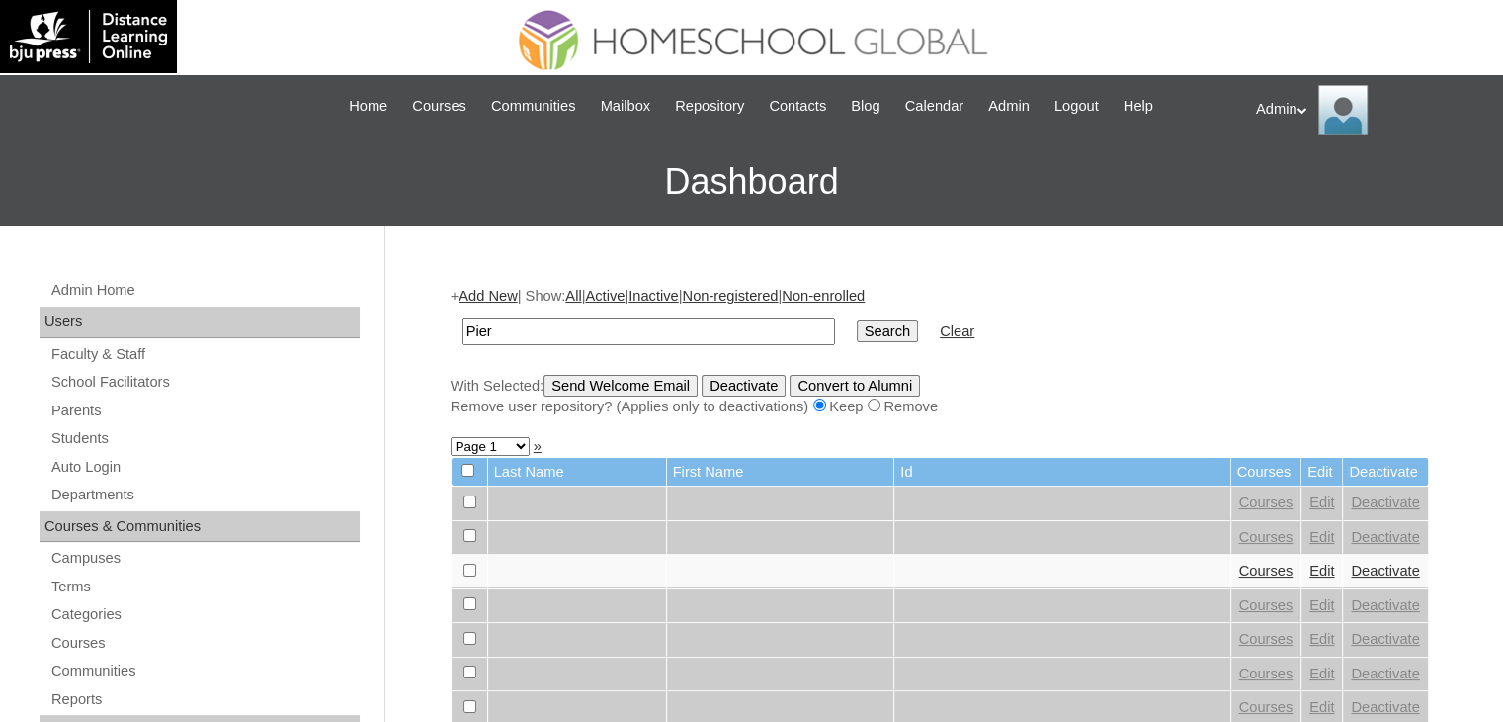
type input "[PERSON_NAME]"
click at [847, 315] on td "Search" at bounding box center [887, 331] width 81 height 46
click at [857, 332] on input "Search" at bounding box center [887, 331] width 61 height 22
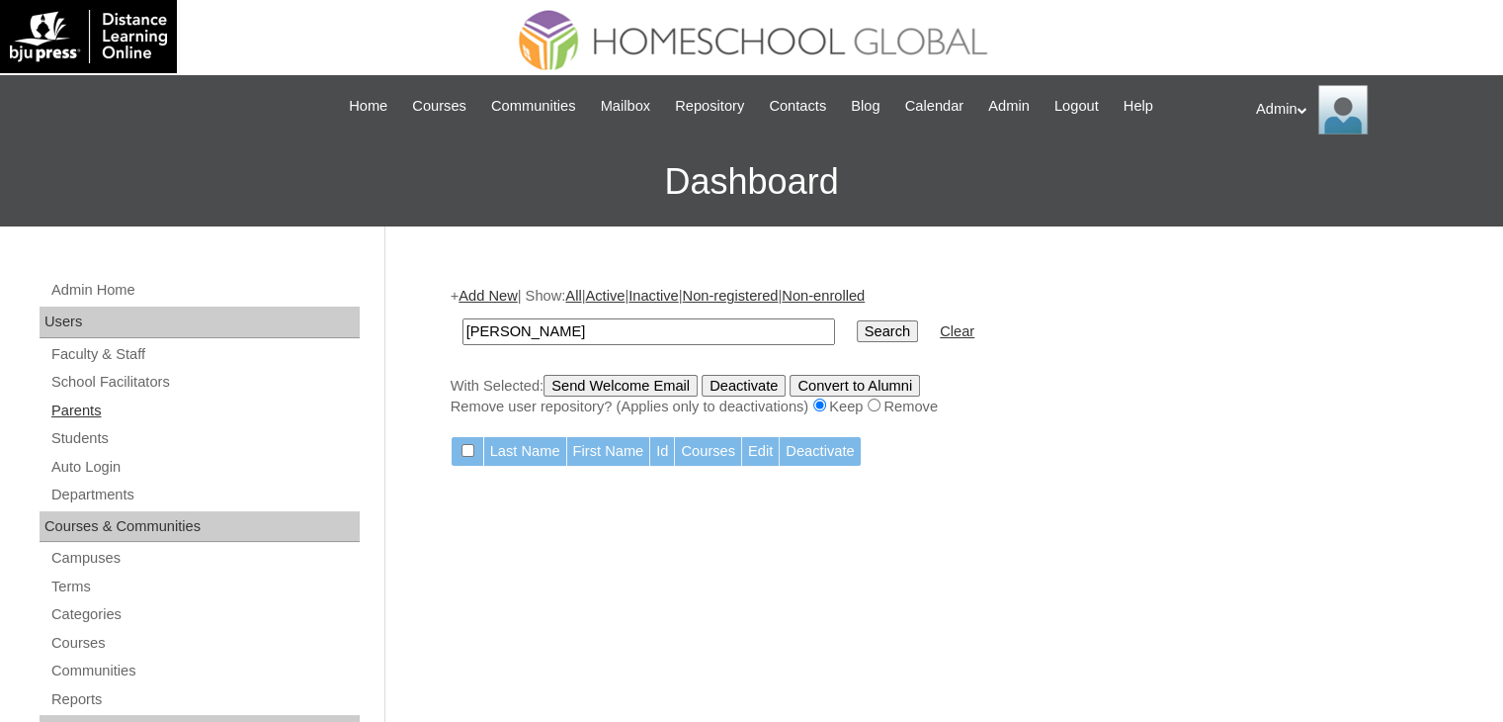
click at [92, 409] on link "Parents" at bounding box center [204, 410] width 310 height 25
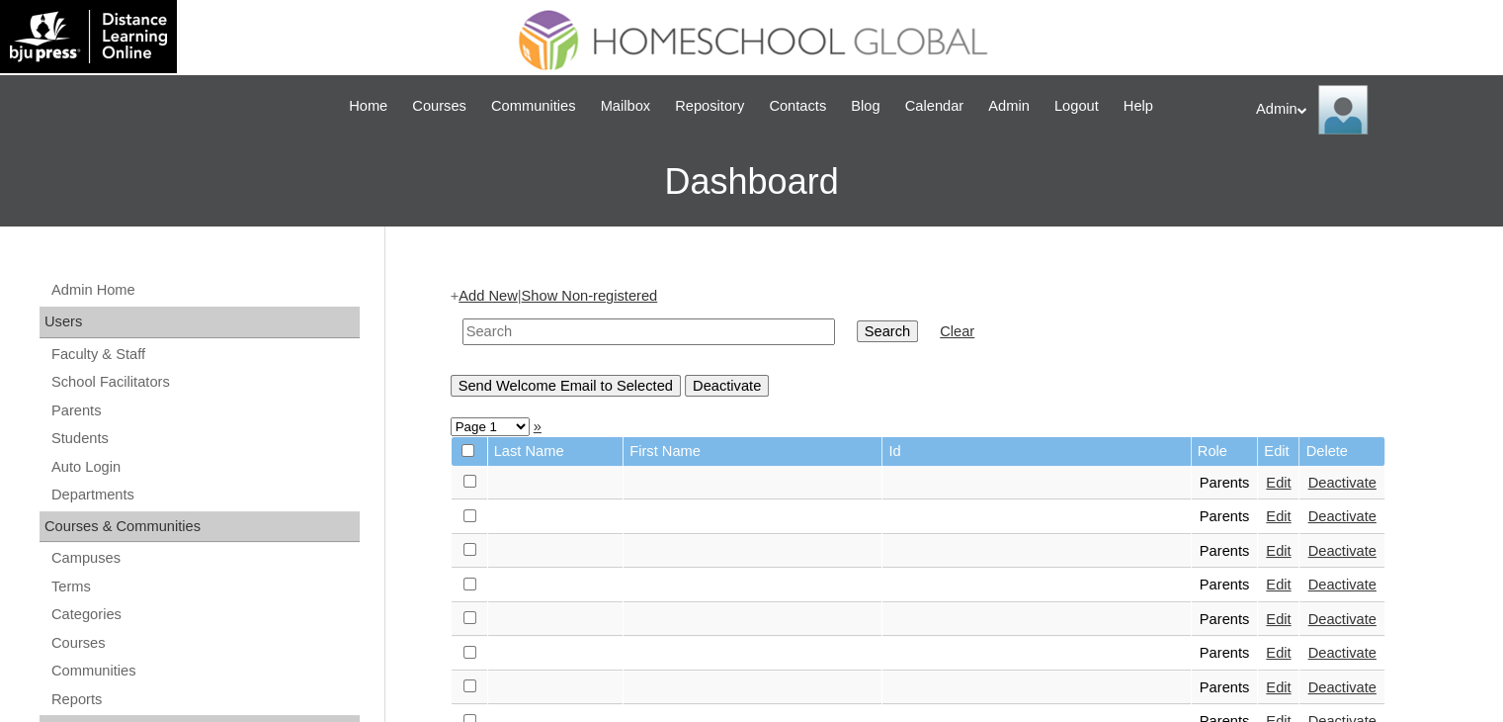
click at [598, 329] on input "text" at bounding box center [649, 331] width 373 height 27
type input "O"
type input "[PERSON_NAME]"
click at [857, 320] on input "Search" at bounding box center [887, 331] width 61 height 22
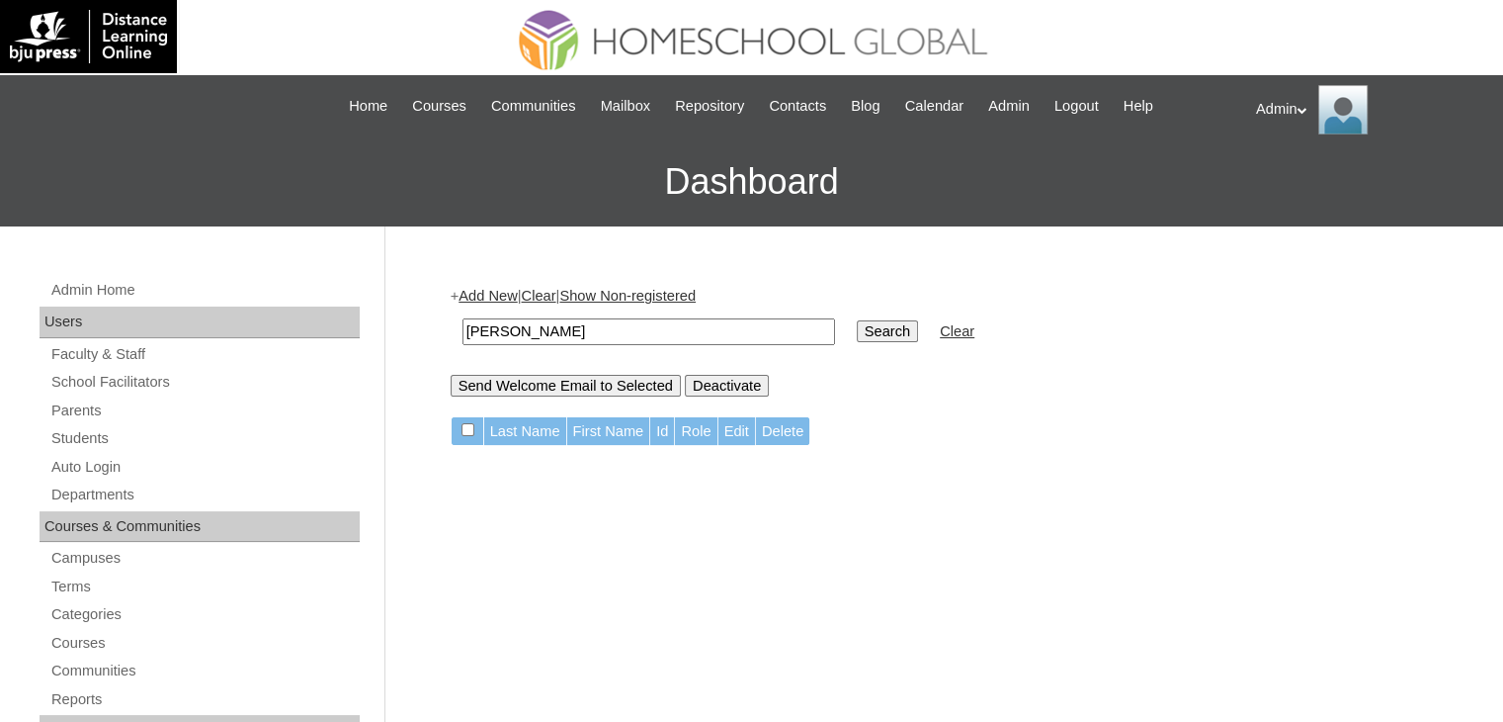
click at [857, 325] on input "Search" at bounding box center [887, 331] width 61 height 22
click at [95, 428] on link "Students" at bounding box center [204, 438] width 310 height 25
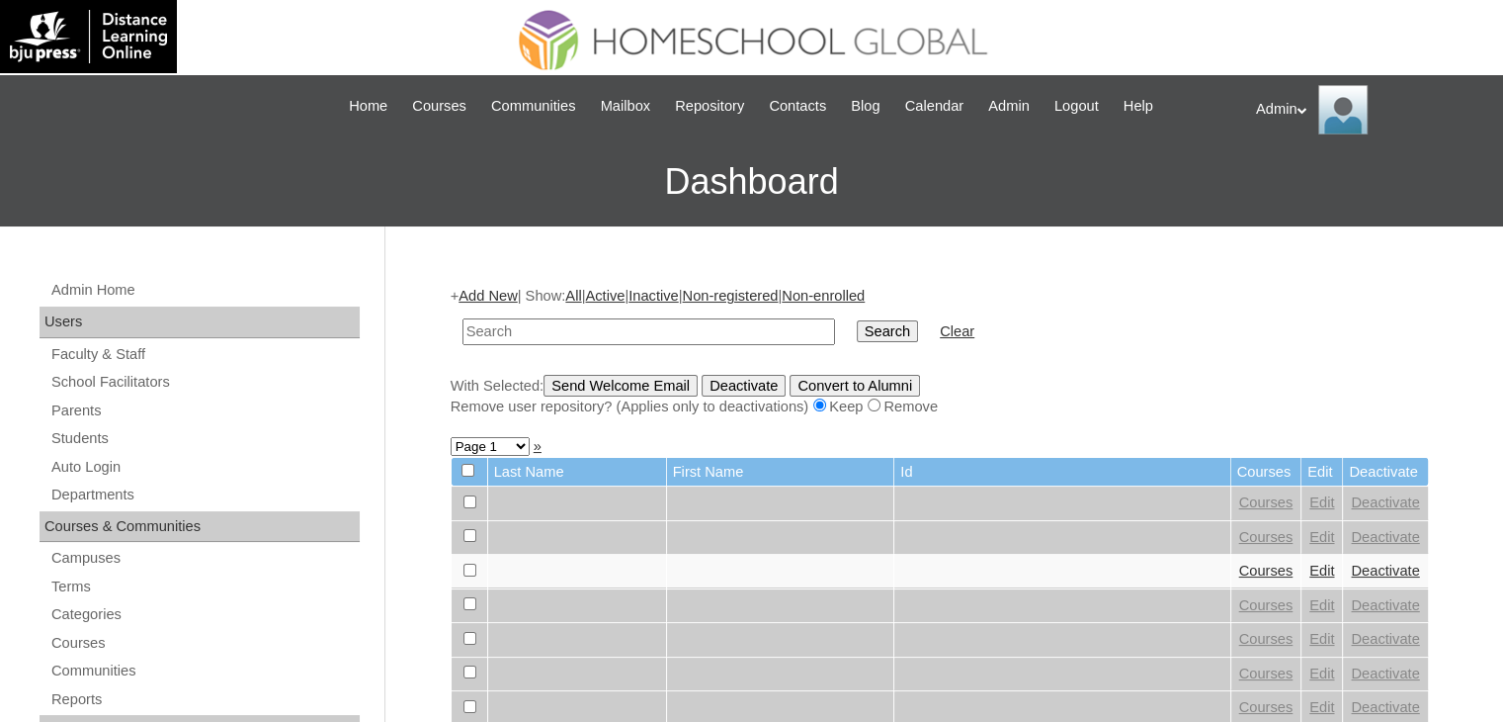
click at [536, 334] on input "text" at bounding box center [649, 331] width 373 height 27
type input "[PERSON_NAME]"
click at [857, 329] on input "Search" at bounding box center [887, 331] width 61 height 22
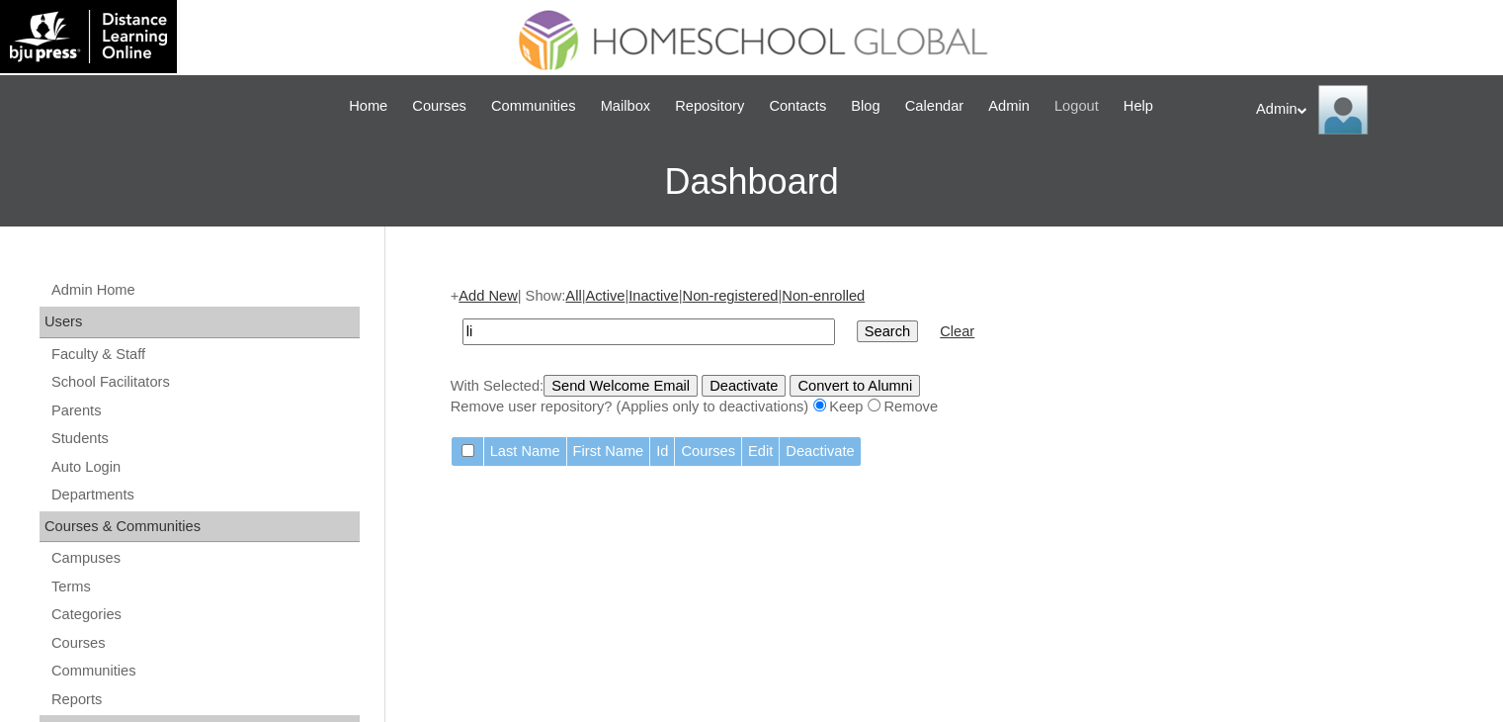
type input "i"
type input "p"
click at [85, 441] on link "Students" at bounding box center [204, 438] width 310 height 25
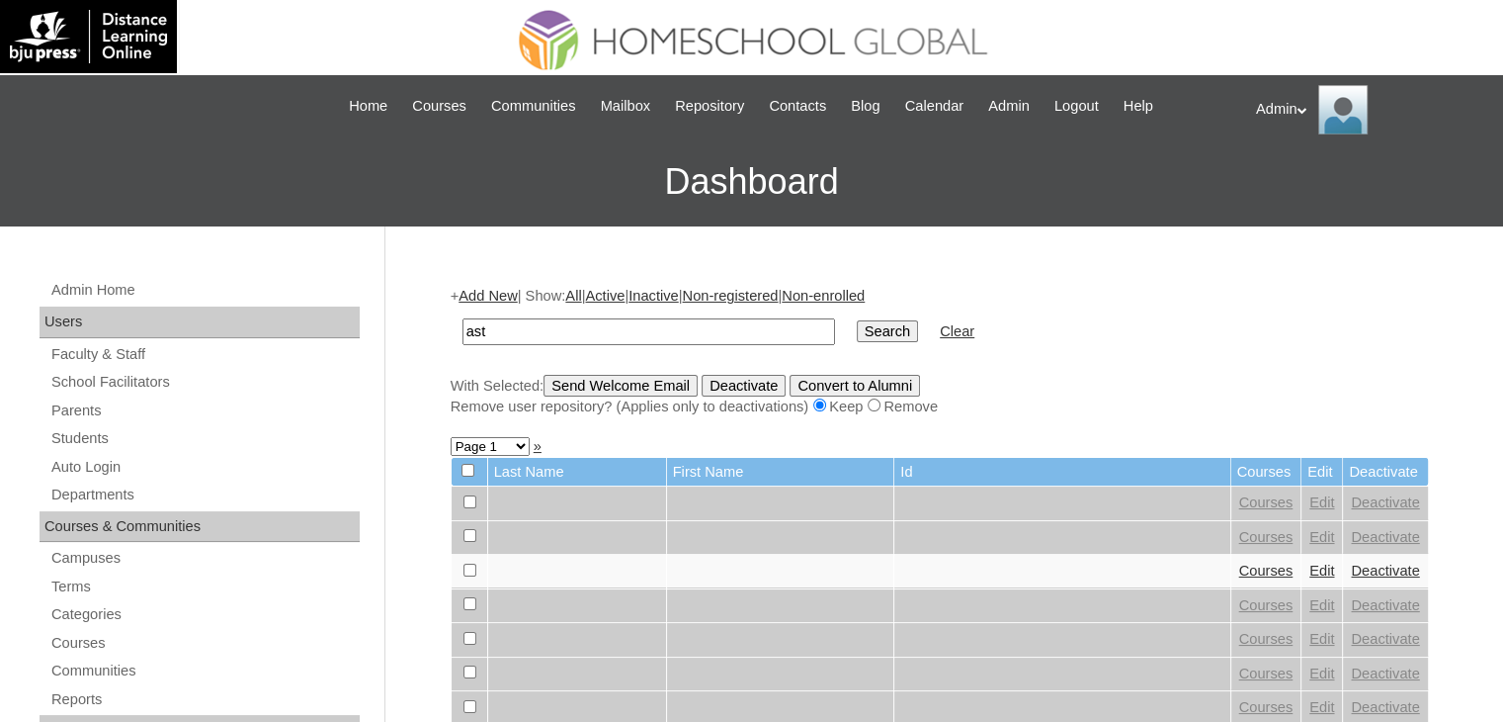
type input "Astaño"
click at [857, 320] on input "Search" at bounding box center [887, 331] width 61 height 22
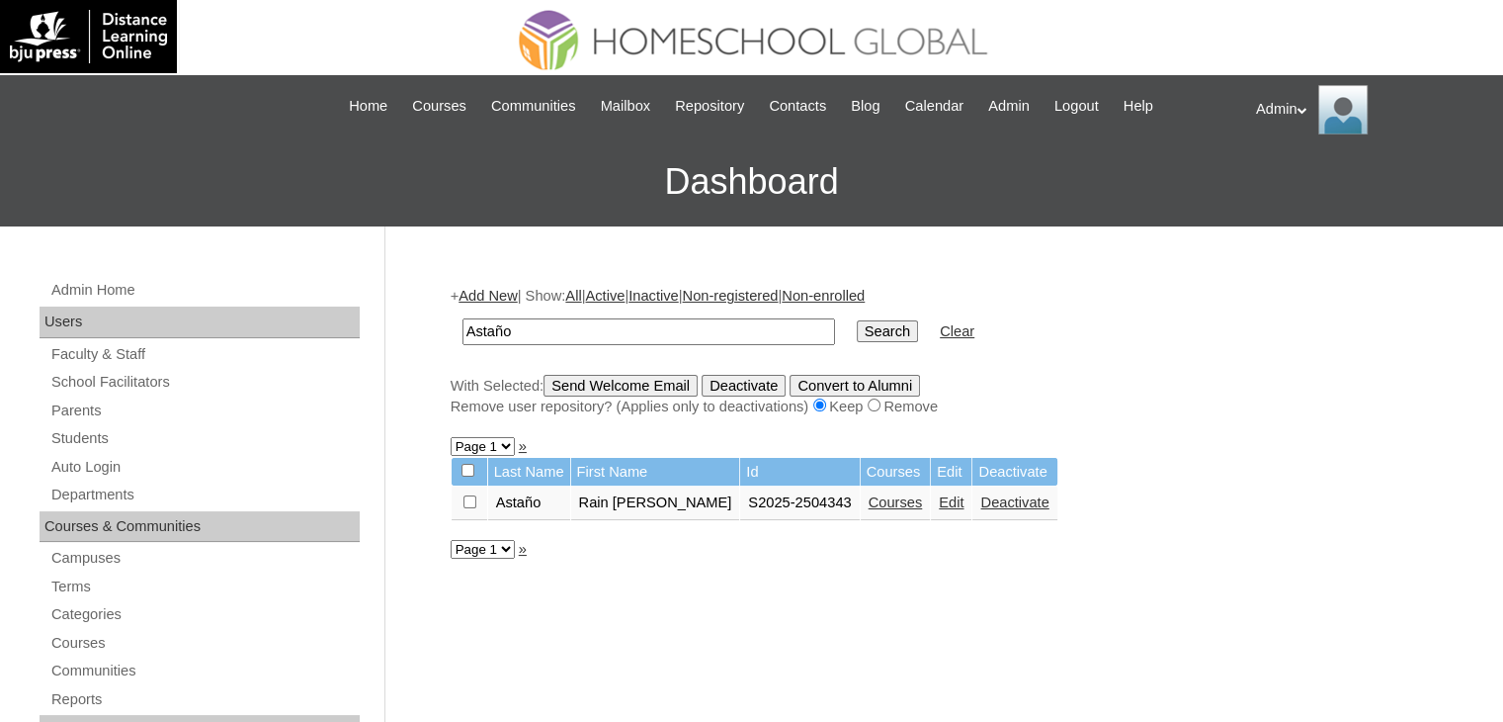
click at [939, 495] on link "Edit" at bounding box center [951, 502] width 25 height 16
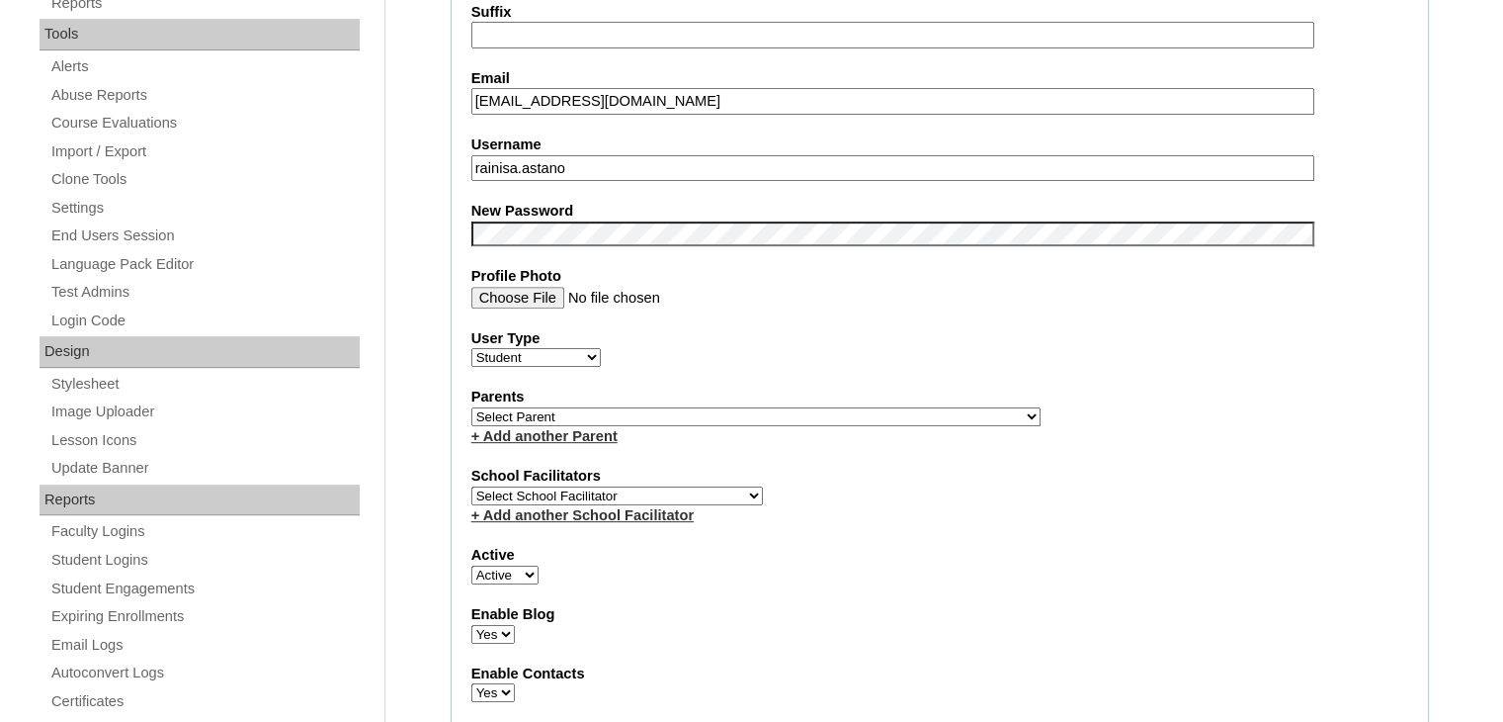
scroll to position [708, 0]
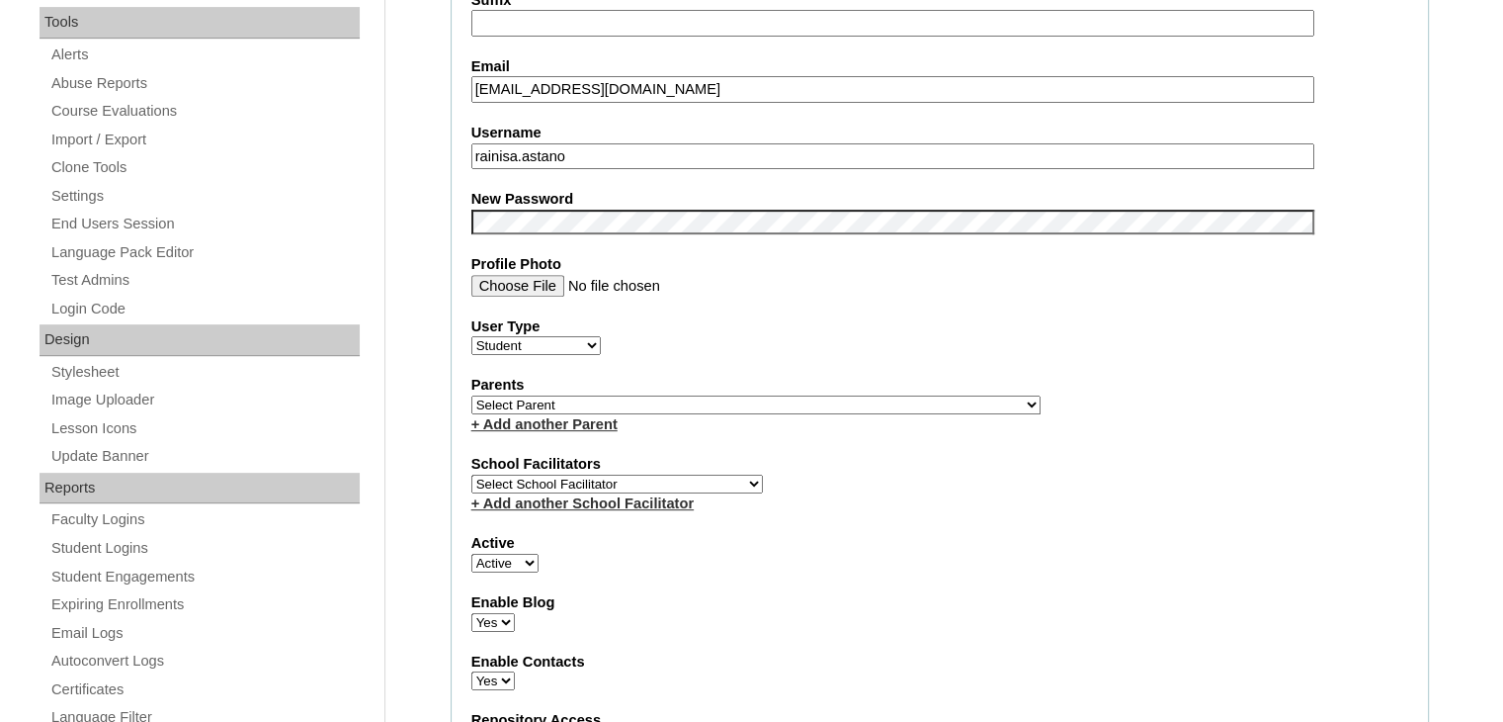
click at [767, 396] on select "Select Parent , , , , , , , , , , , , , , , , , , , , , , , , , , , , , , , , ,…" at bounding box center [756, 404] width 569 height 19
select select "37838"
click at [730, 400] on select "Select Parent , , , , , , , , , , , , , , , , , , , , , , , , , , , , , , , , ,…" at bounding box center [756, 404] width 569 height 19
click at [930, 280] on input "Profile Photo" at bounding box center [893, 286] width 843 height 22
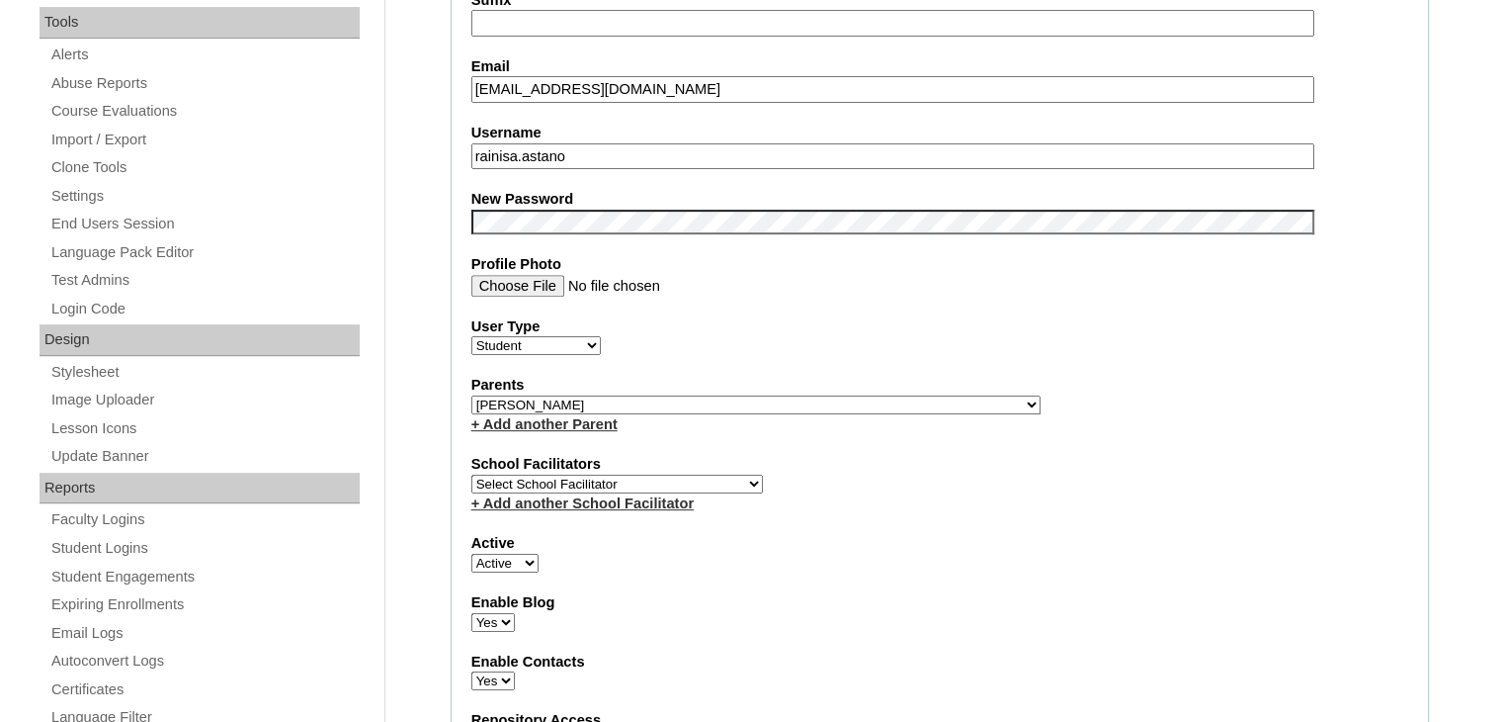
click at [930, 280] on input "Profile Photo" at bounding box center [893, 286] width 843 height 22
click at [802, 400] on select "Select Parent , , , , , , , , , , , , , , , , , , , , , , , , , , , , , , , , ,…" at bounding box center [756, 404] width 569 height 19
select select
click at [472, 395] on select "Select Parent , , , , , , , , , , , , , , , , , , , , , , , , , , , , , , , , ,…" at bounding box center [756, 404] width 569 height 19
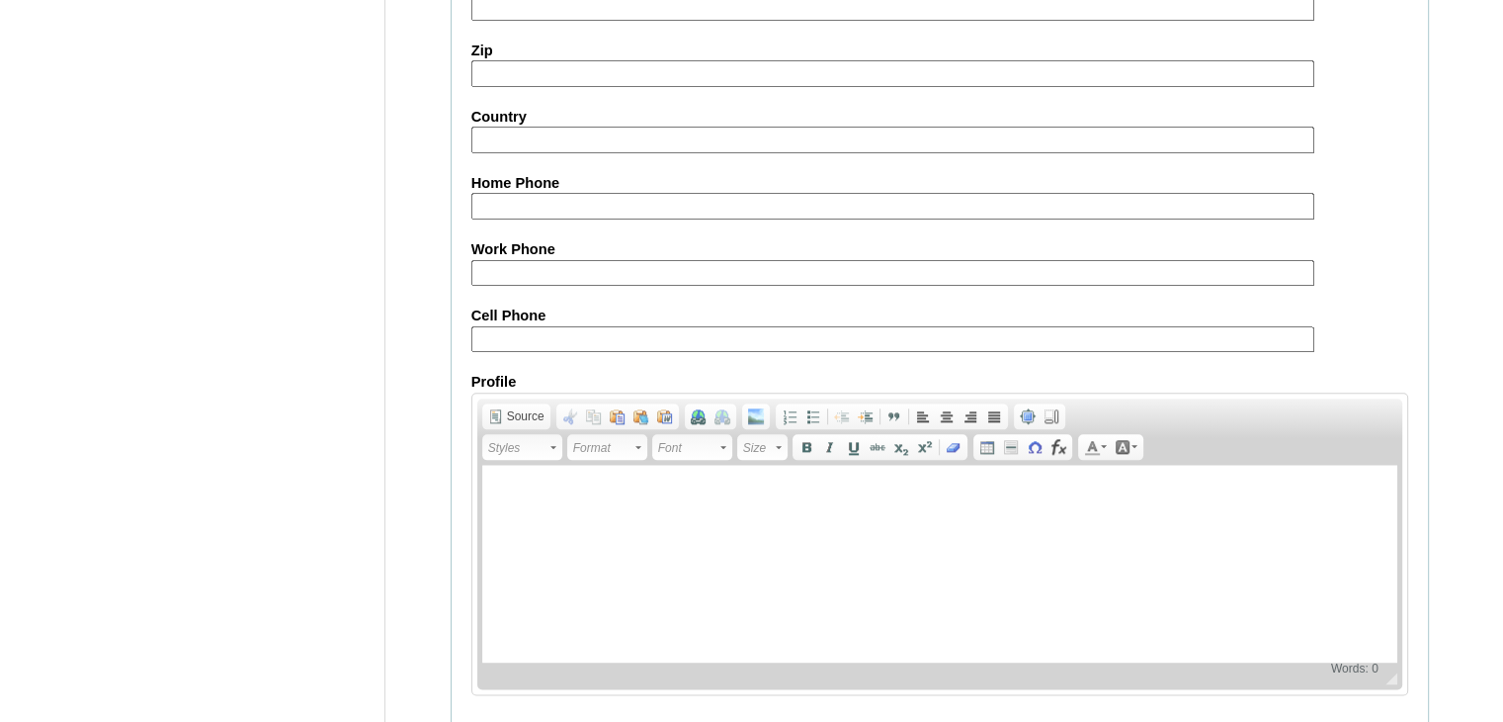
scroll to position [2251, 0]
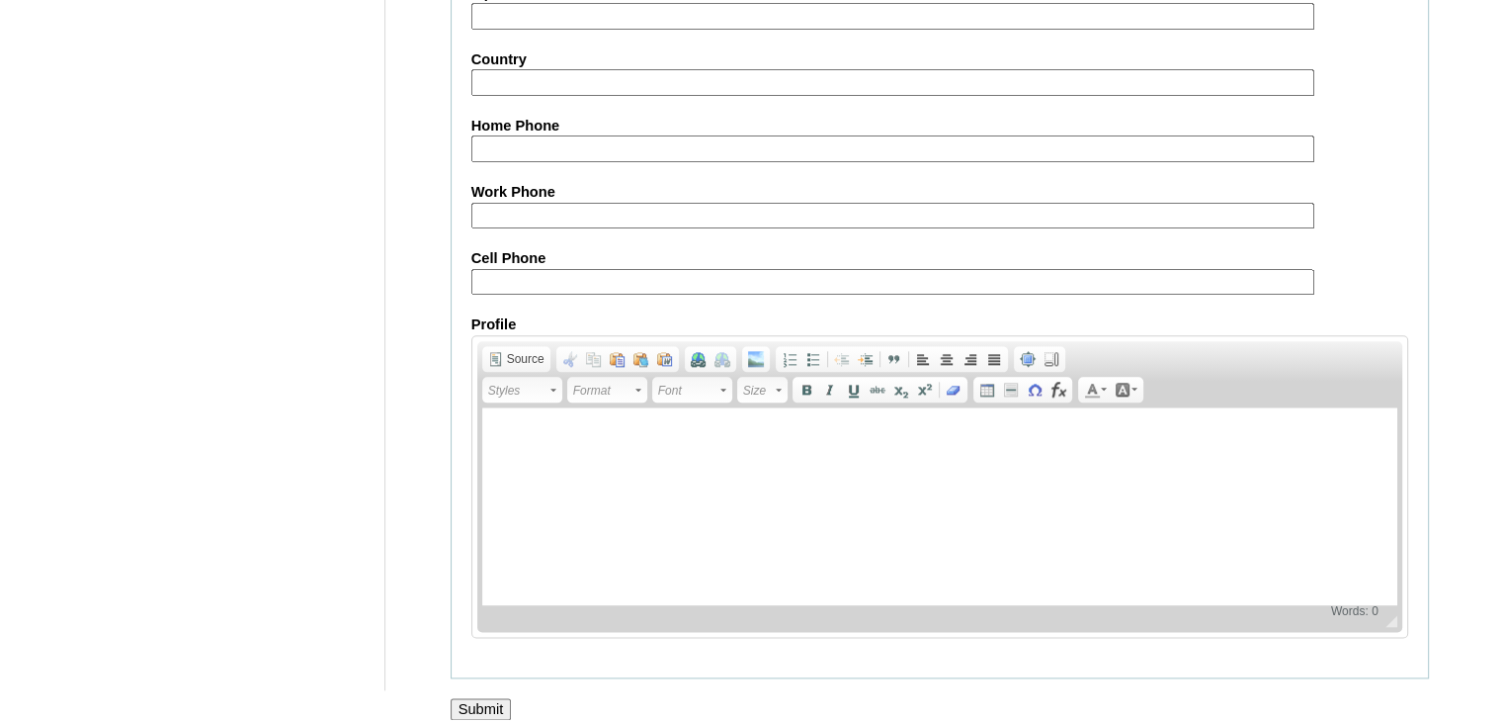
click at [495, 698] on input "Submit" at bounding box center [481, 709] width 61 height 22
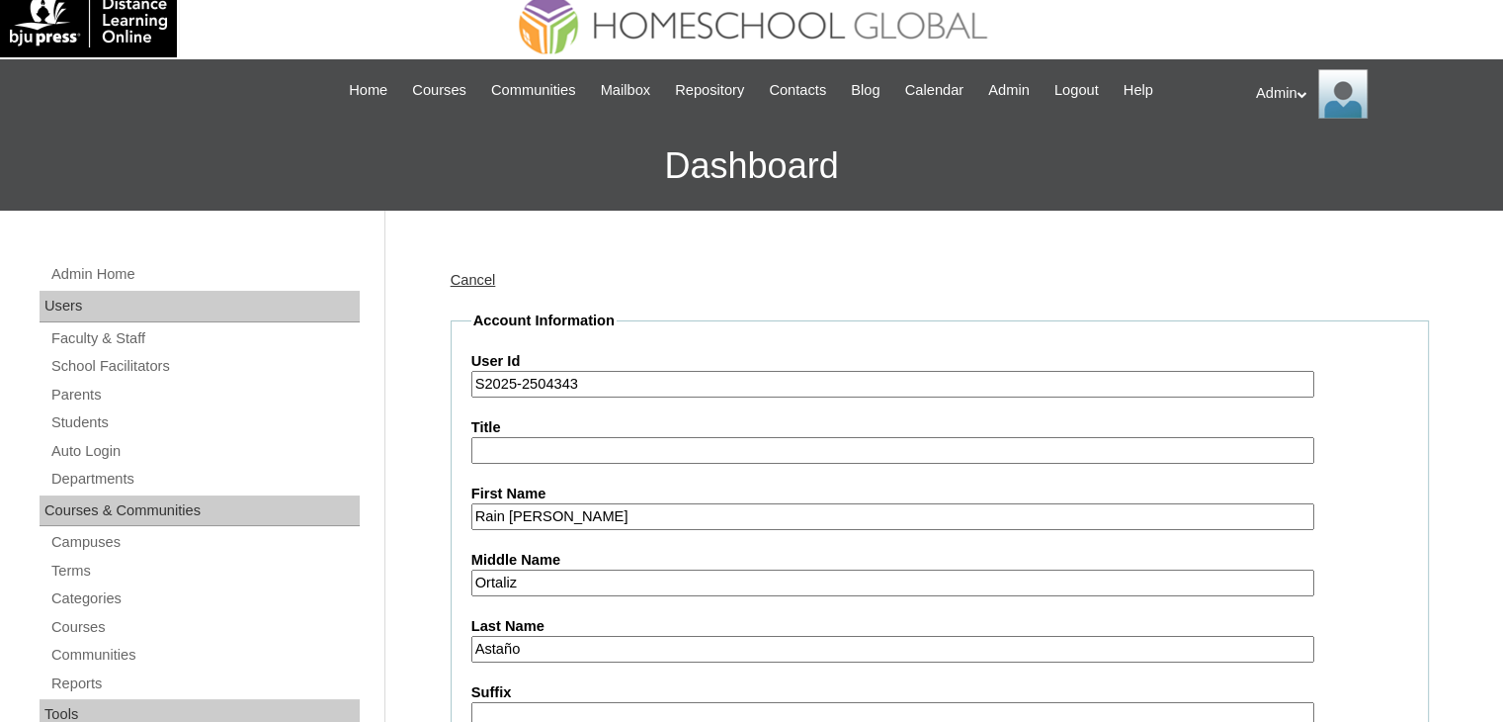
scroll to position [0, 0]
